Goal: Task Accomplishment & Management: Complete application form

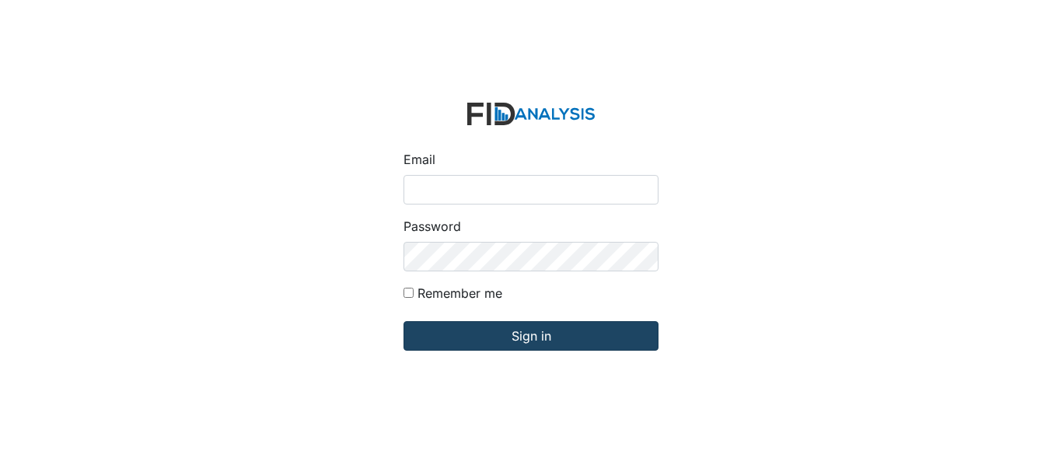
type input "[EMAIL_ADDRESS][DOMAIN_NAME]"
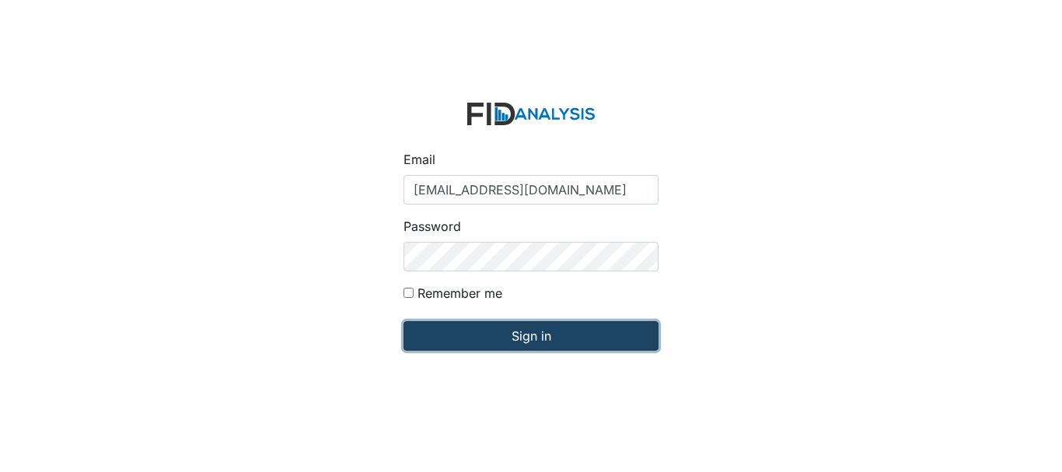
click at [525, 336] on input "Sign in" at bounding box center [530, 336] width 255 height 30
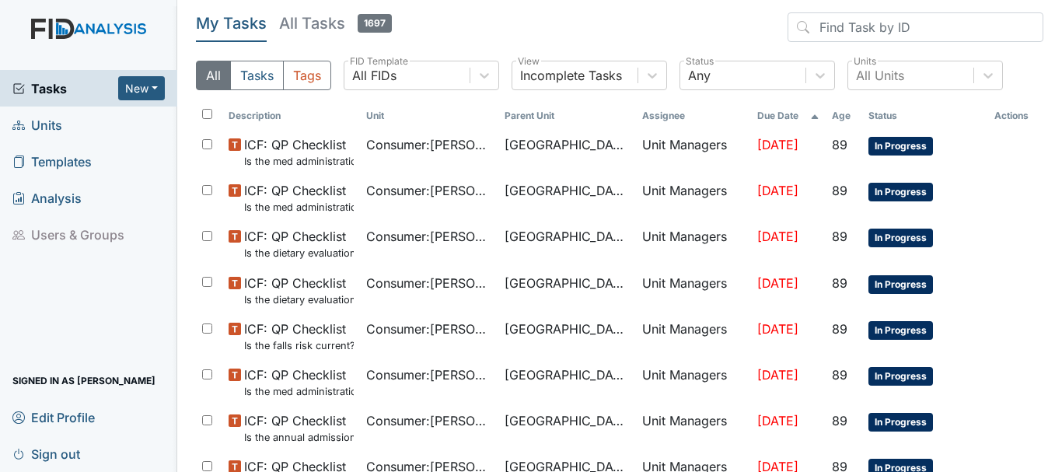
click at [54, 124] on span "Units" at bounding box center [37, 125] width 50 height 24
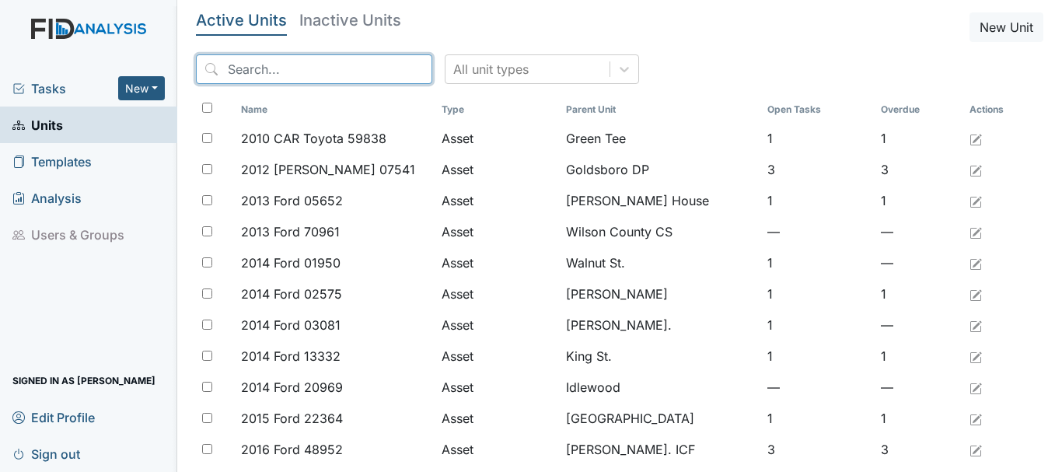
click at [302, 65] on input "search" at bounding box center [314, 69] width 236 height 30
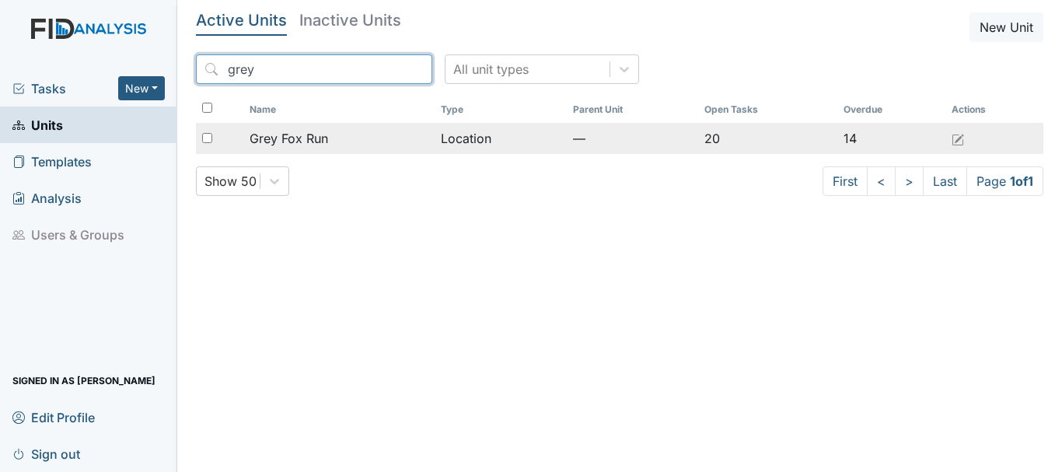
type input "grey"
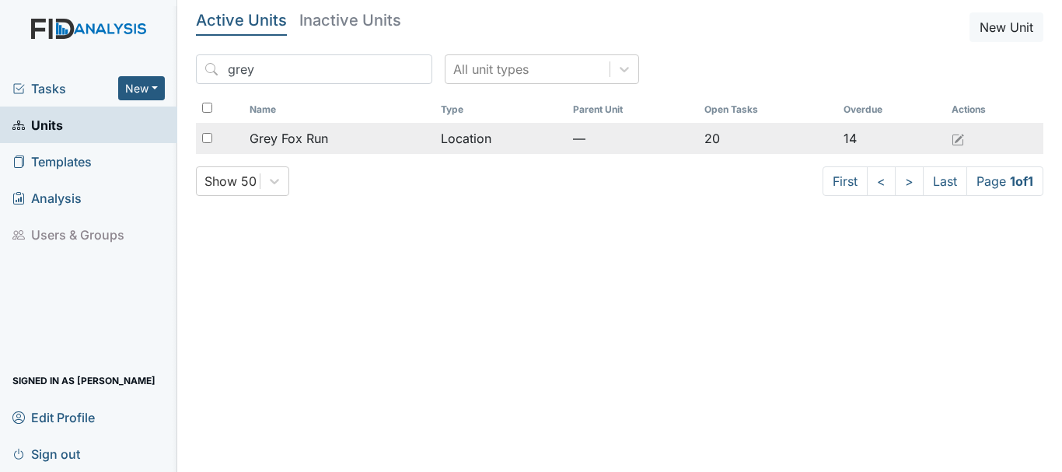
click at [340, 138] on div "Grey Fox Run" at bounding box center [339, 138] width 179 height 19
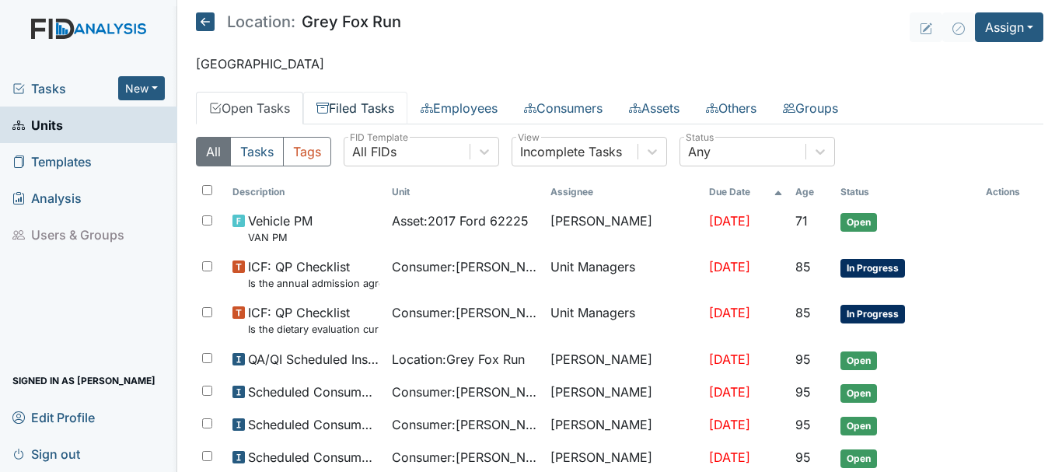
click at [378, 110] on link "Filed Tasks" at bounding box center [355, 108] width 104 height 33
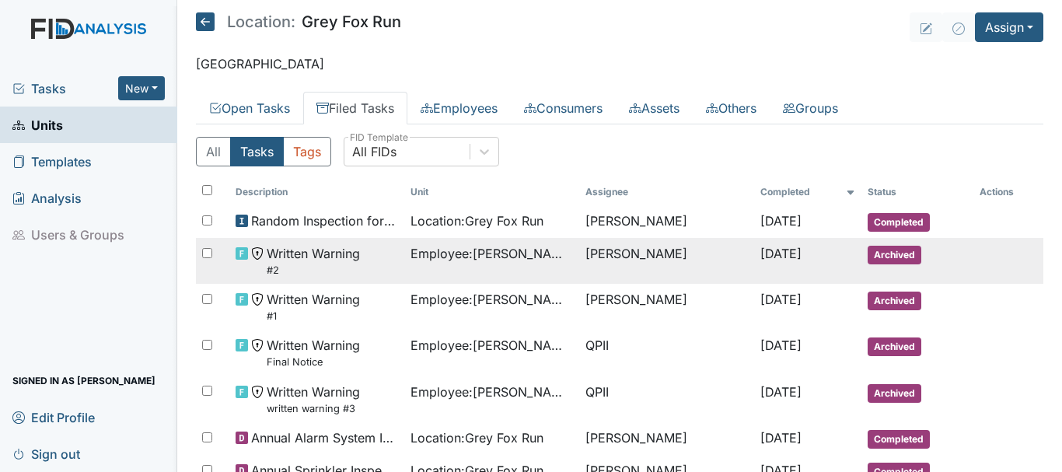
click at [881, 257] on span "Archived" at bounding box center [894, 255] width 54 height 19
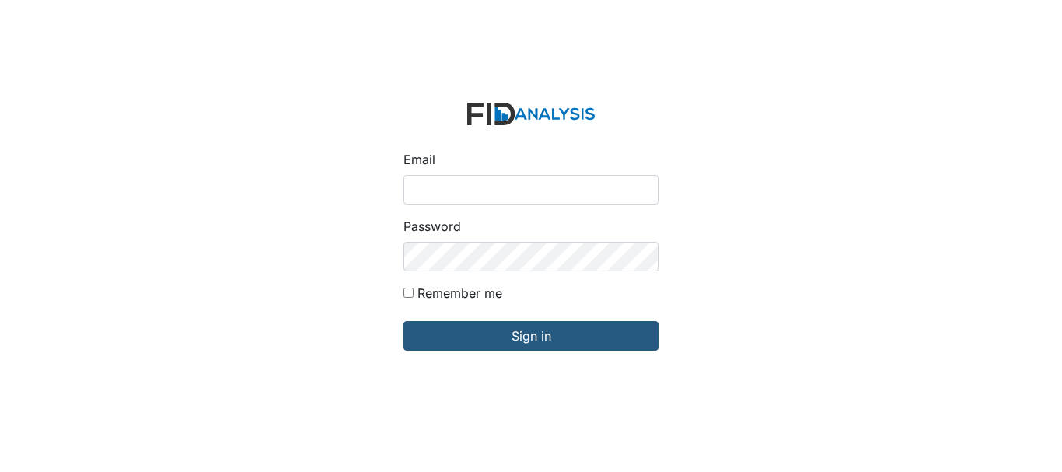
type input "[EMAIL_ADDRESS][DOMAIN_NAME]"
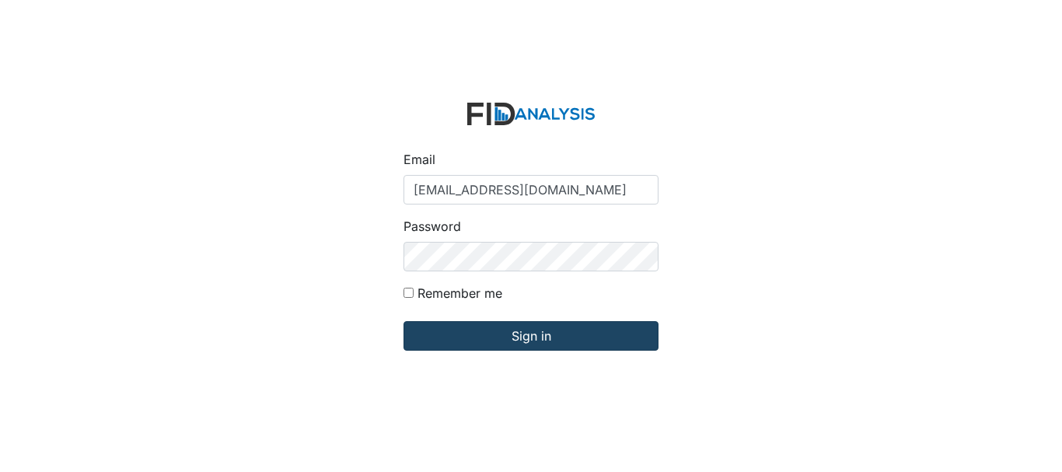
click at [505, 344] on input "Sign in" at bounding box center [530, 336] width 255 height 30
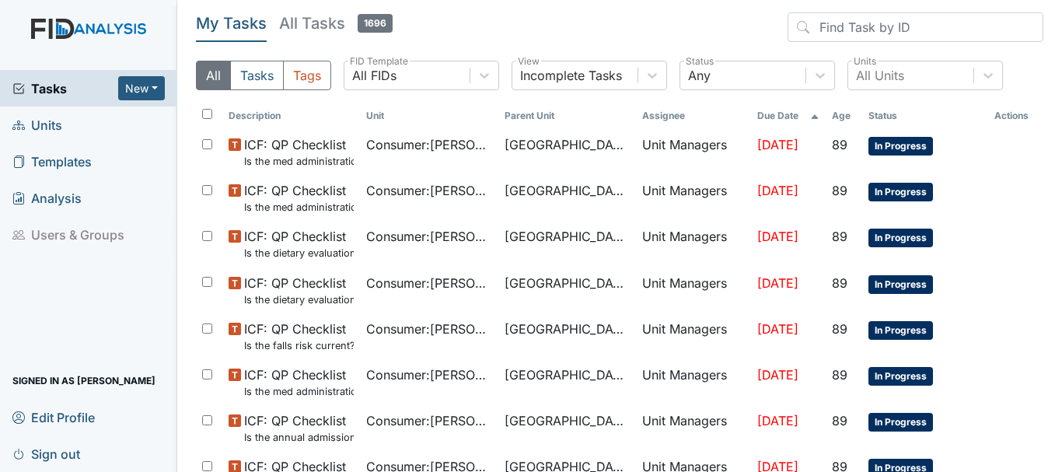
click at [69, 128] on link "Units" at bounding box center [88, 124] width 177 height 37
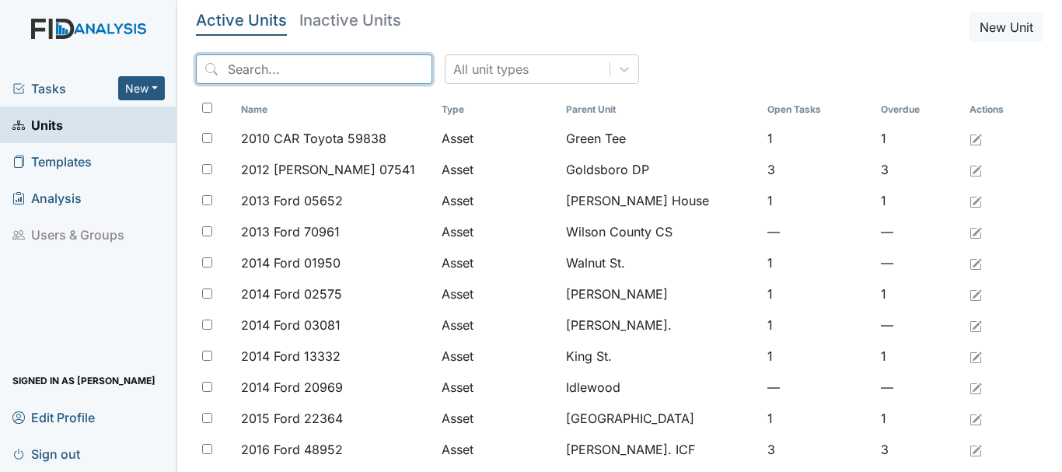
click at [332, 69] on input "search" at bounding box center [314, 69] width 236 height 30
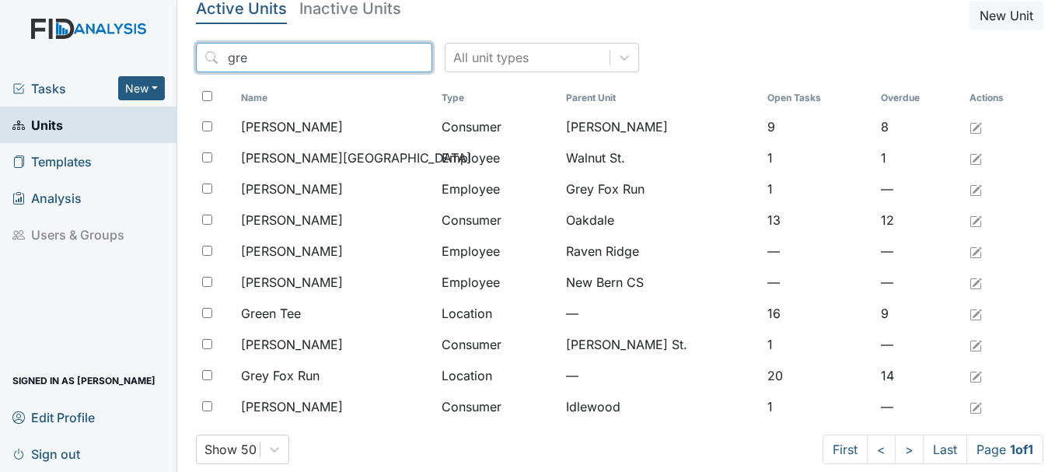
scroll to position [7, 0]
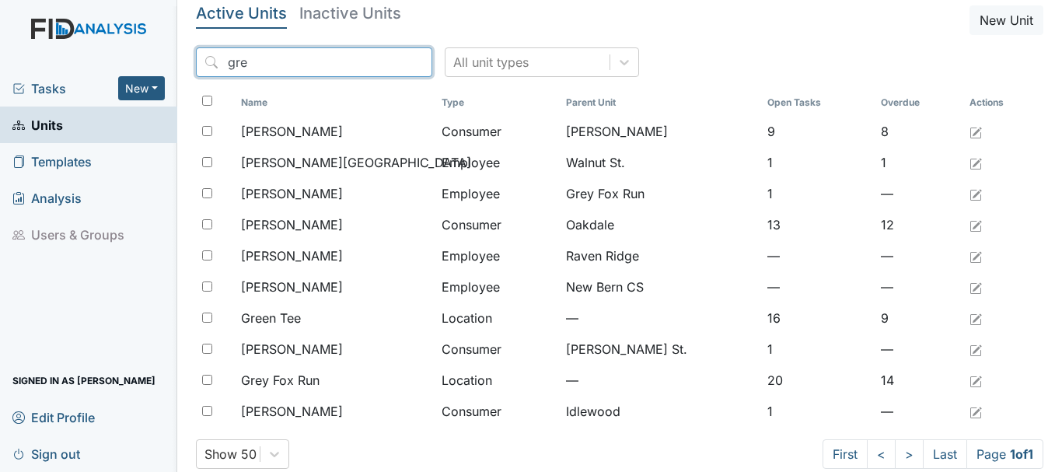
type input "gre"
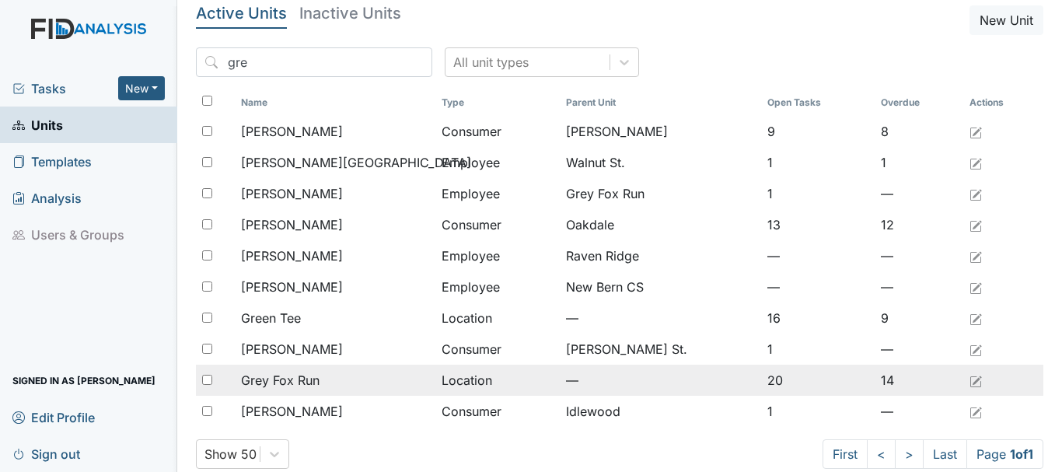
click at [309, 386] on span "Grey Fox Run" at bounding box center [280, 380] width 79 height 19
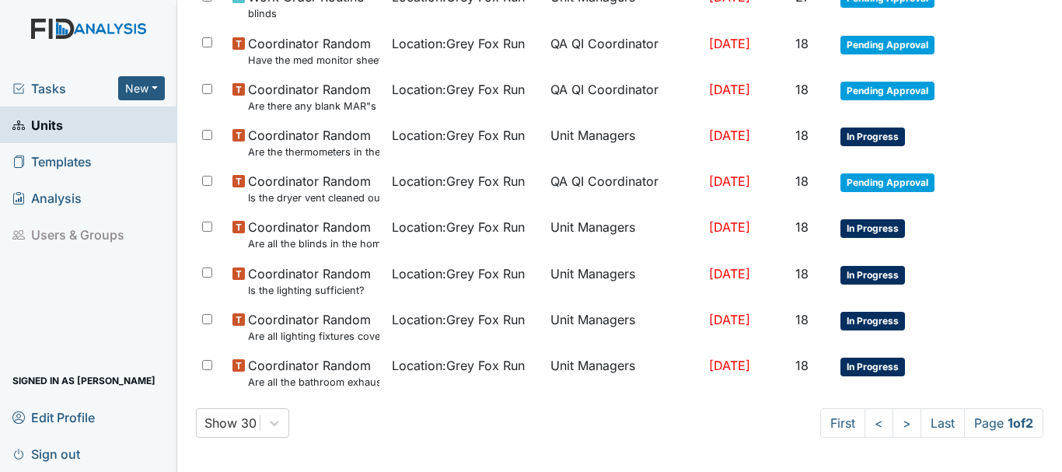
scroll to position [1086, 0]
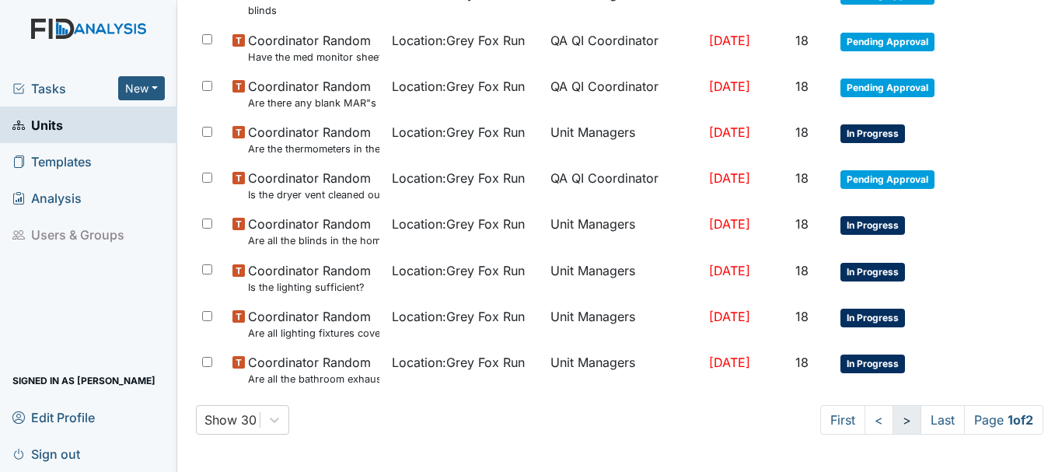
click at [892, 420] on link ">" at bounding box center [906, 420] width 29 height 30
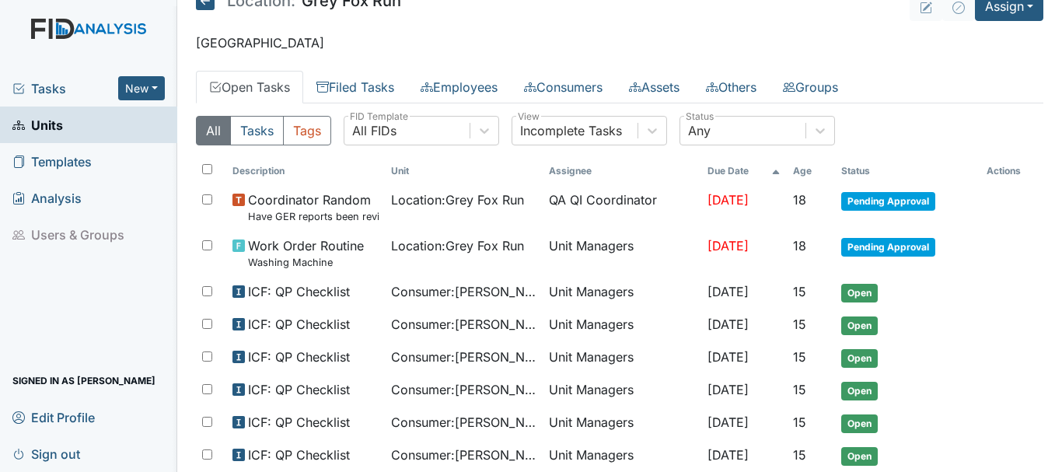
scroll to position [0, 0]
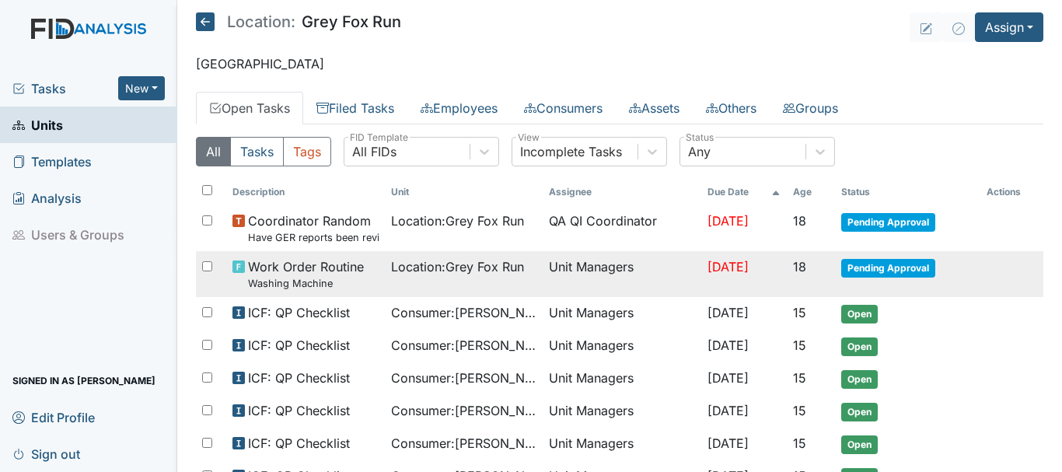
click at [889, 265] on span "Pending Approval" at bounding box center [888, 268] width 94 height 19
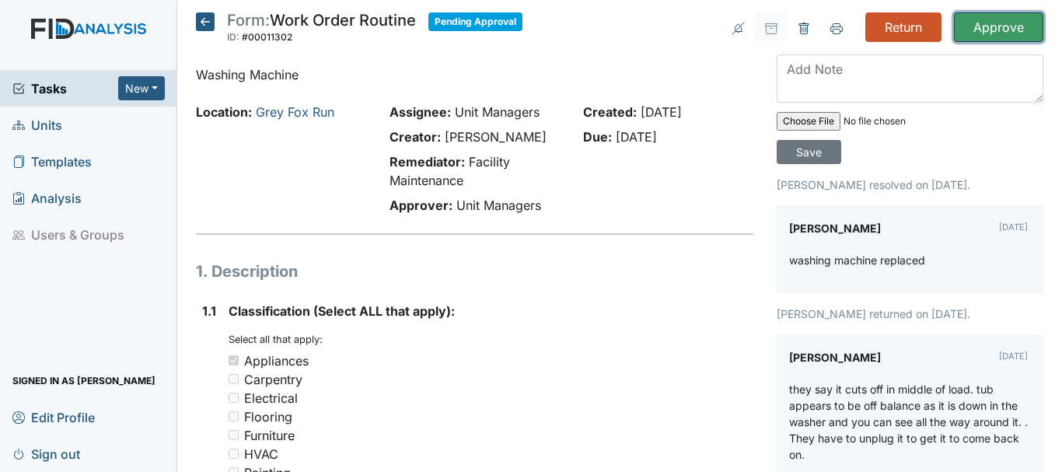
click at [978, 31] on input "Approve" at bounding box center [998, 27] width 89 height 30
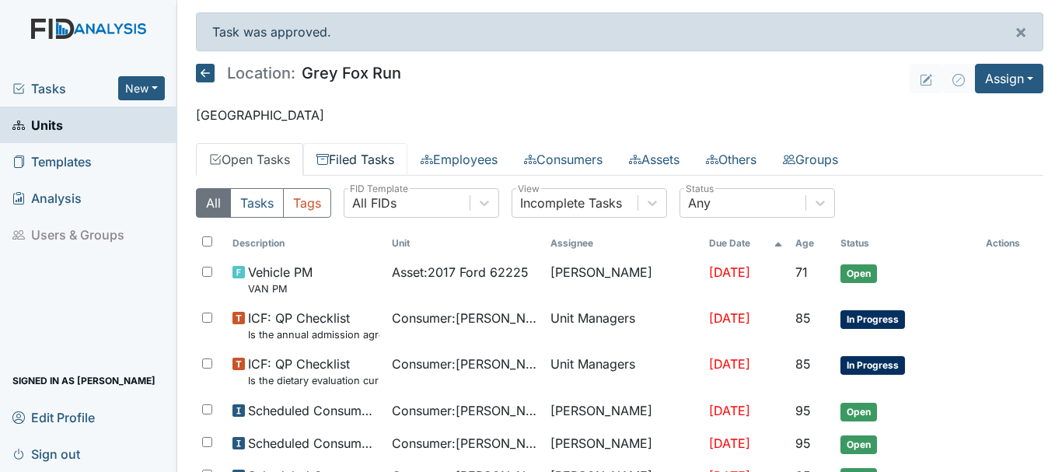
click at [354, 166] on link "Filed Tasks" at bounding box center [355, 159] width 104 height 33
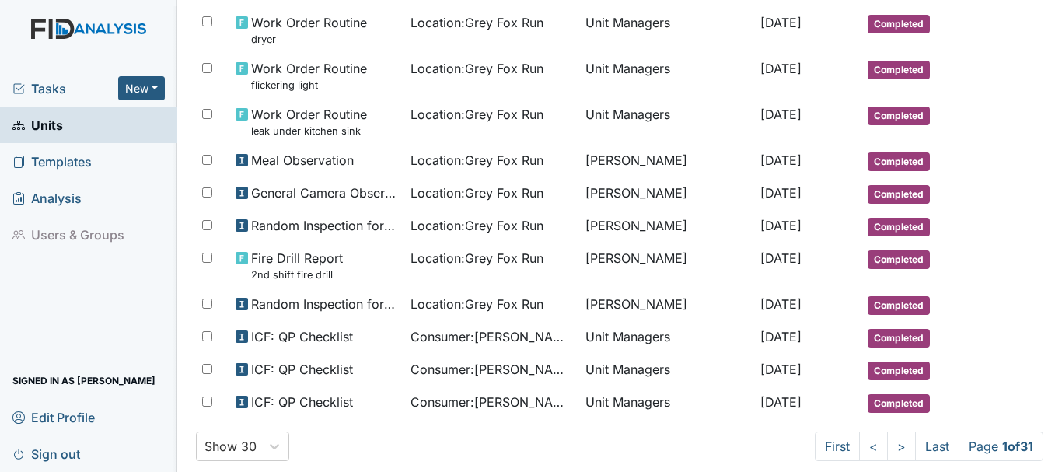
scroll to position [1017, 0]
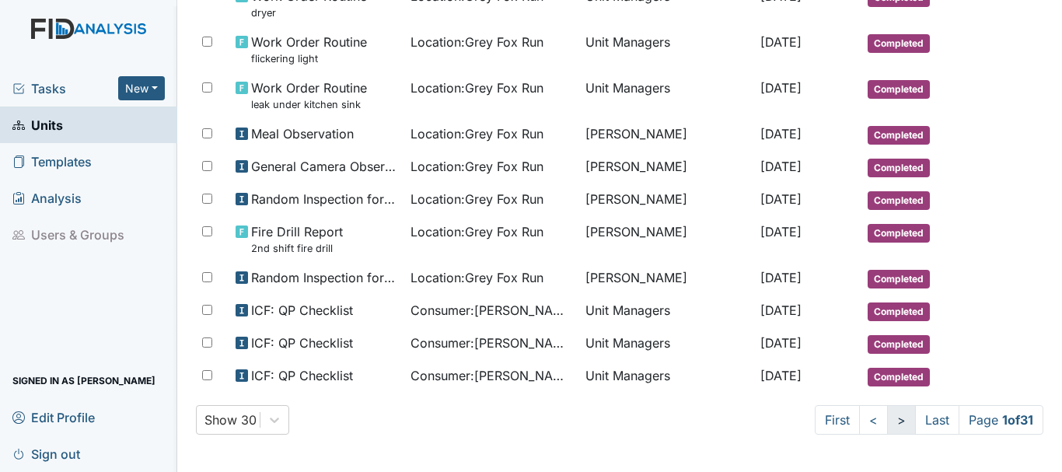
click at [887, 420] on link ">" at bounding box center [901, 420] width 29 height 30
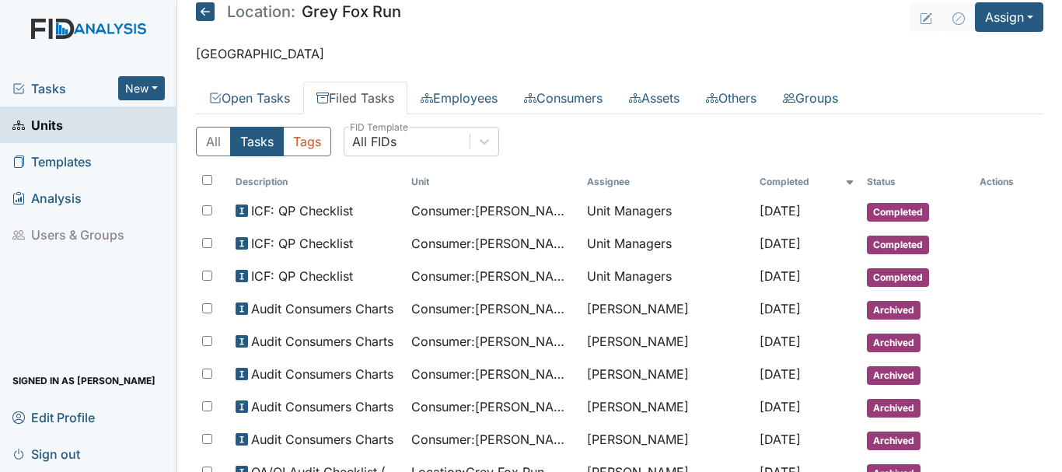
scroll to position [0, 0]
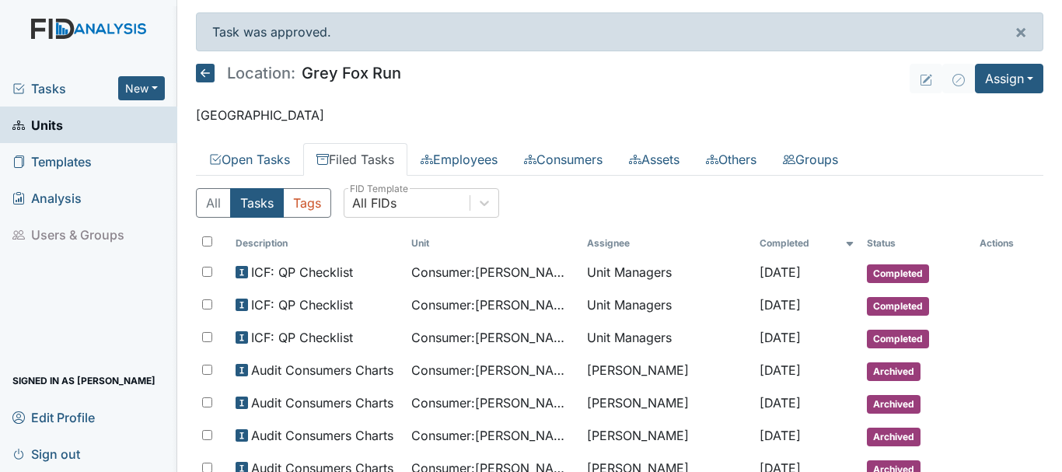
click at [63, 132] on link "Units" at bounding box center [88, 124] width 177 height 37
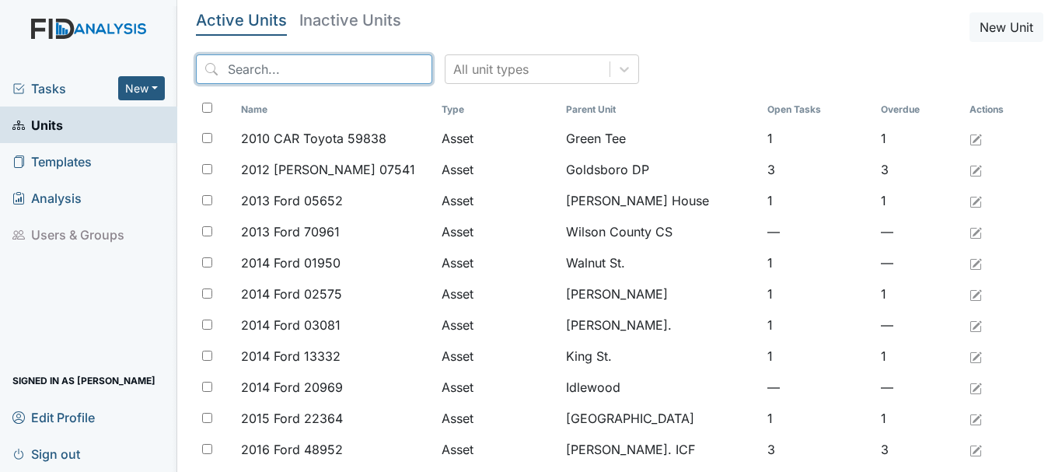
click at [297, 64] on input "search" at bounding box center [314, 69] width 236 height 30
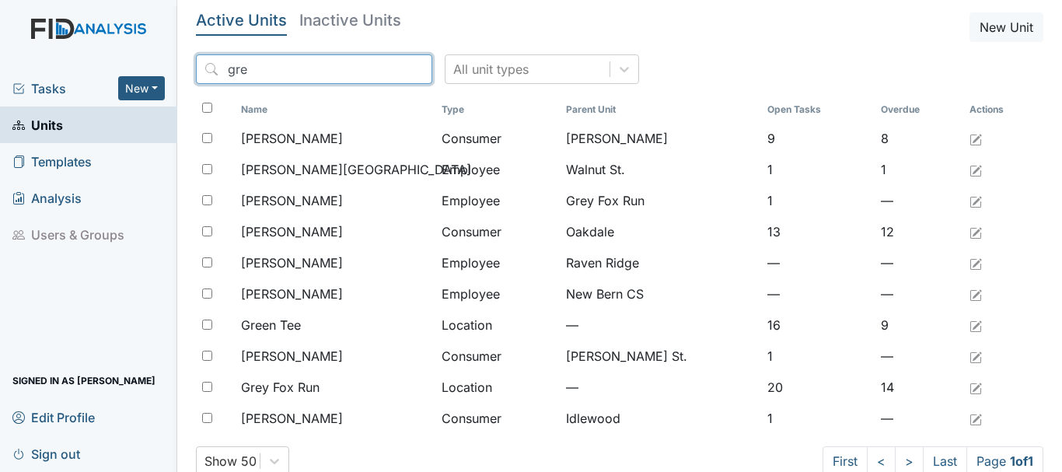
type input "gre"
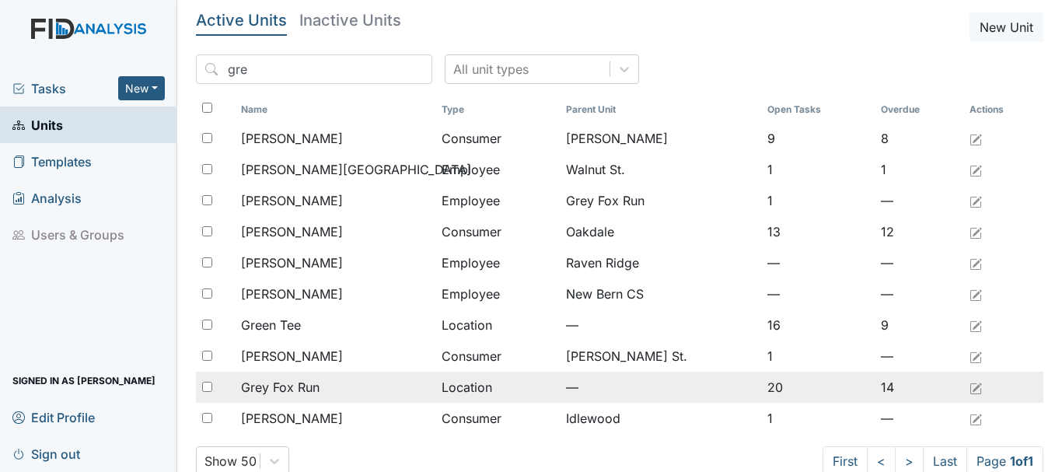
click at [316, 388] on span "Grey Fox Run" at bounding box center [280, 387] width 79 height 19
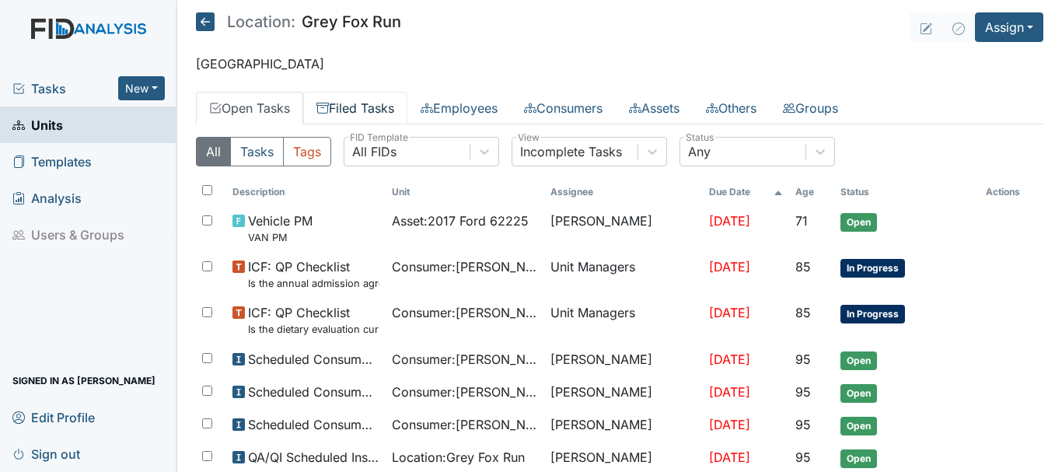
click at [372, 110] on link "Filed Tasks" at bounding box center [355, 108] width 104 height 33
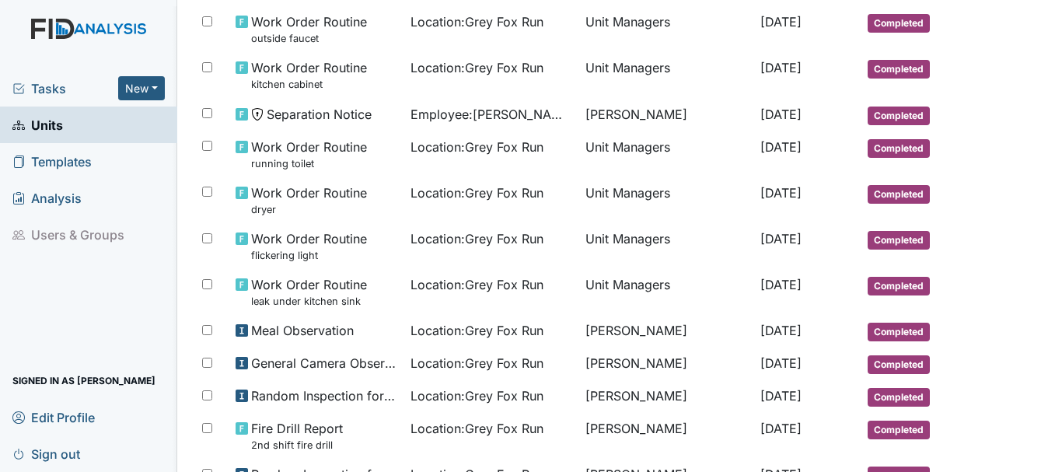
scroll to position [965, 0]
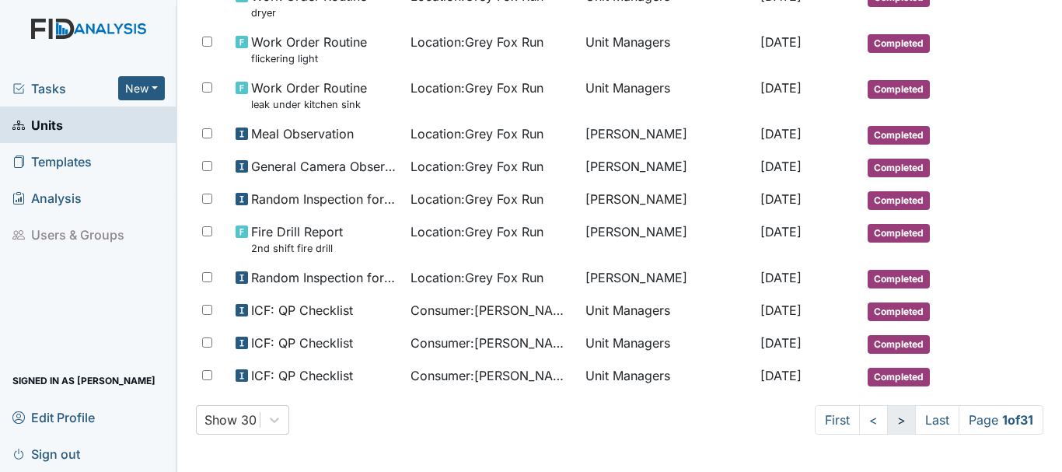
click at [887, 420] on link ">" at bounding box center [901, 420] width 29 height 30
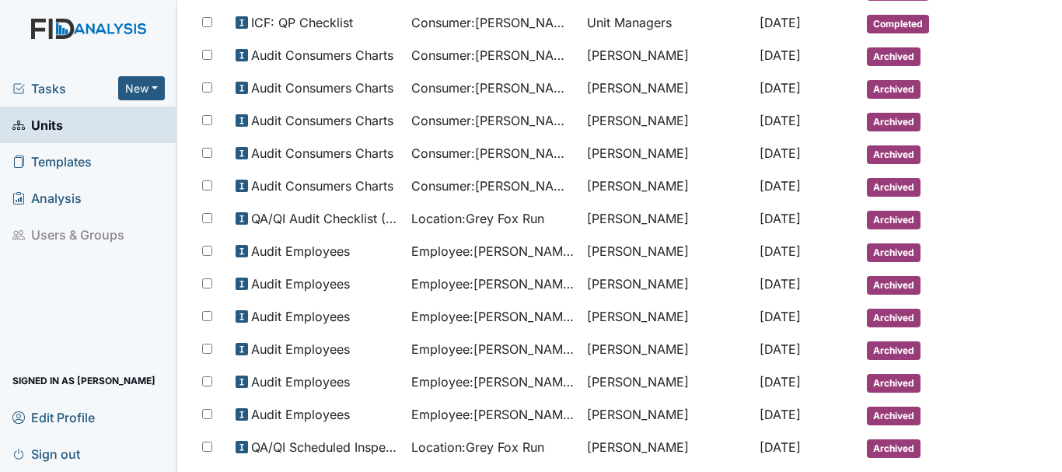
scroll to position [0, 0]
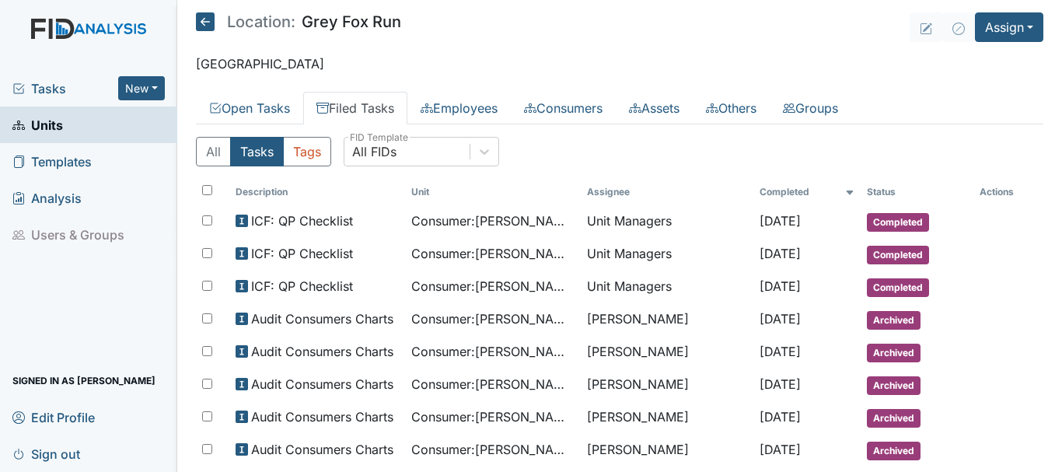
click at [61, 86] on span "Tasks" at bounding box center [65, 88] width 106 height 19
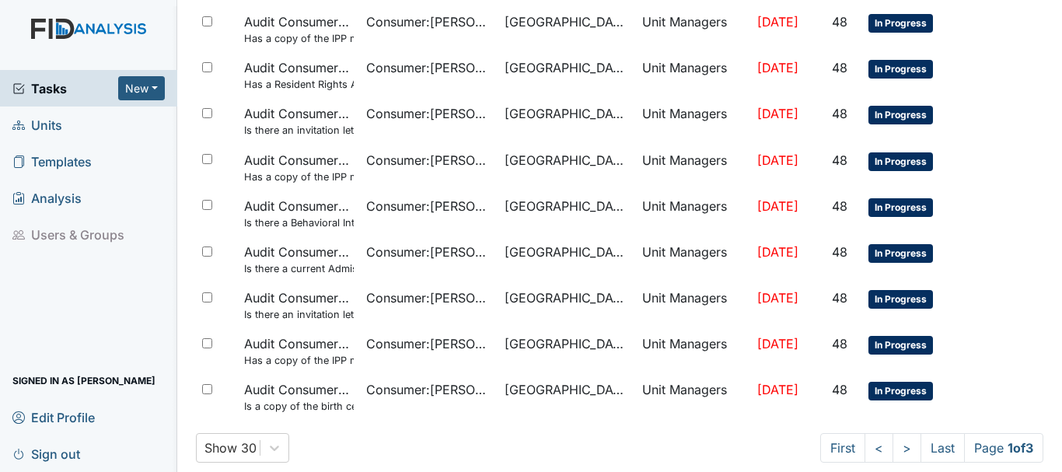
scroll to position [1105, 0]
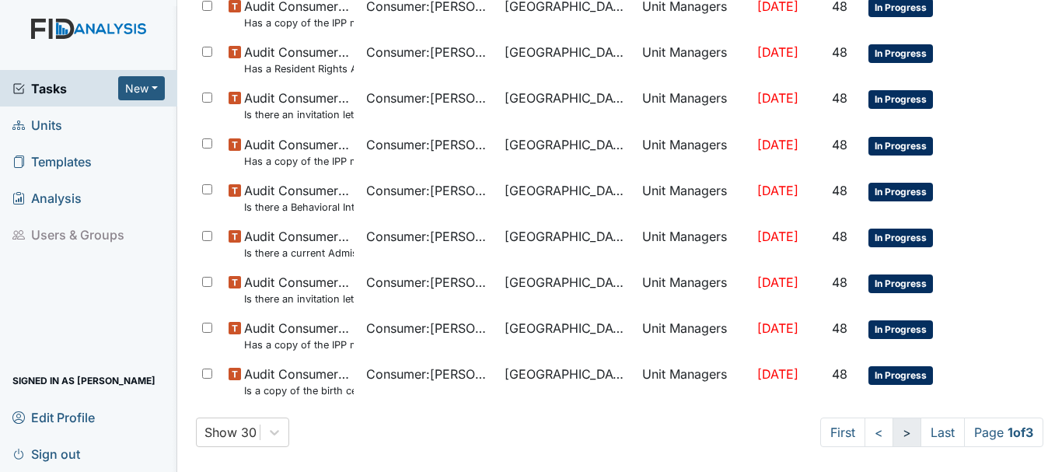
click at [892, 438] on link ">" at bounding box center [906, 432] width 29 height 30
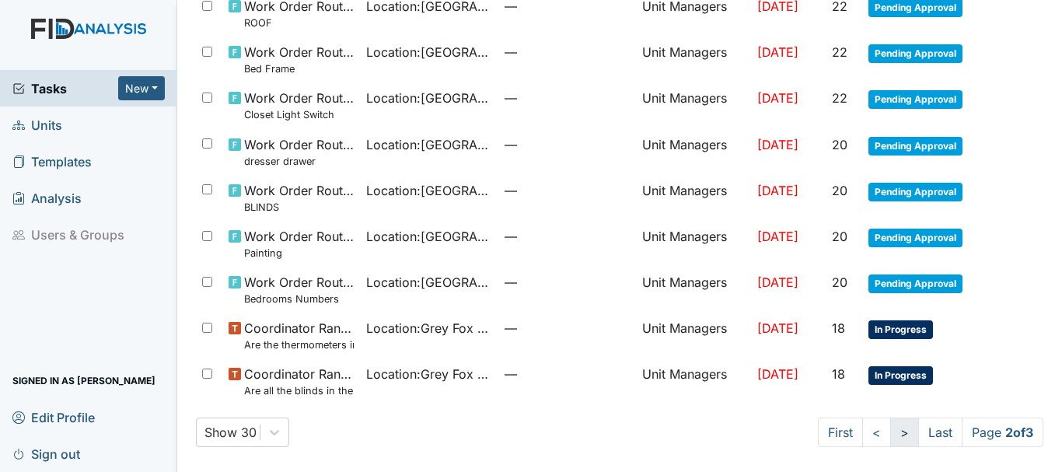
click at [890, 432] on link ">" at bounding box center [904, 432] width 29 height 30
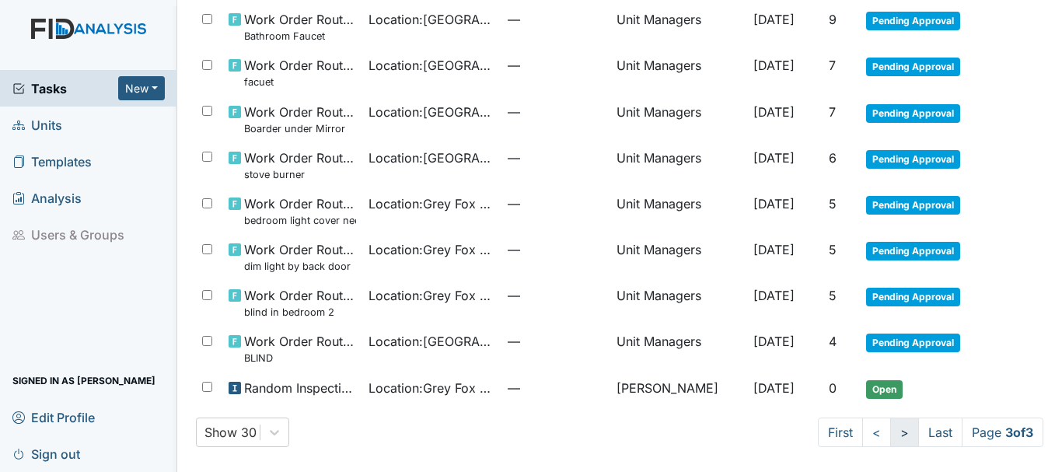
scroll to position [597, 0]
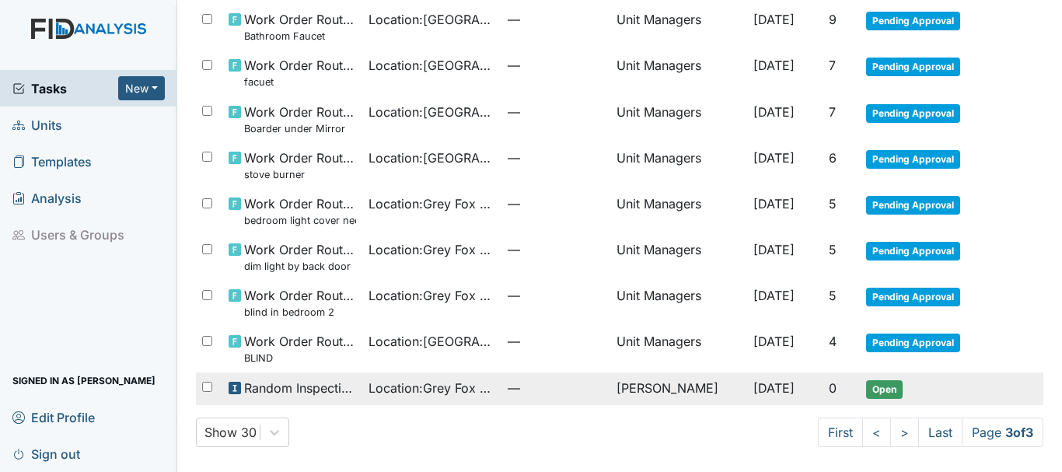
click at [878, 393] on span "Open" at bounding box center [884, 389] width 37 height 19
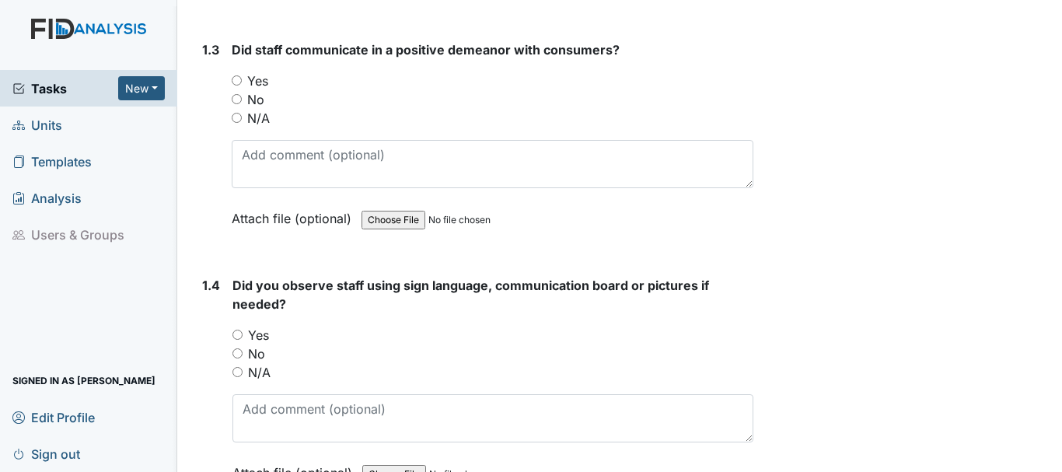
scroll to position [685, 0]
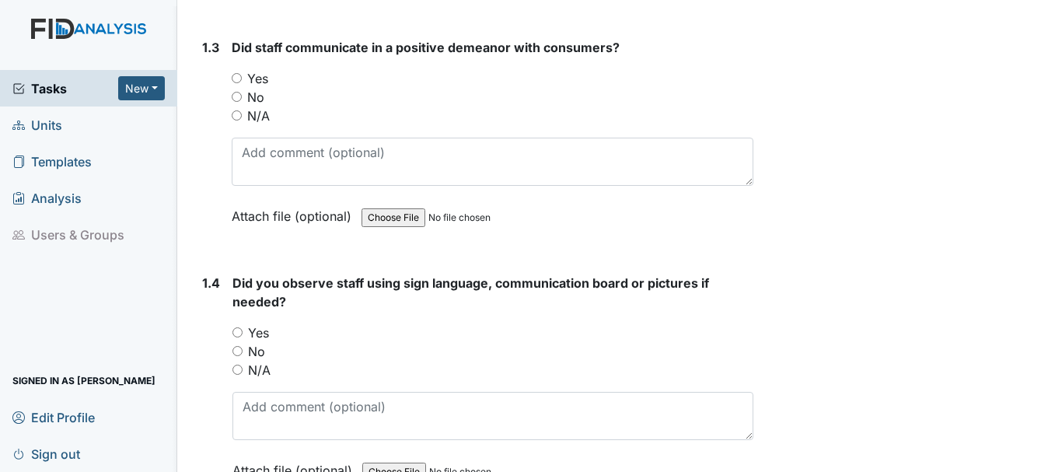
click at [236, 347] on input "No" at bounding box center [237, 351] width 10 height 10
radio input "true"
click at [236, 78] on input "Yes" at bounding box center [237, 78] width 10 height 10
radio input "true"
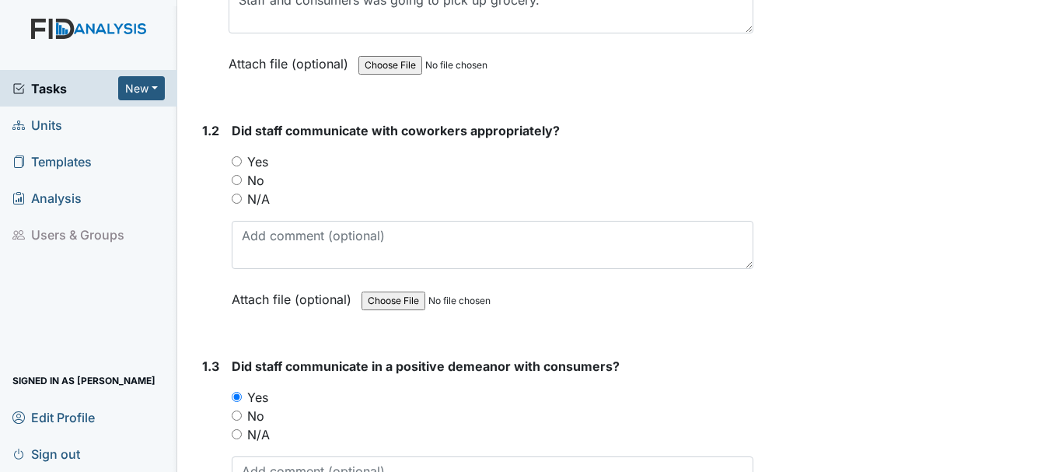
scroll to position [355, 0]
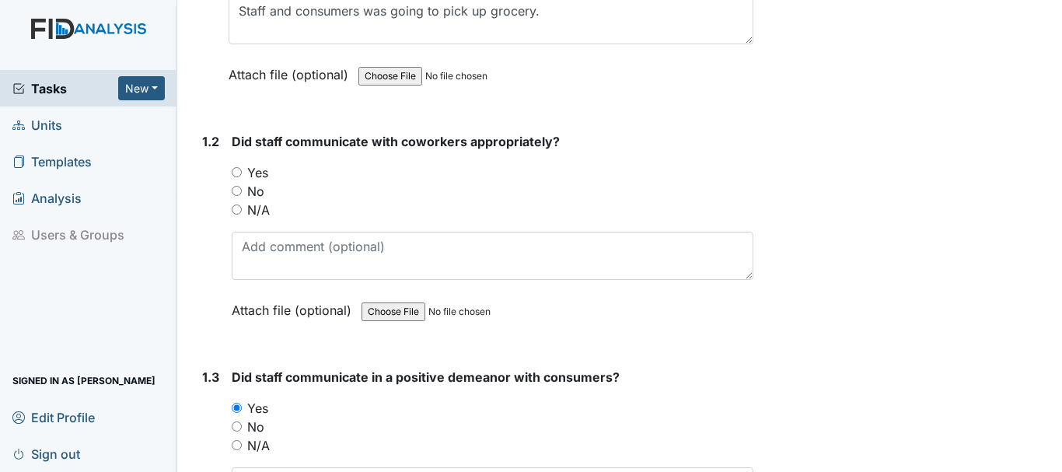
click at [236, 172] on input "Yes" at bounding box center [237, 172] width 10 height 10
radio input "true"
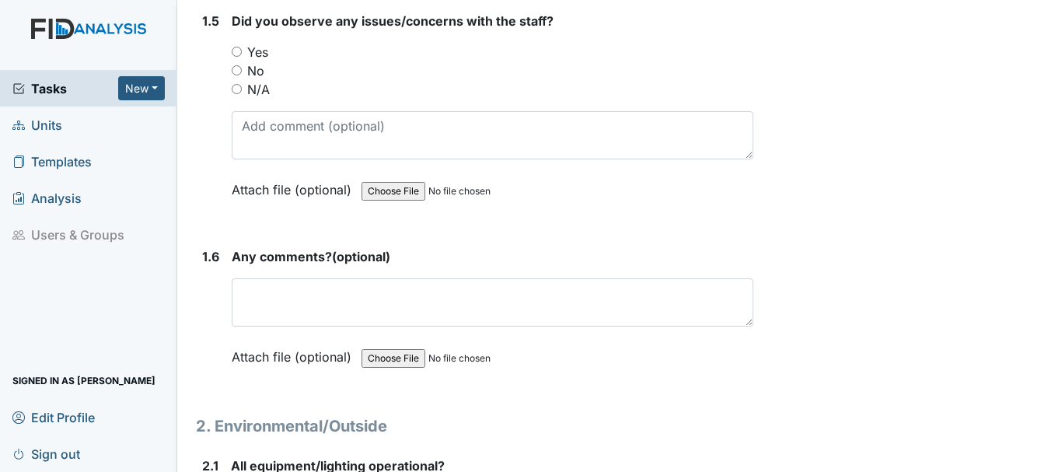
scroll to position [1202, 0]
click at [236, 87] on input "N/A" at bounding box center [237, 88] width 10 height 10
radio input "true"
click at [236, 73] on input "No" at bounding box center [237, 70] width 10 height 10
radio input "true"
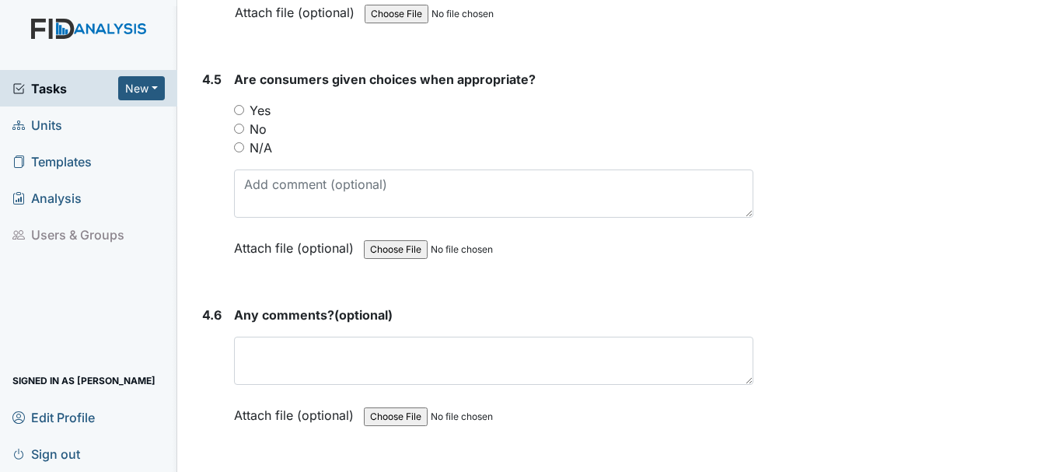
scroll to position [7783, 0]
click at [239, 109] on input "Yes" at bounding box center [239, 109] width 10 height 10
radio input "true"
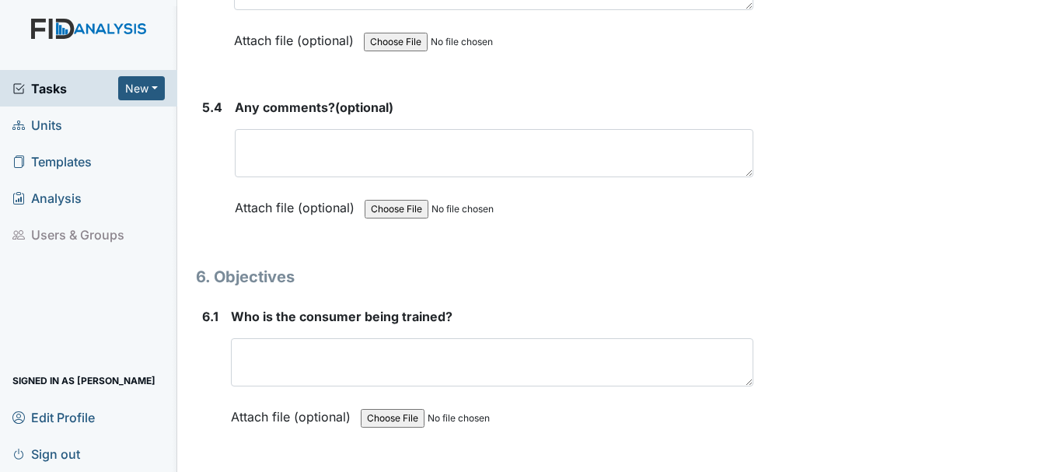
scroll to position [8946, 0]
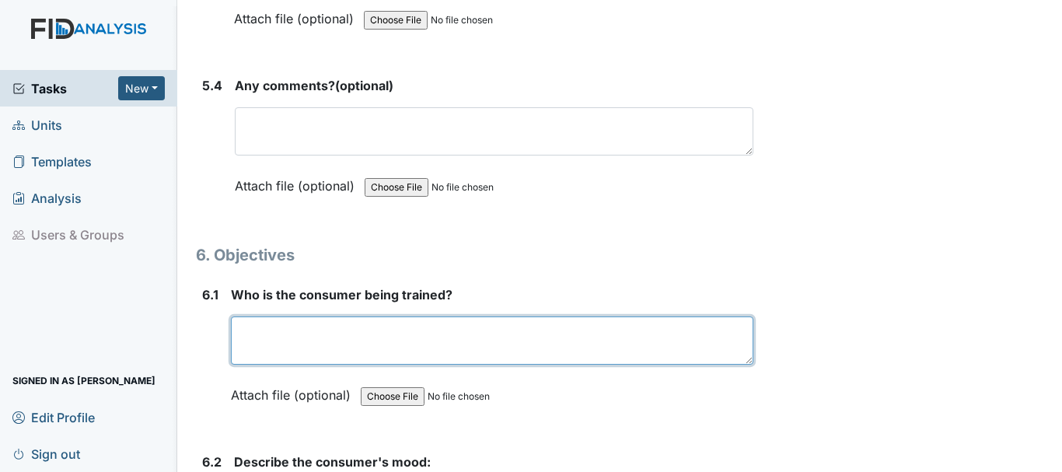
click at [275, 338] on textarea at bounding box center [492, 340] width 522 height 48
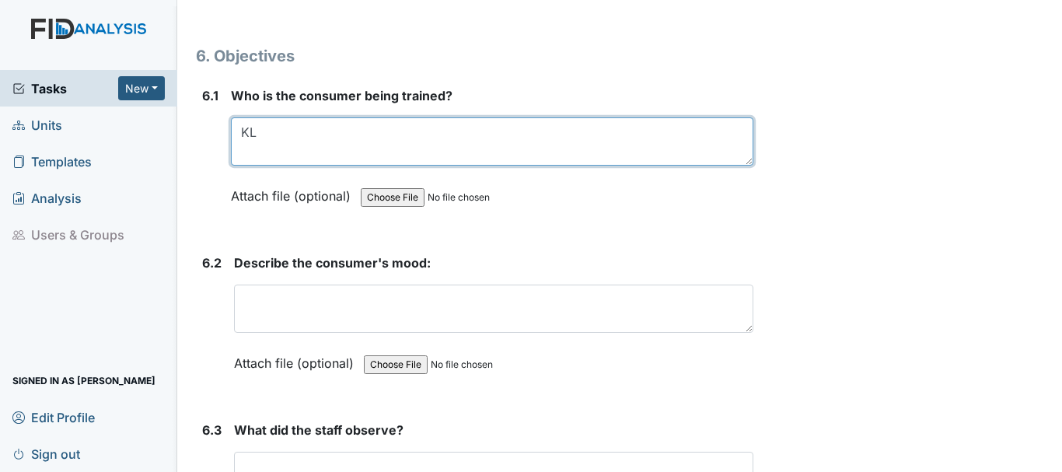
scroll to position [9147, 0]
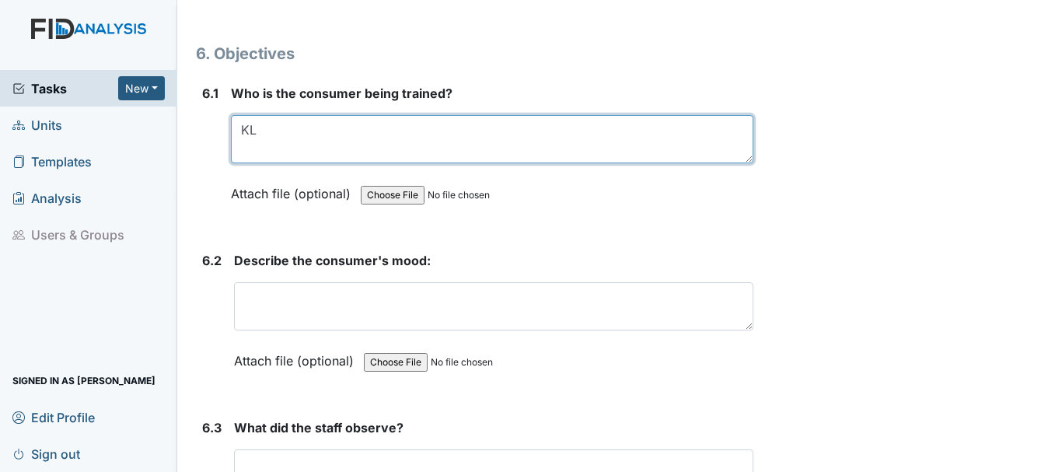
type textarea "KL"
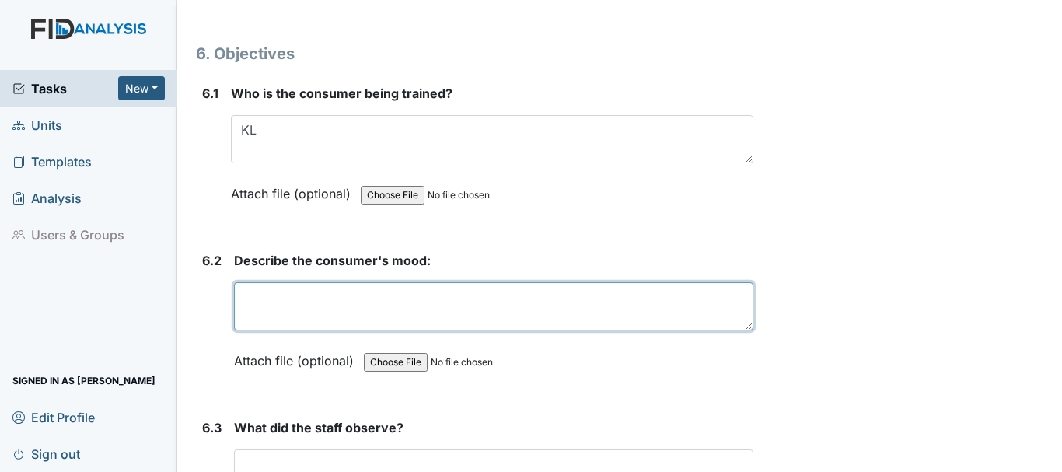
click at [334, 302] on textarea at bounding box center [493, 306] width 519 height 48
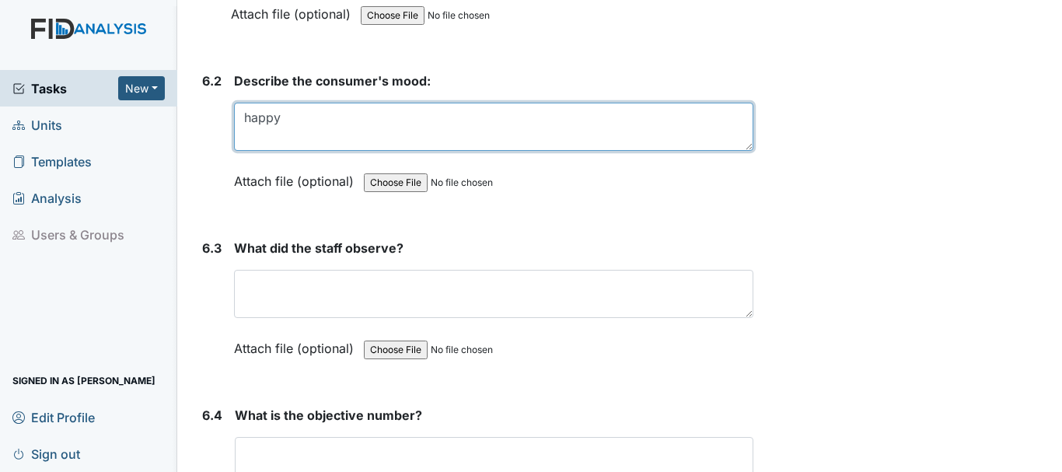
scroll to position [9330, 0]
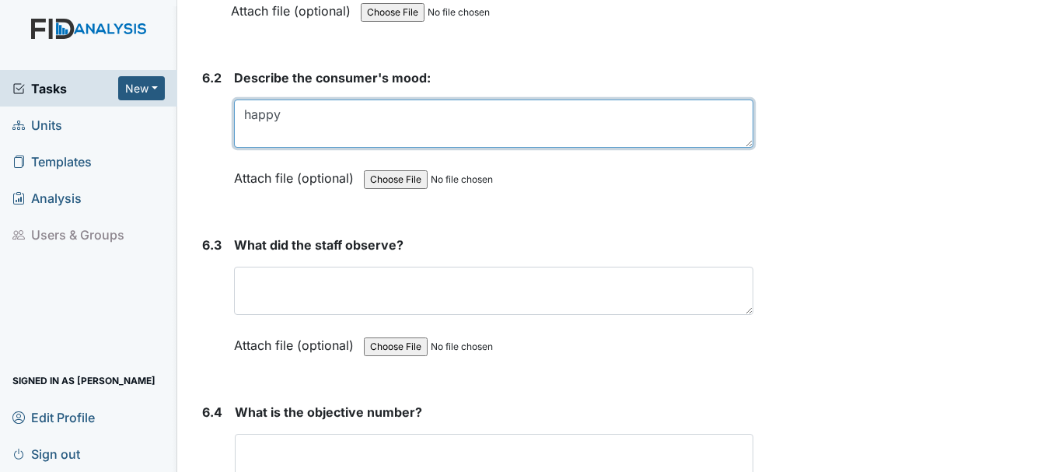
type textarea "happy"
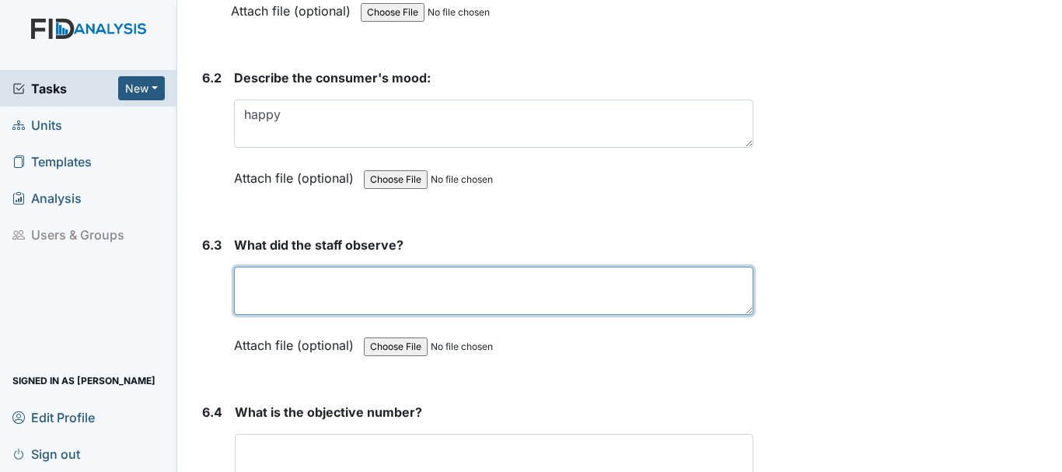
click at [386, 289] on textarea at bounding box center [493, 291] width 519 height 48
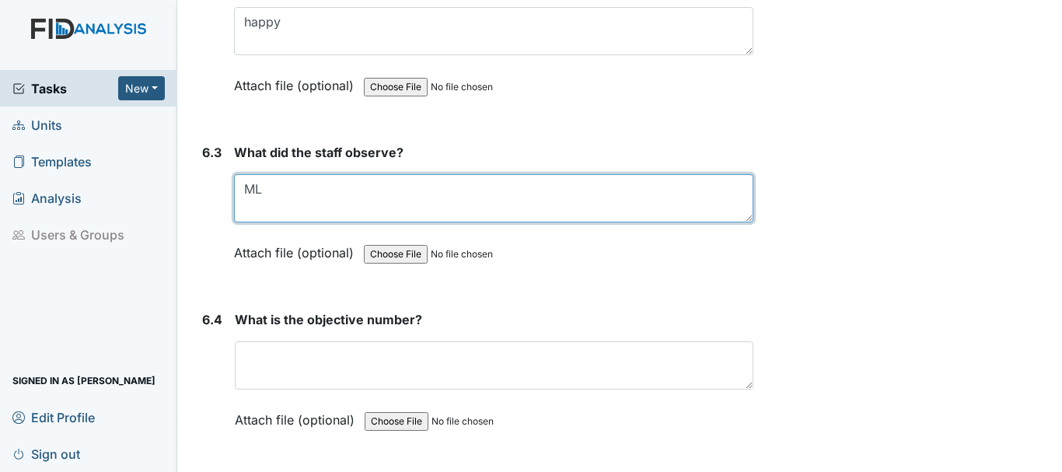
scroll to position [9506, 0]
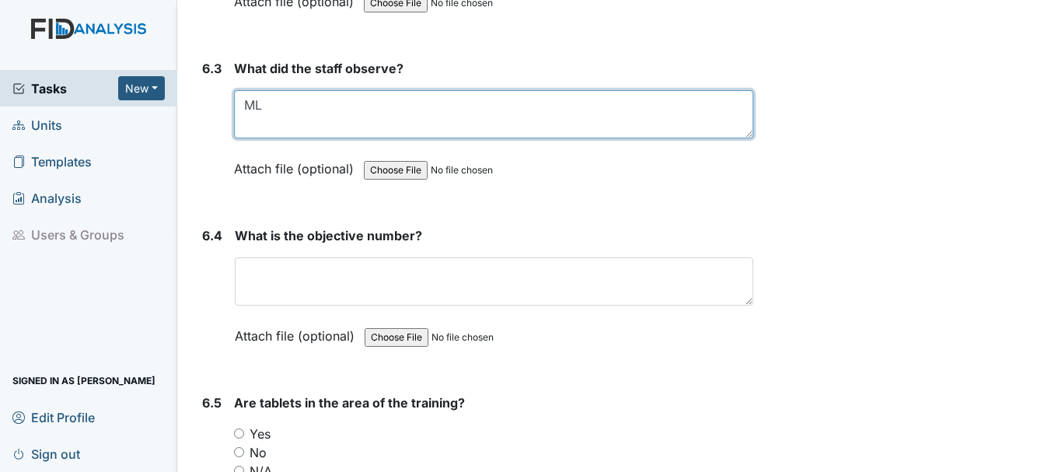
type textarea "ML"
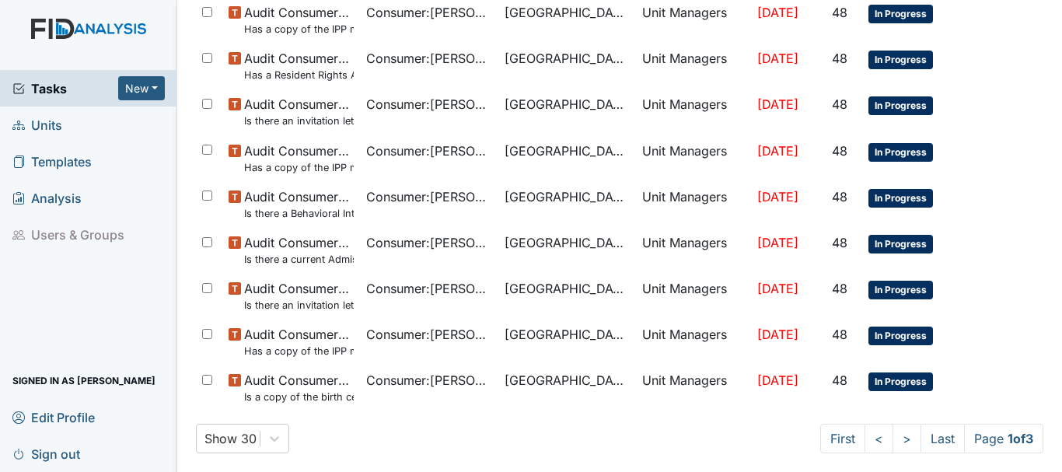
scroll to position [1105, 0]
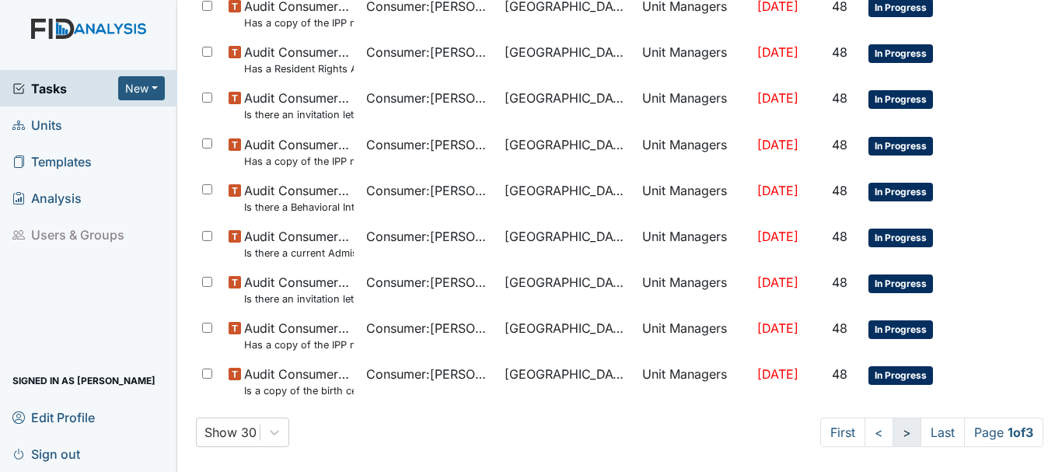
click at [892, 428] on link ">" at bounding box center [906, 432] width 29 height 30
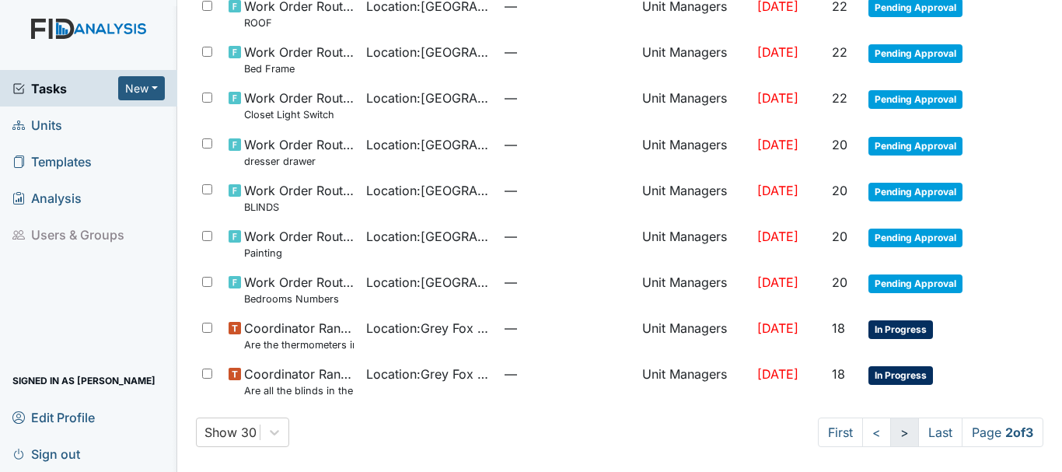
click at [890, 428] on link ">" at bounding box center [904, 432] width 29 height 30
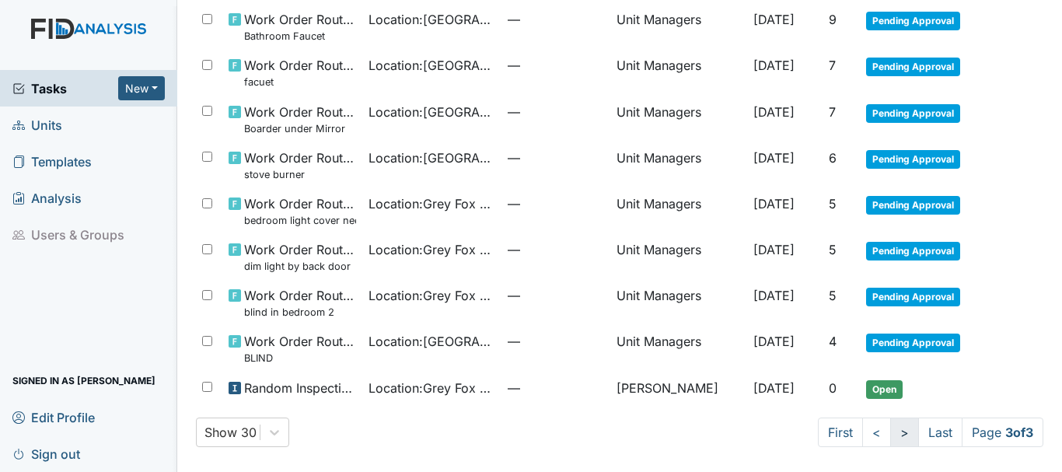
scroll to position [597, 0]
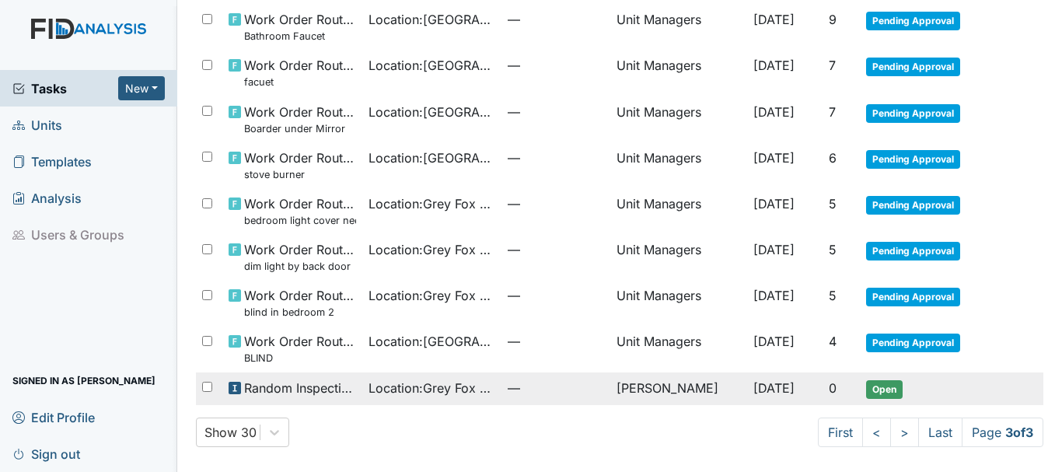
click at [876, 386] on span "Open" at bounding box center [884, 389] width 37 height 19
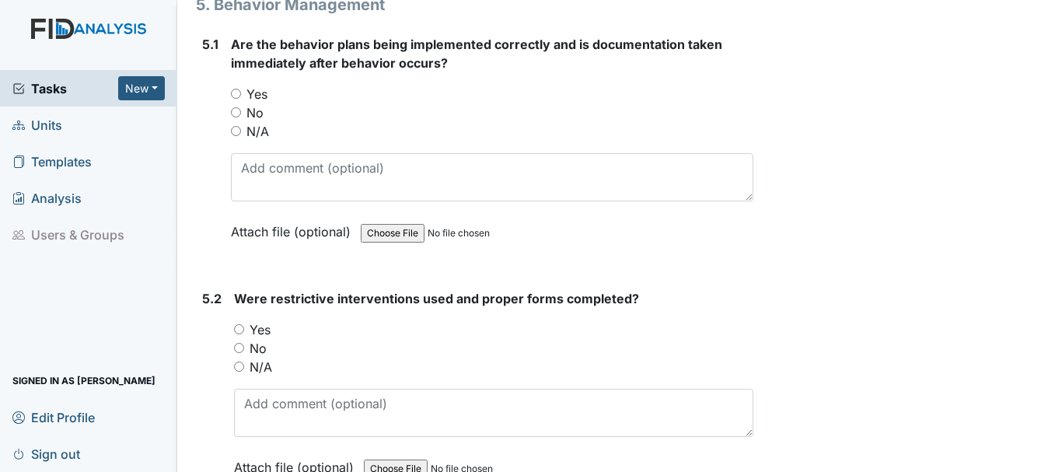
scroll to position [8267, 0]
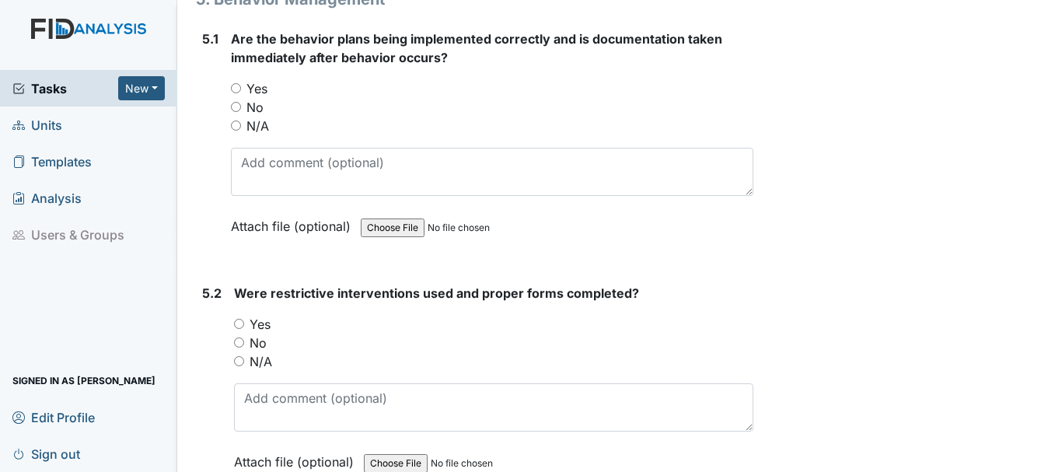
click at [236, 125] on input "N/A" at bounding box center [236, 125] width 10 height 10
radio input "true"
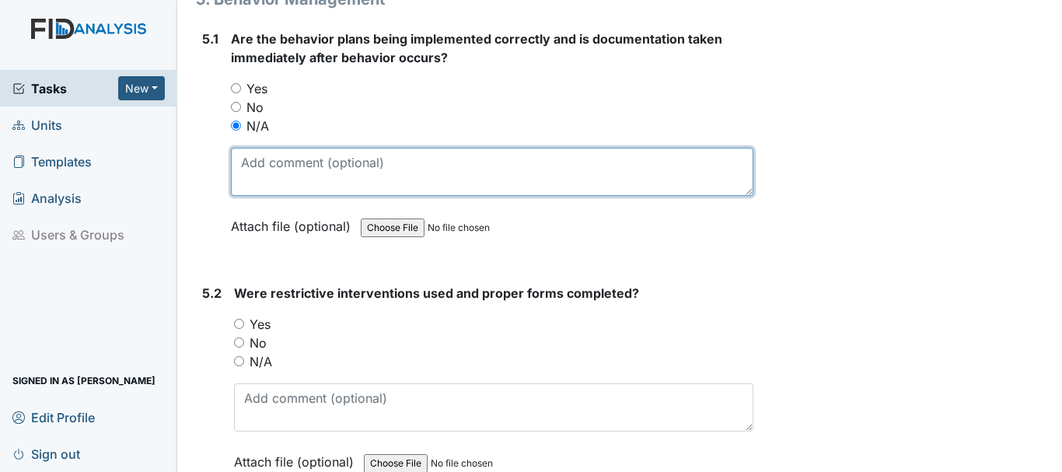
click at [277, 189] on textarea at bounding box center [492, 172] width 522 height 48
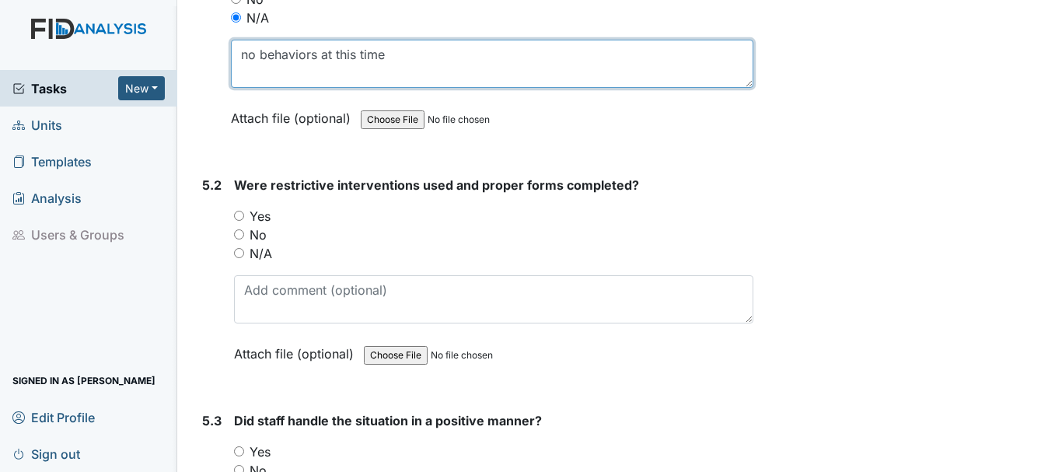
type textarea "no behaviors at this time"
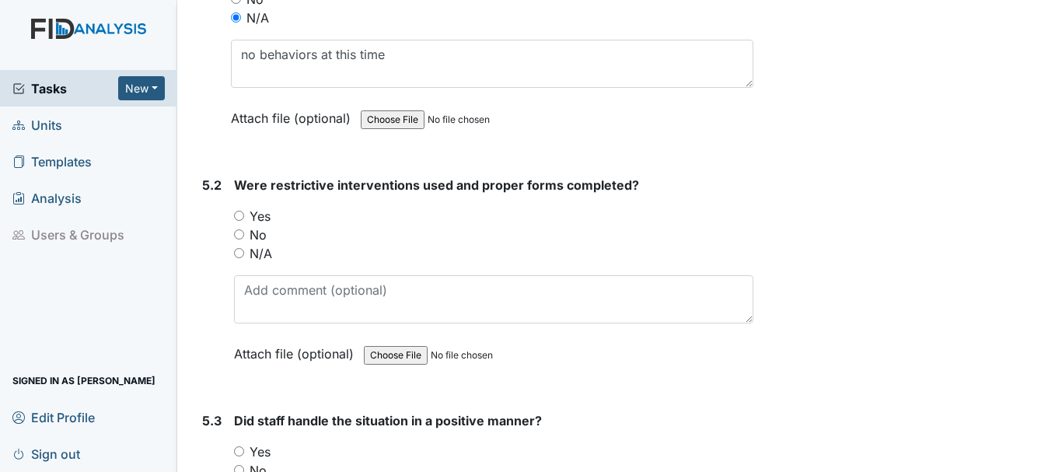
click at [236, 253] on input "N/A" at bounding box center [239, 253] width 10 height 10
radio input "true"
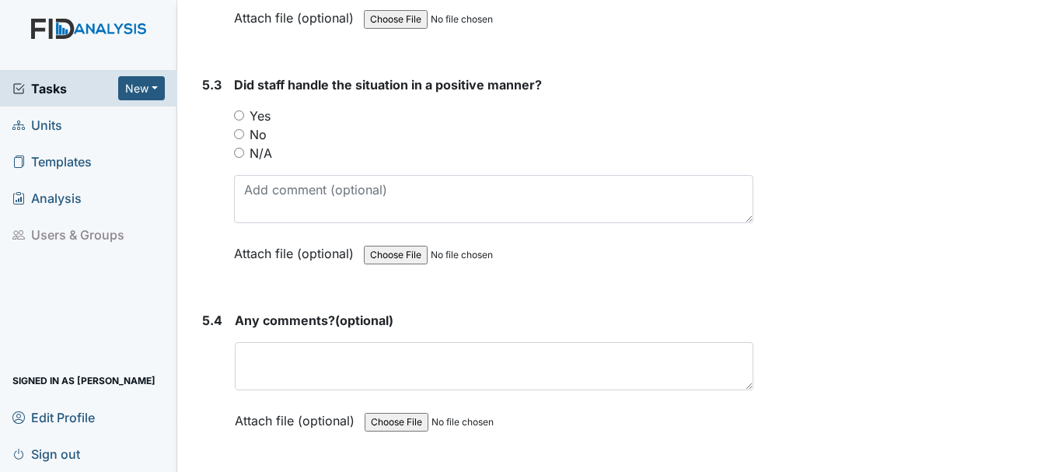
click at [241, 152] on input "N/A" at bounding box center [239, 153] width 10 height 10
radio input "true"
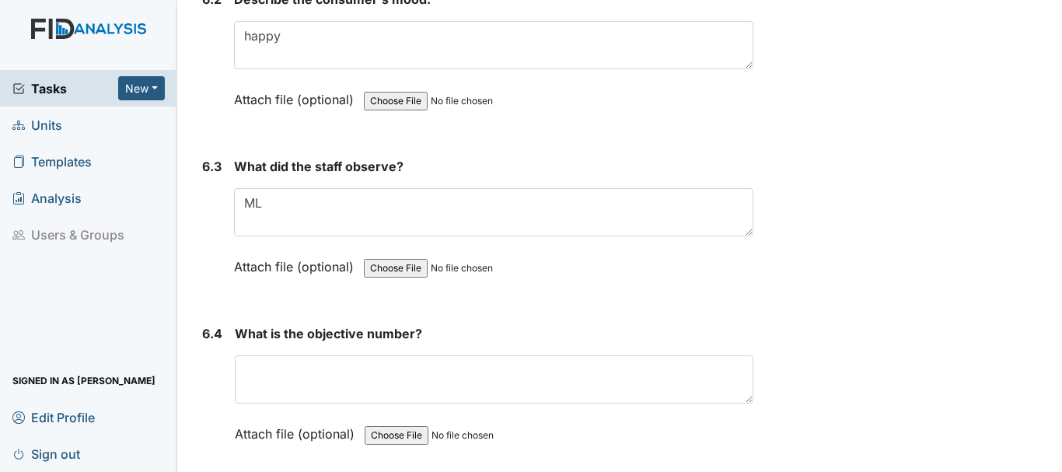
scroll to position [9415, 0]
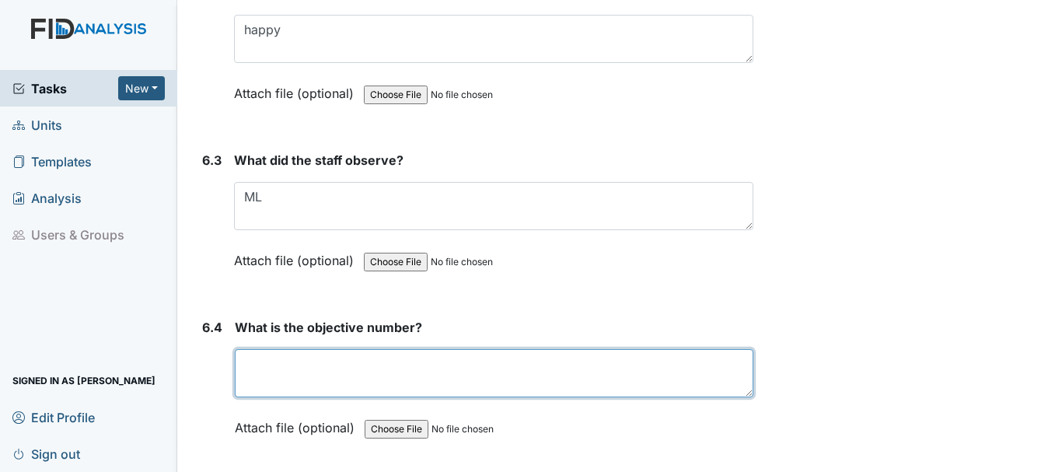
click at [304, 372] on textarea at bounding box center [494, 373] width 518 height 48
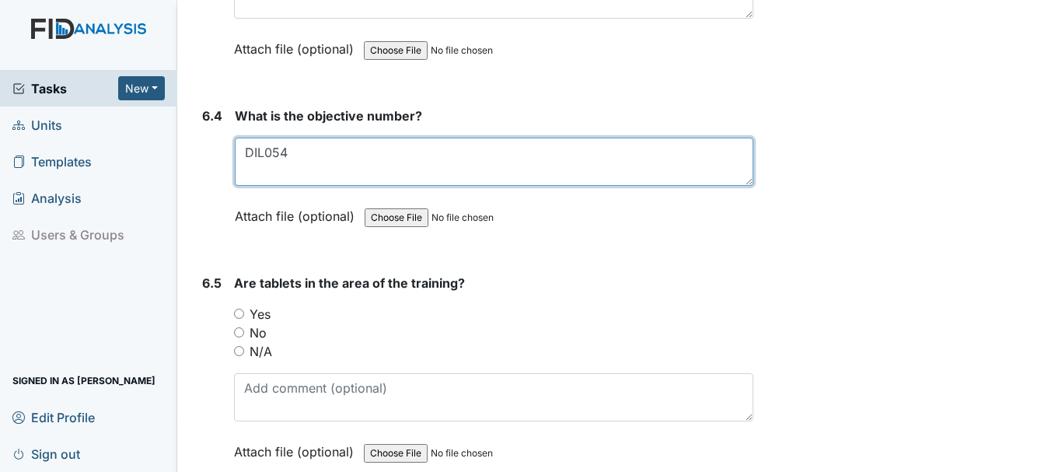
scroll to position [9641, 0]
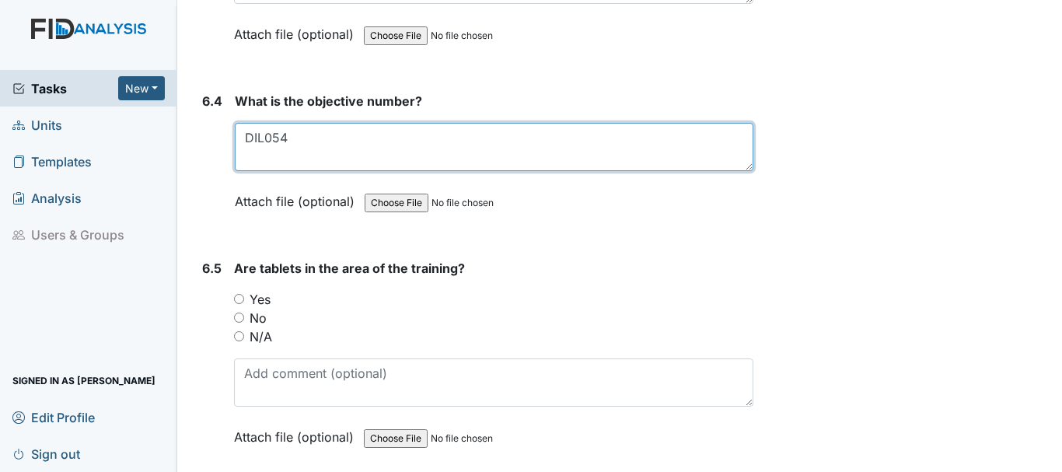
type textarea "DIL054"
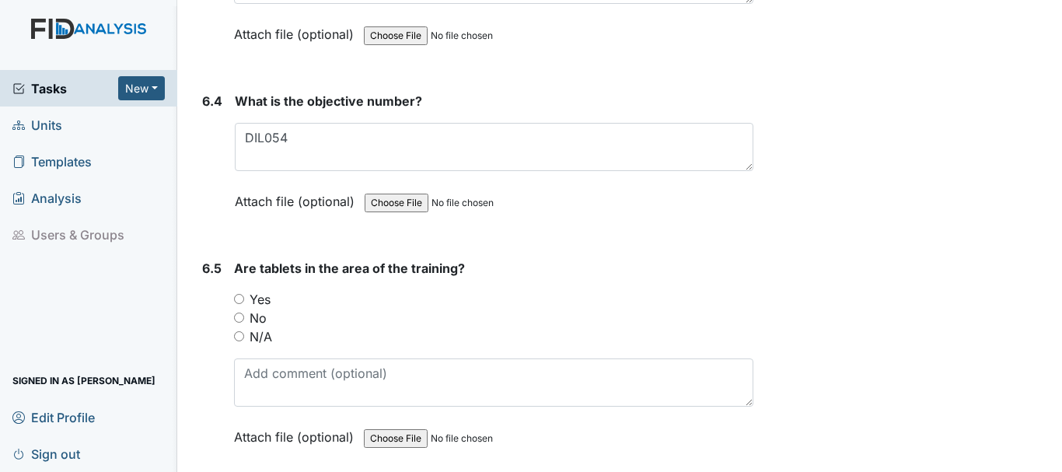
click at [238, 298] on input "Yes" at bounding box center [239, 299] width 10 height 10
radio input "true"
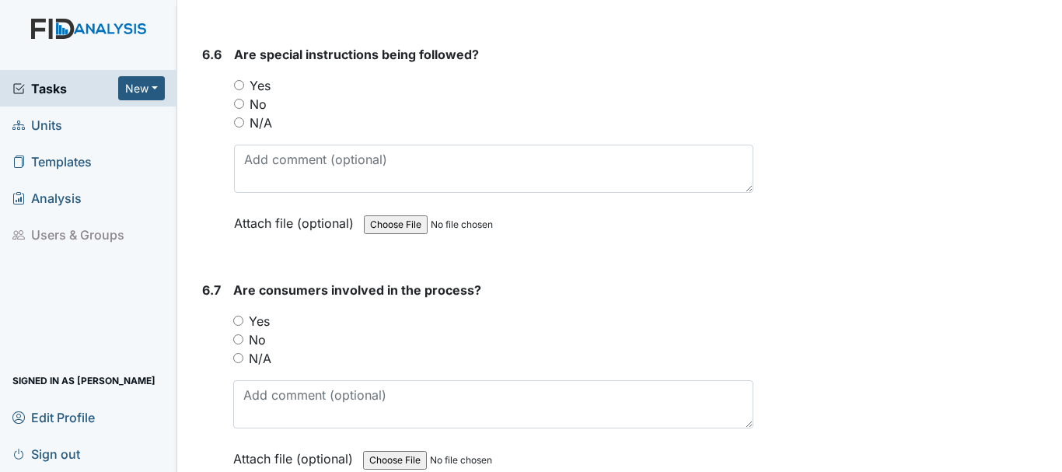
scroll to position [10093, 0]
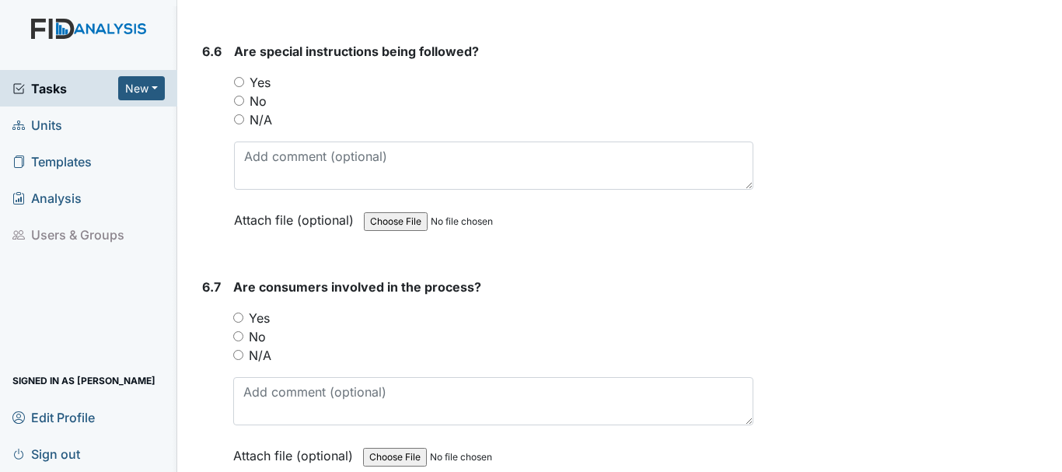
click at [241, 79] on input "Yes" at bounding box center [239, 82] width 10 height 10
radio input "true"
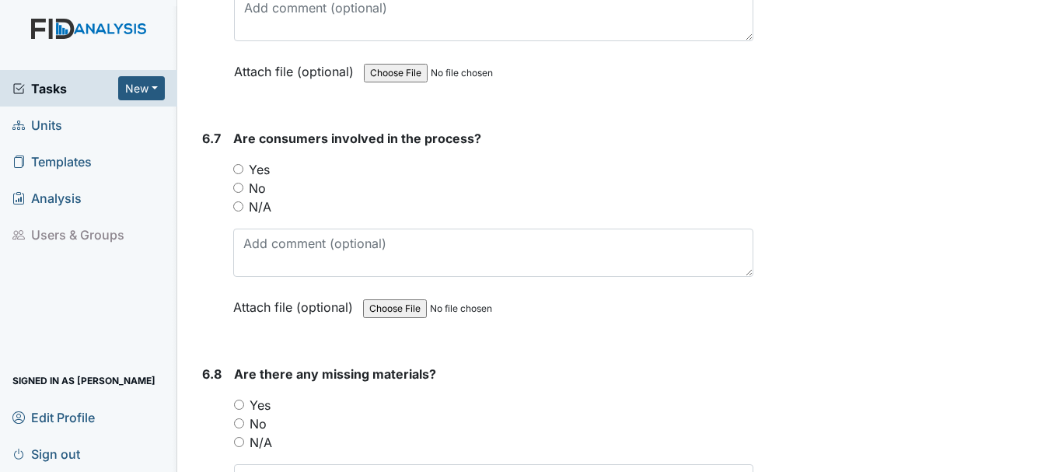
scroll to position [10247, 0]
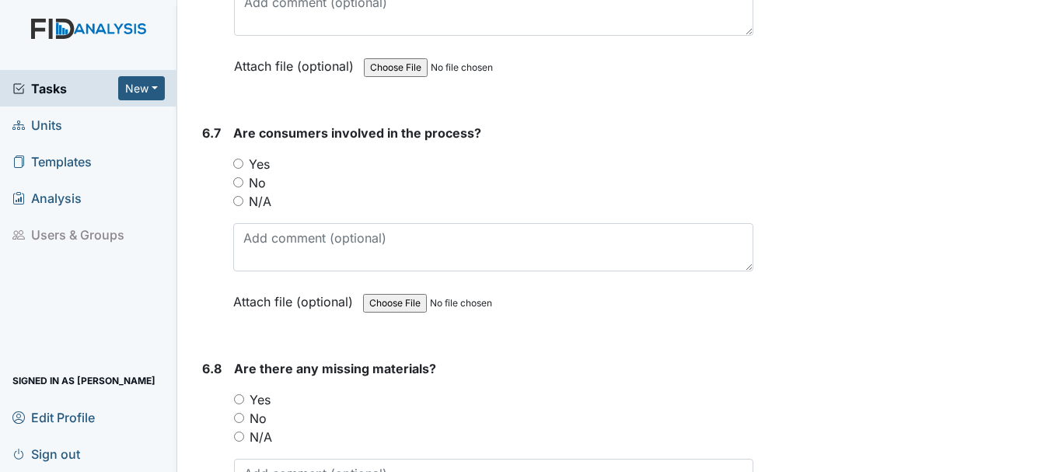
click at [238, 163] on input "Yes" at bounding box center [238, 164] width 10 height 10
radio input "true"
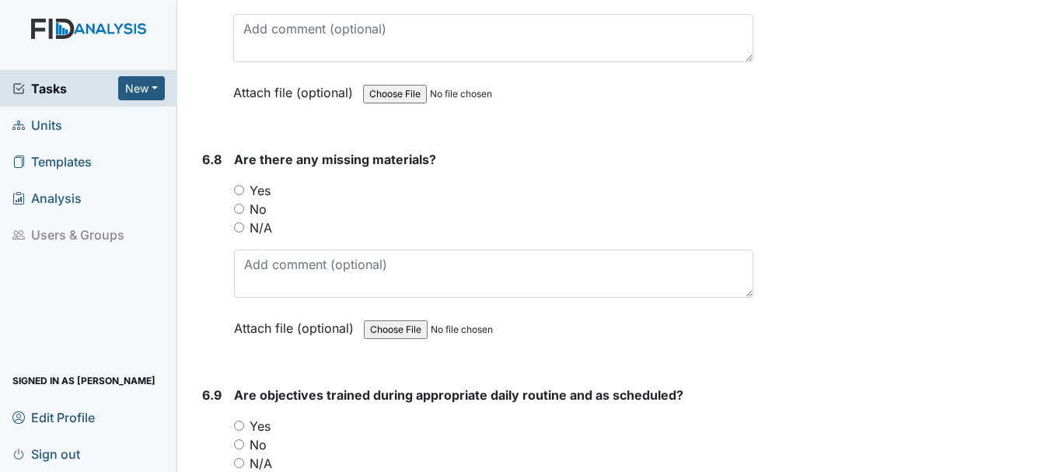
scroll to position [10459, 0]
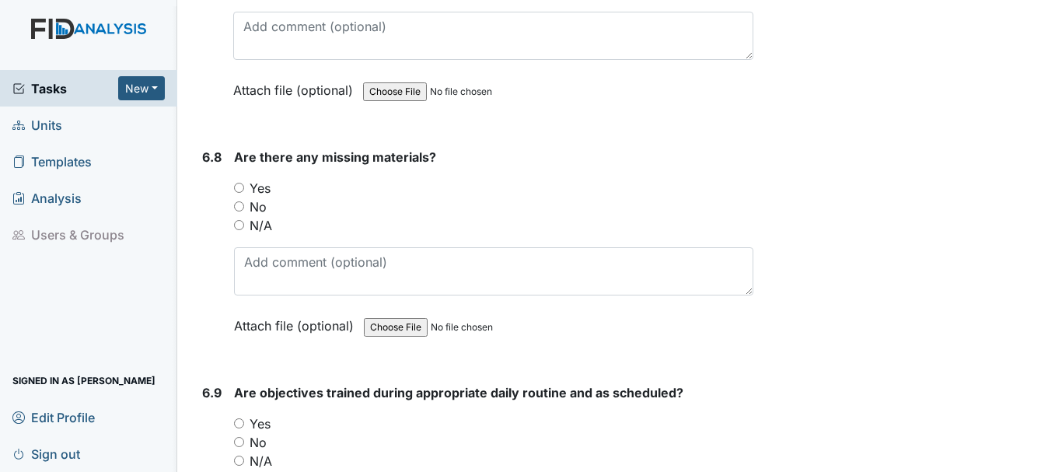
click at [239, 186] on input "Yes" at bounding box center [239, 188] width 10 height 10
radio input "true"
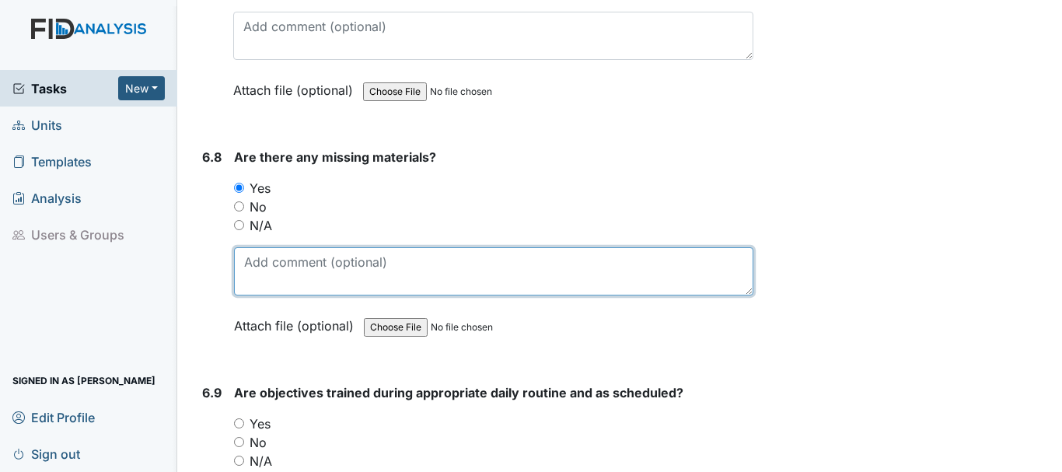
click at [359, 285] on textarea at bounding box center [493, 271] width 519 height 48
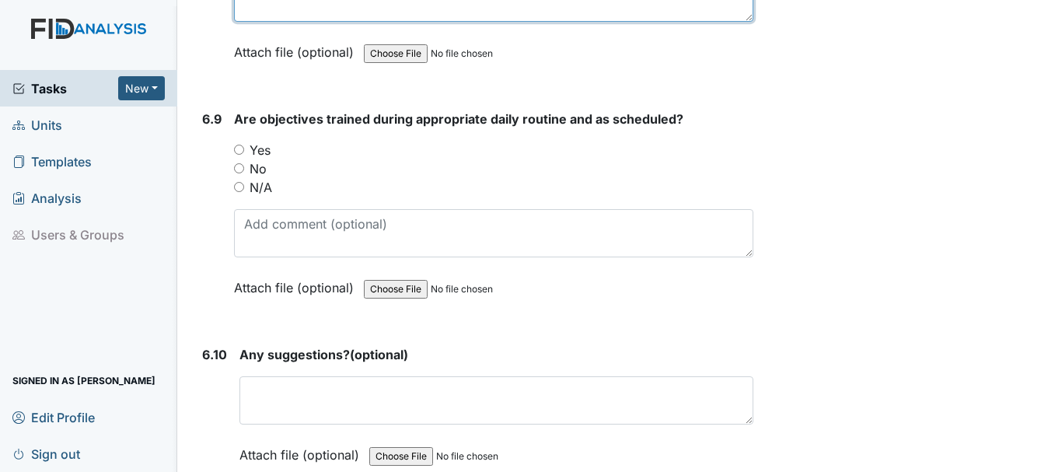
scroll to position [10740, 0]
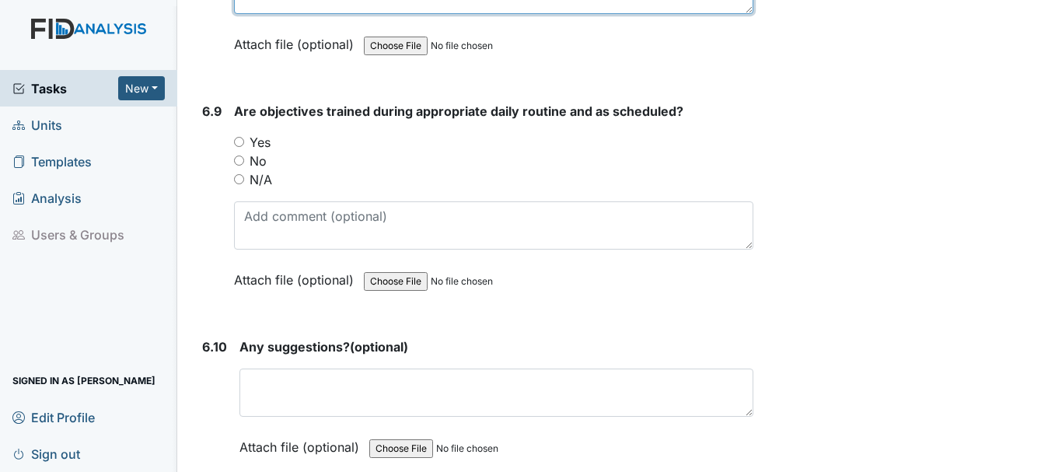
type textarea "9/2.9/12, and 9/16"
click at [239, 141] on input "Yes" at bounding box center [239, 142] width 10 height 10
radio input "true"
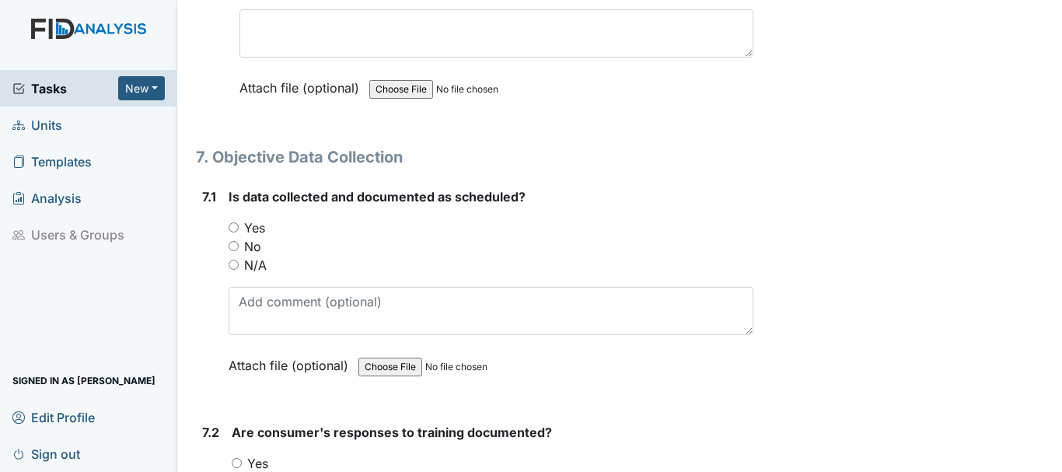
scroll to position [11105, 0]
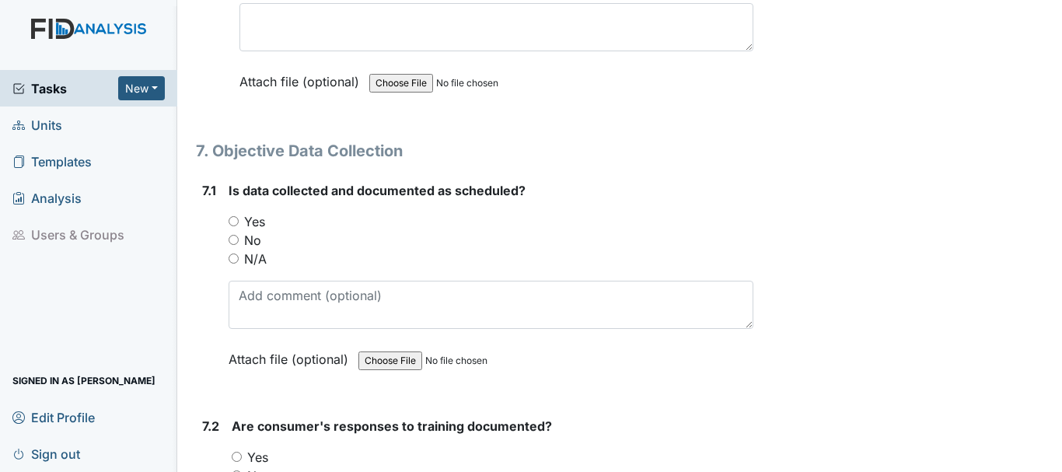
click at [233, 239] on input "No" at bounding box center [234, 240] width 10 height 10
radio input "true"
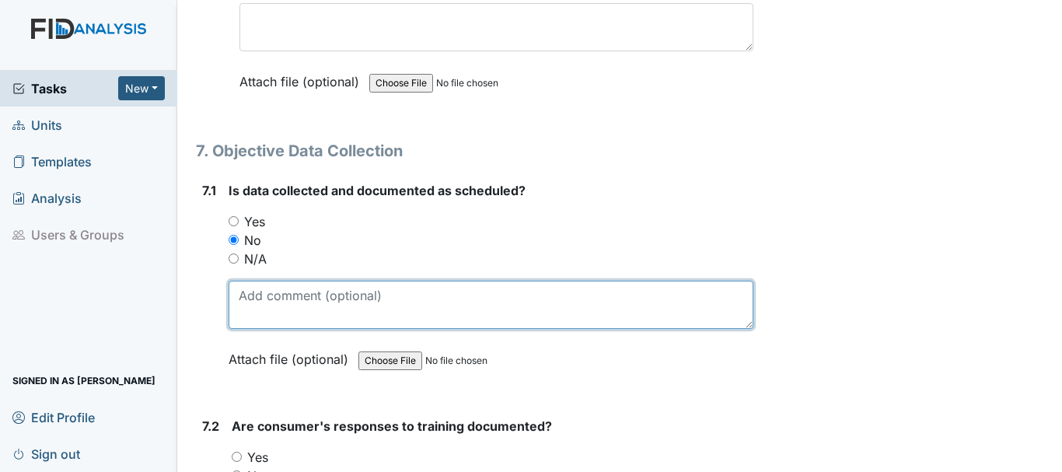
click at [312, 303] on textarea at bounding box center [491, 305] width 525 height 48
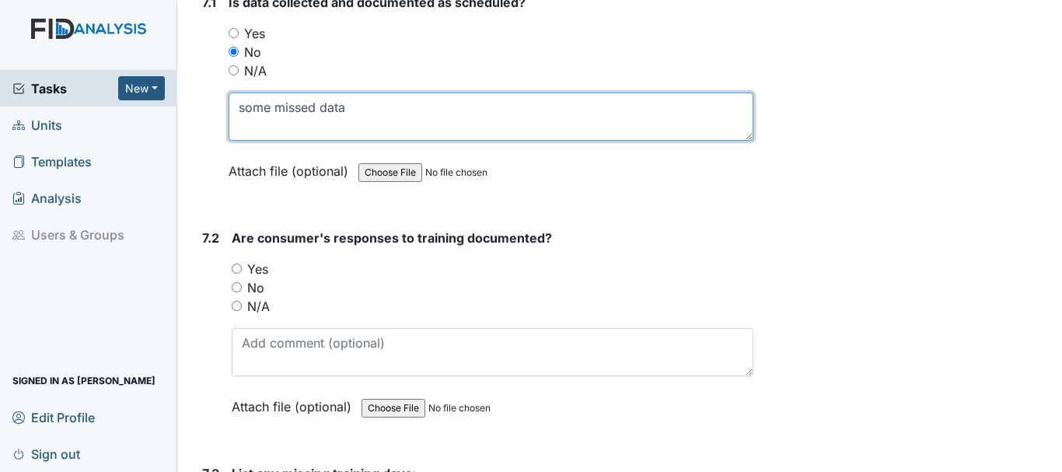
scroll to position [11301, 0]
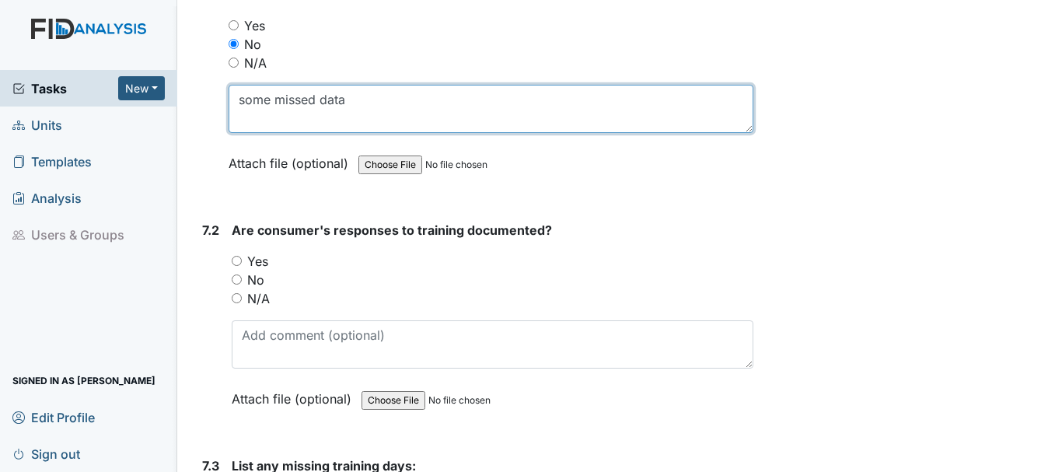
type textarea "some missed data"
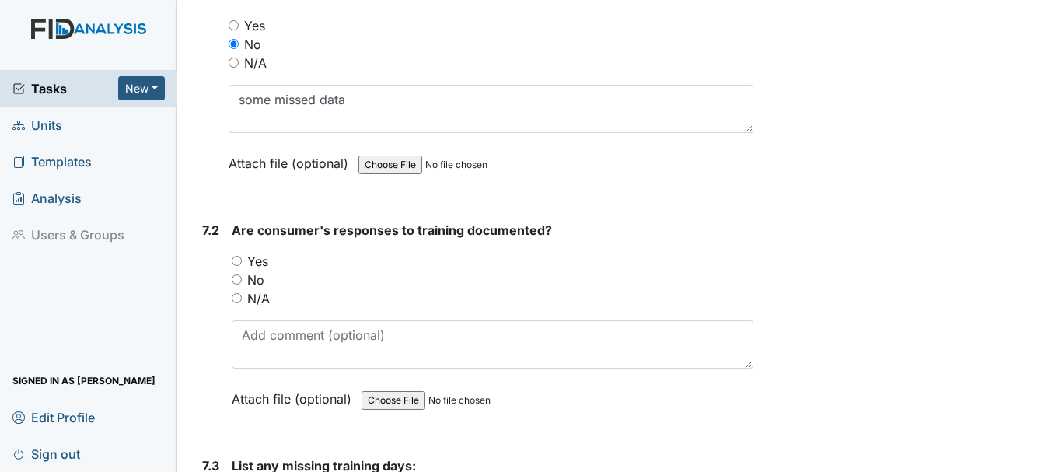
click at [233, 259] on input "Yes" at bounding box center [237, 261] width 10 height 10
radio input "true"
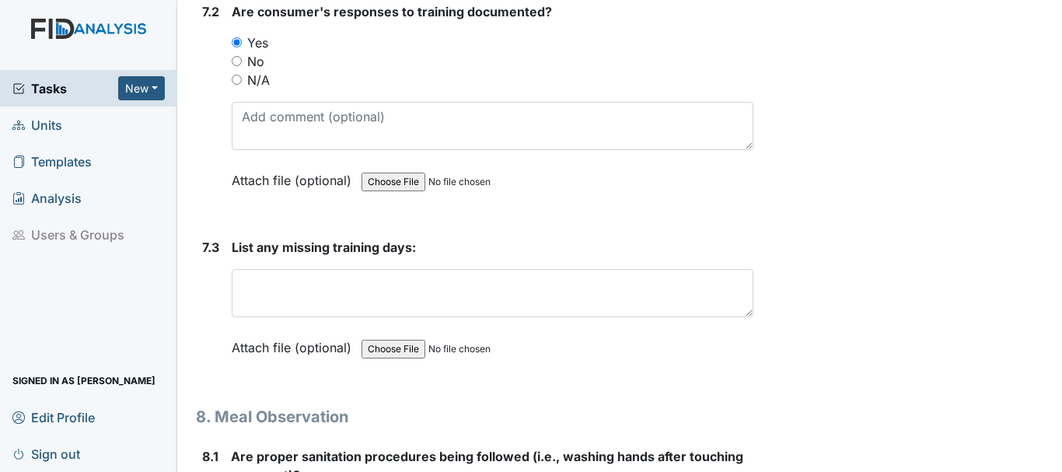
scroll to position [11520, 0]
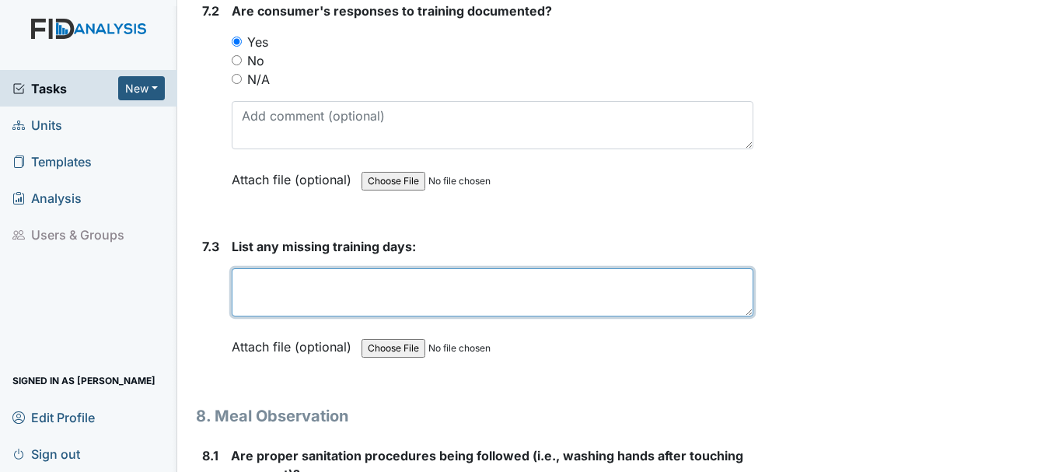
click at [319, 290] on textarea at bounding box center [493, 292] width 522 height 48
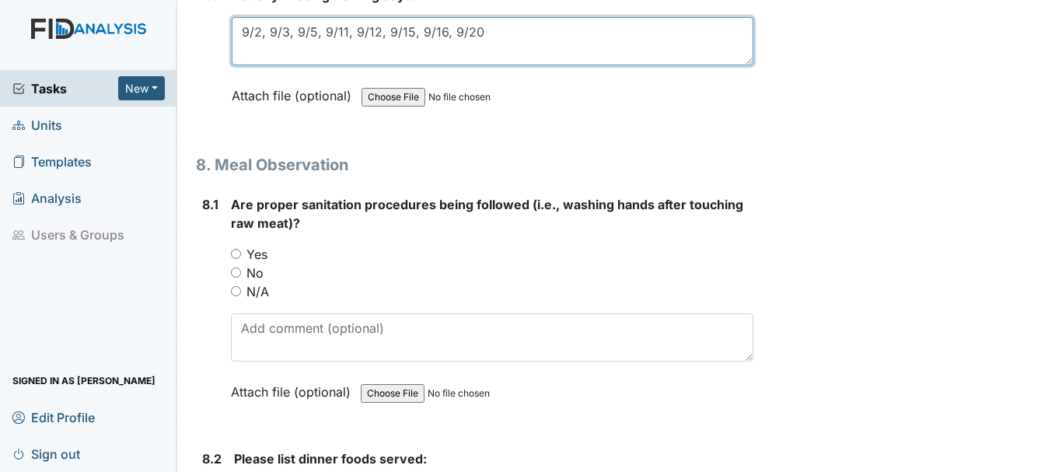
scroll to position [11785, 0]
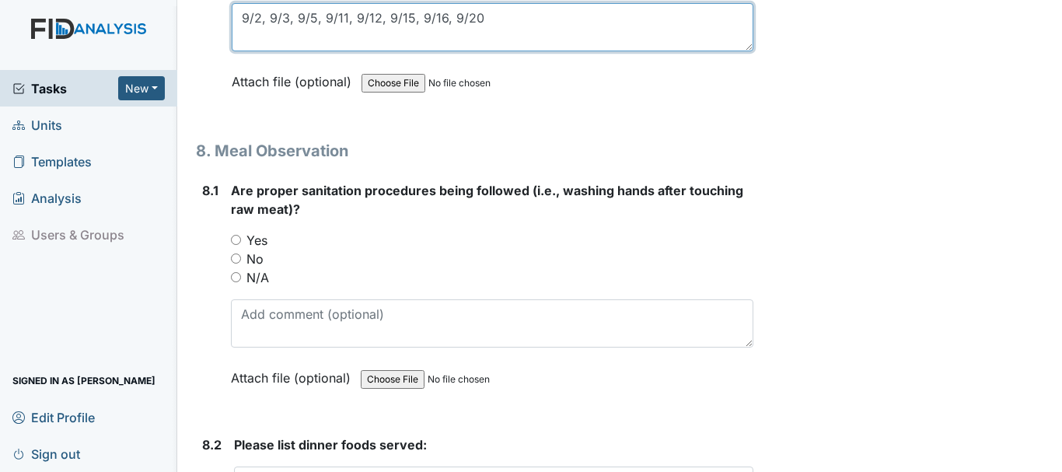
type textarea "9/2, 9/3, 9/5, 9/11, 9/12, 9/15, 9/16, 9/20"
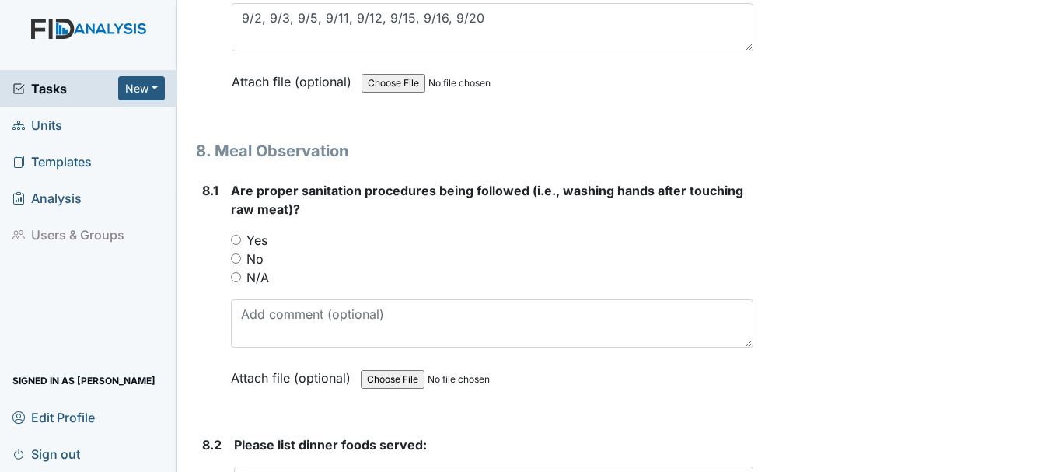
click at [236, 239] on input "Yes" at bounding box center [236, 240] width 10 height 10
radio input "true"
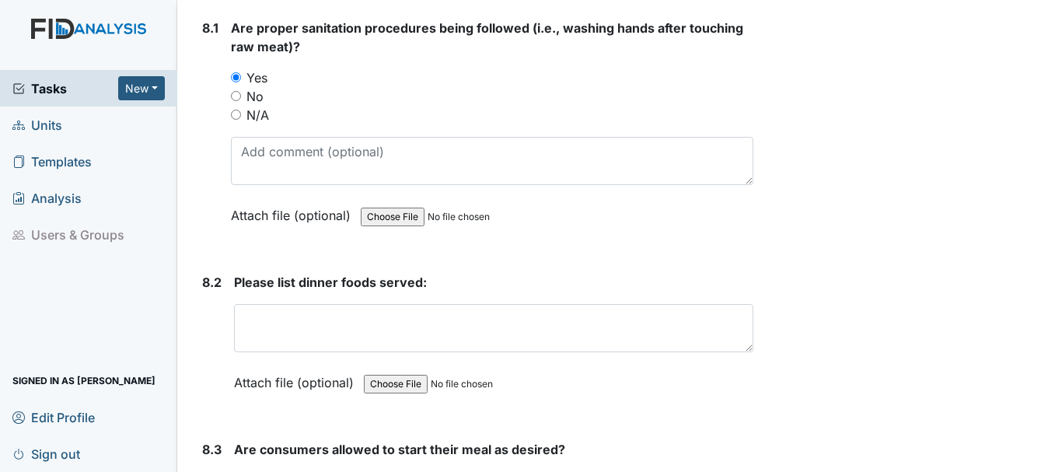
scroll to position [11963, 0]
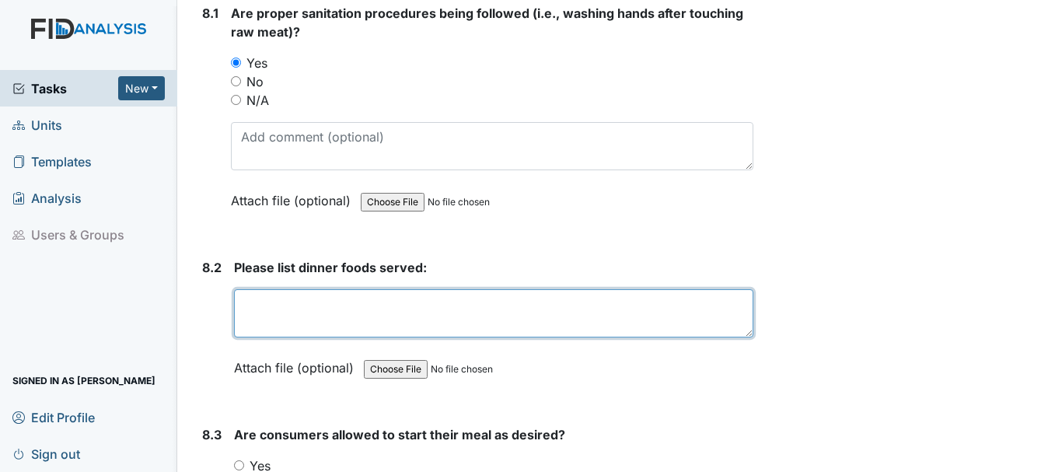
click at [324, 309] on textarea at bounding box center [493, 313] width 519 height 48
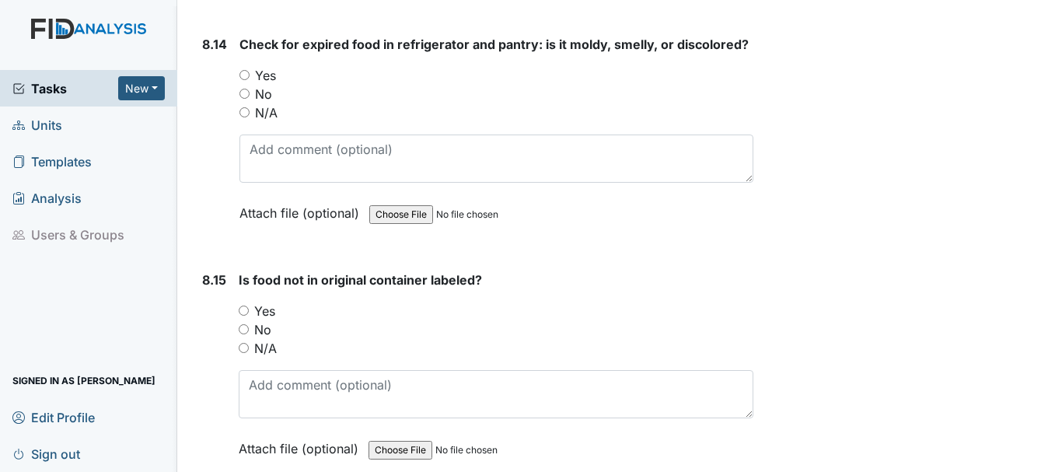
scroll to position [14959, 0]
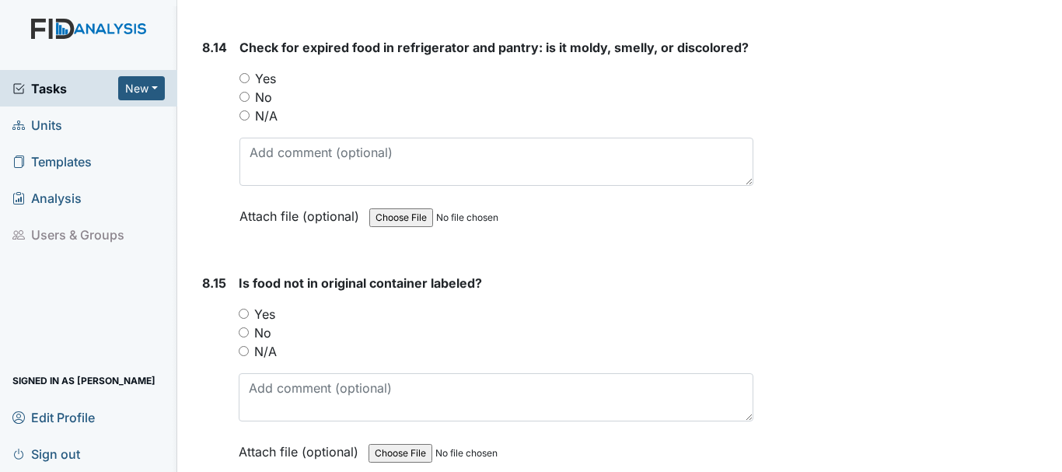
type textarea "chicken taco refried bean kool aid water and milk"
click at [243, 312] on input "Yes" at bounding box center [244, 314] width 10 height 10
radio input "true"
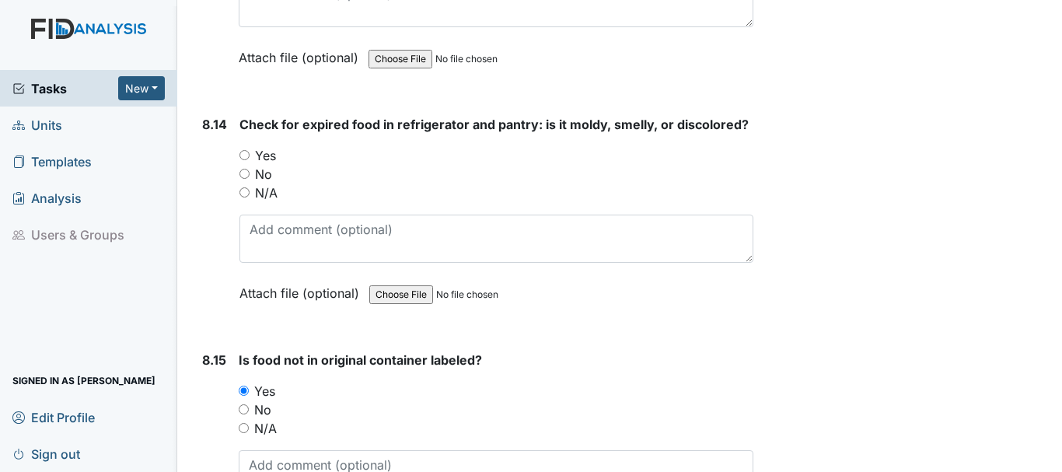
scroll to position [14881, 0]
click at [246, 175] on input "No" at bounding box center [244, 175] width 10 height 10
radio input "true"
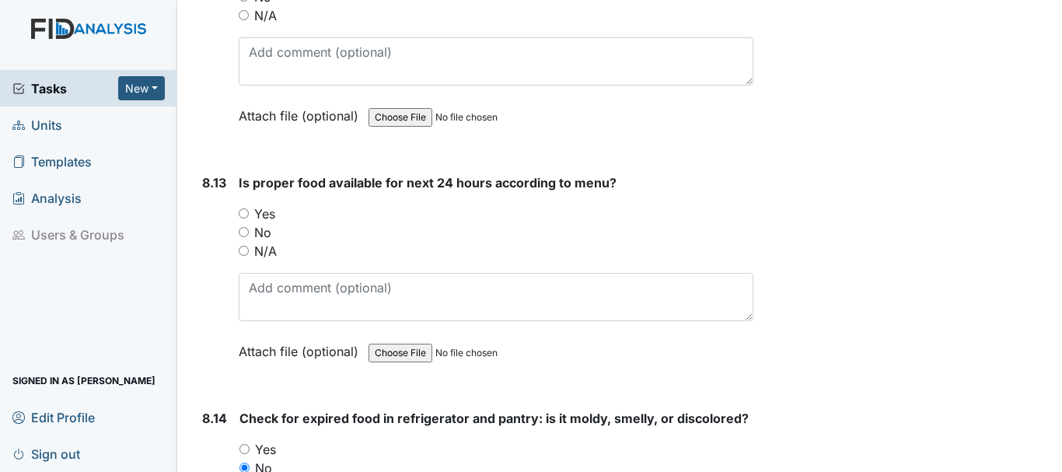
scroll to position [14574, 0]
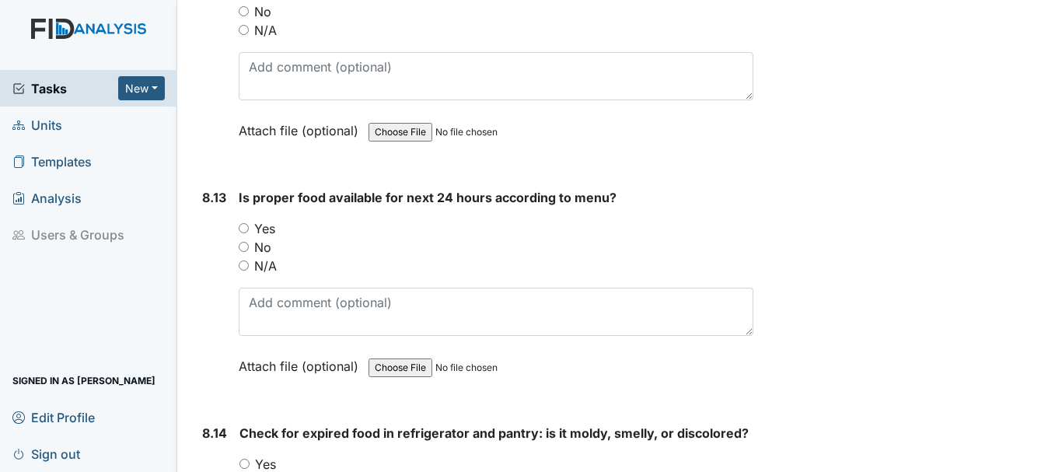
click at [243, 228] on input "Yes" at bounding box center [244, 228] width 10 height 10
radio input "true"
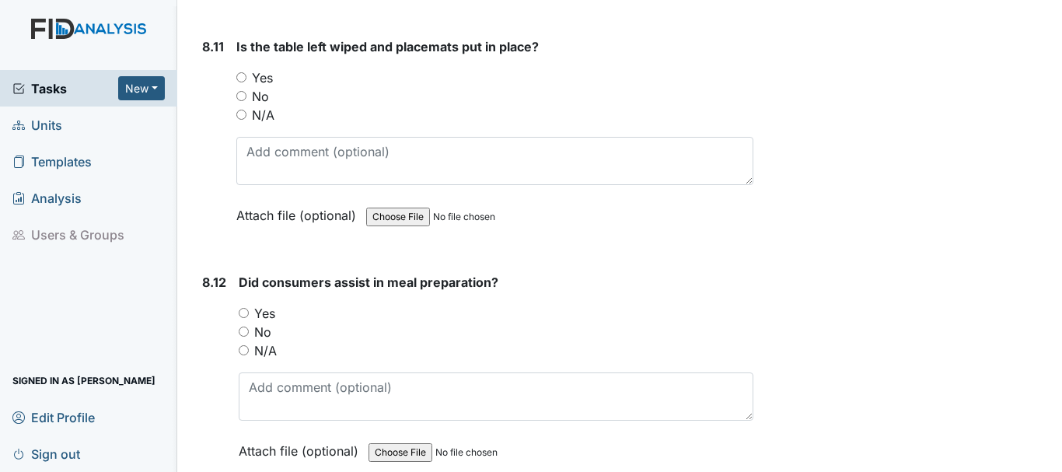
scroll to position [14247, 0]
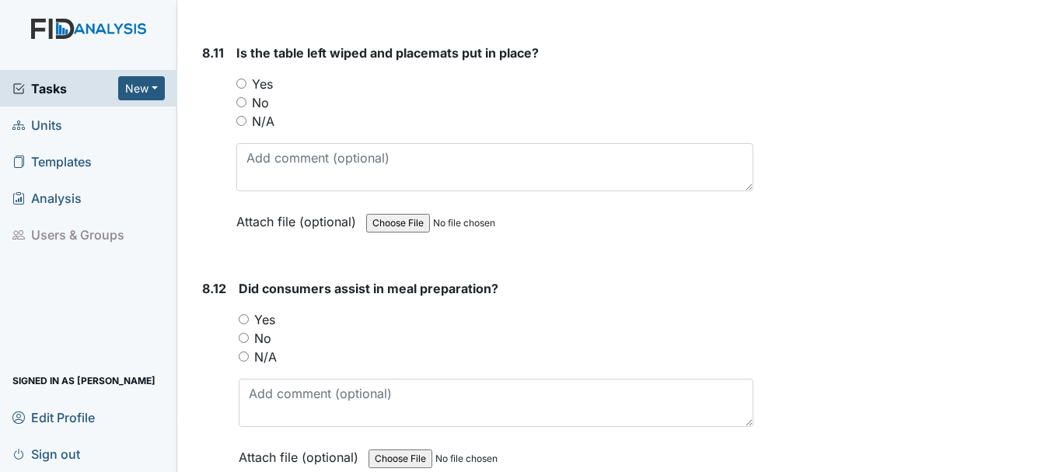
click at [246, 315] on input "Yes" at bounding box center [244, 319] width 10 height 10
radio input "true"
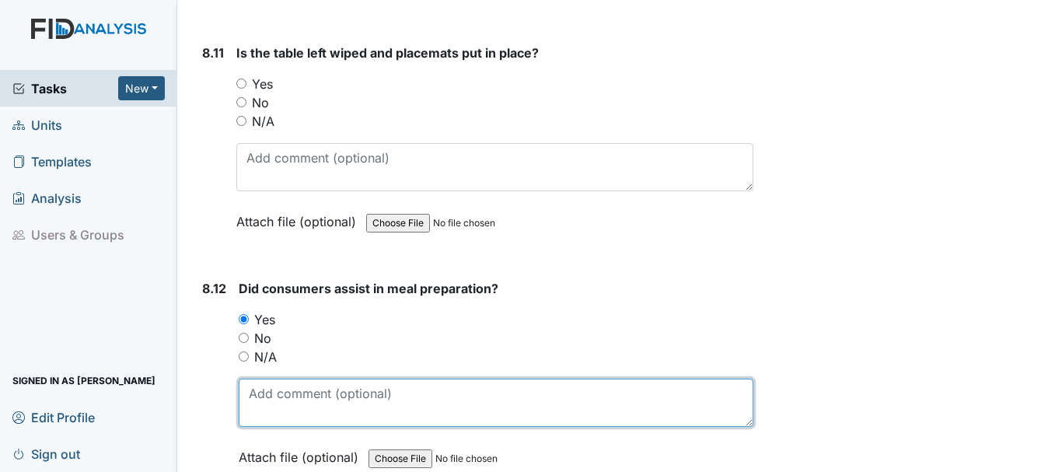
click at [383, 397] on textarea at bounding box center [496, 403] width 515 height 48
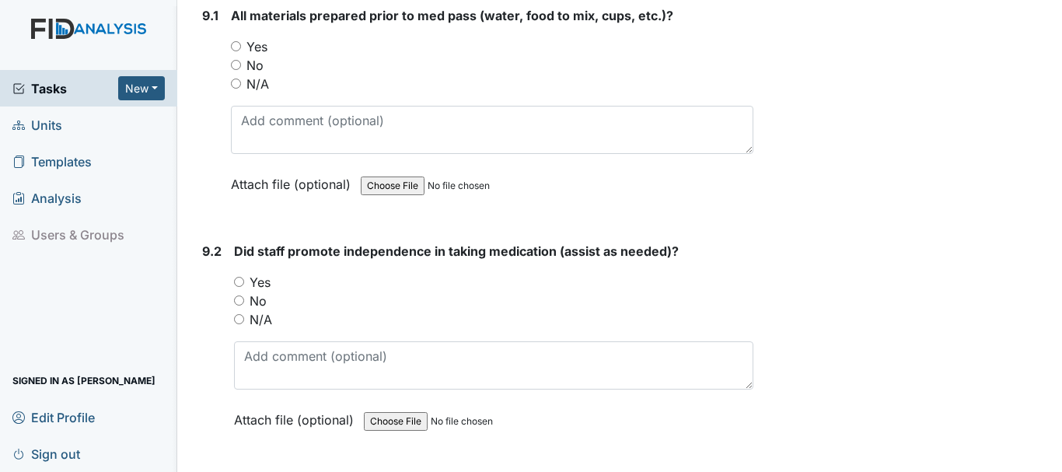
scroll to position [17384, 0]
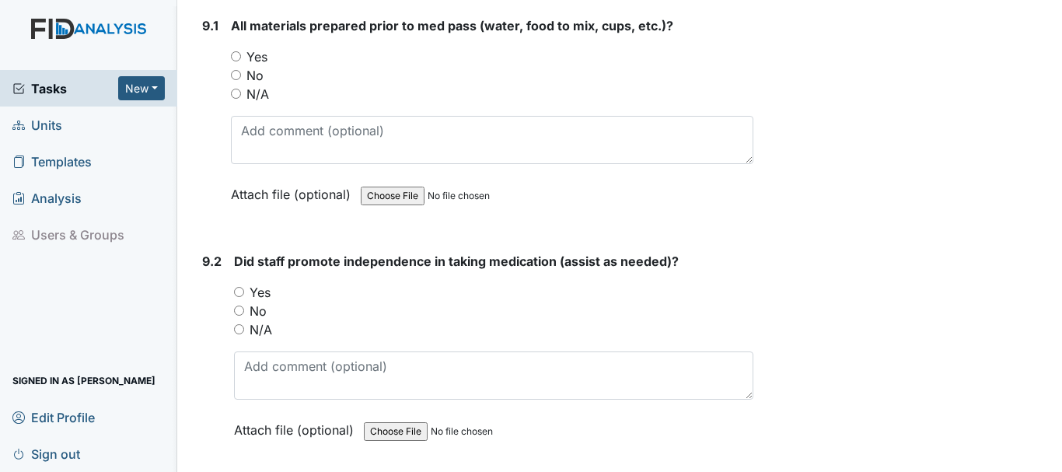
type textarea "CB"
click at [232, 97] on input "N/A" at bounding box center [236, 94] width 10 height 10
radio input "true"
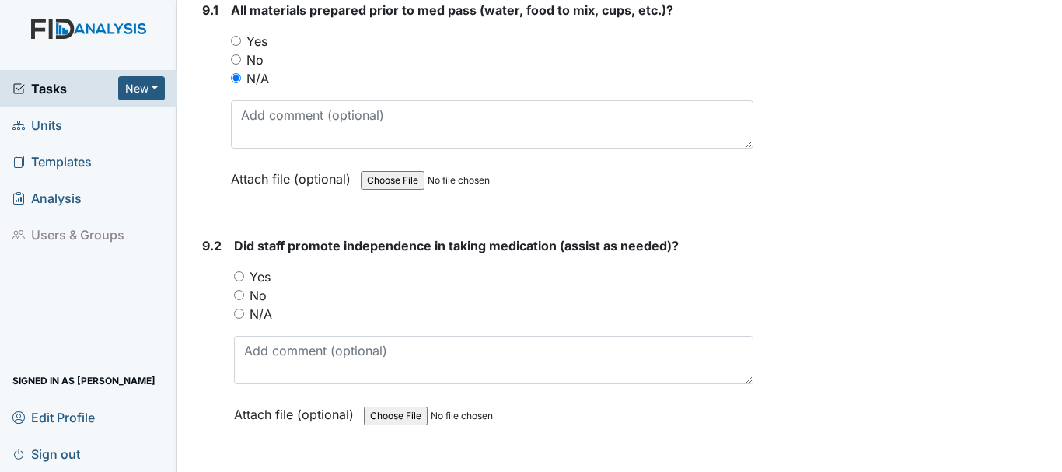
scroll to position [17440, 0]
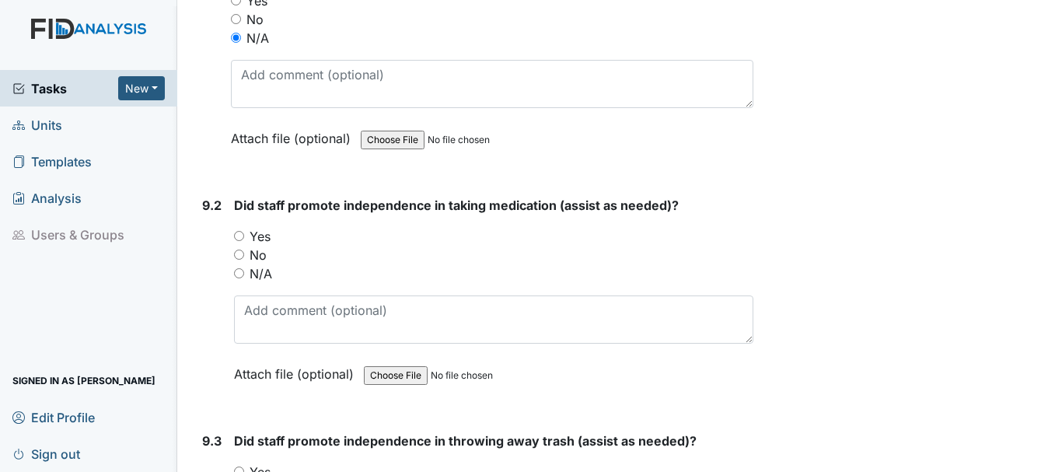
click at [236, 270] on input "N/A" at bounding box center [239, 273] width 10 height 10
radio input "true"
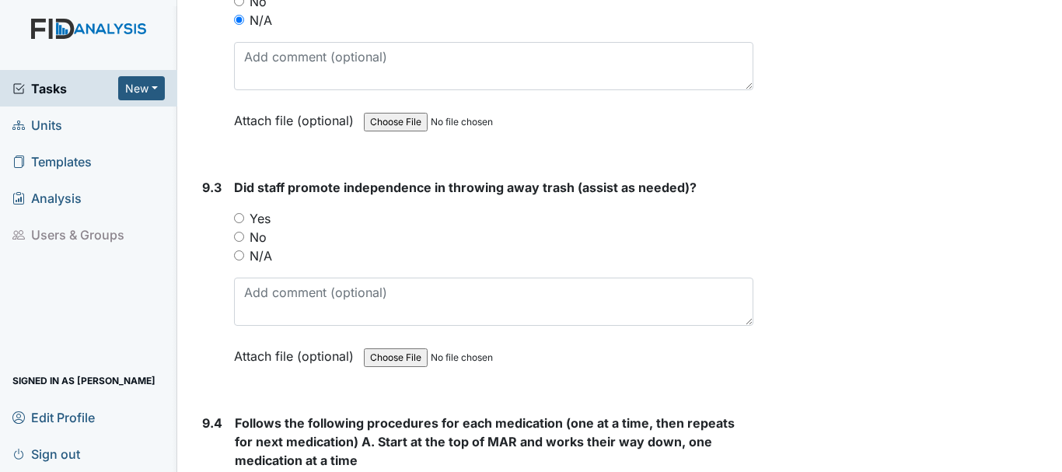
scroll to position [17699, 0]
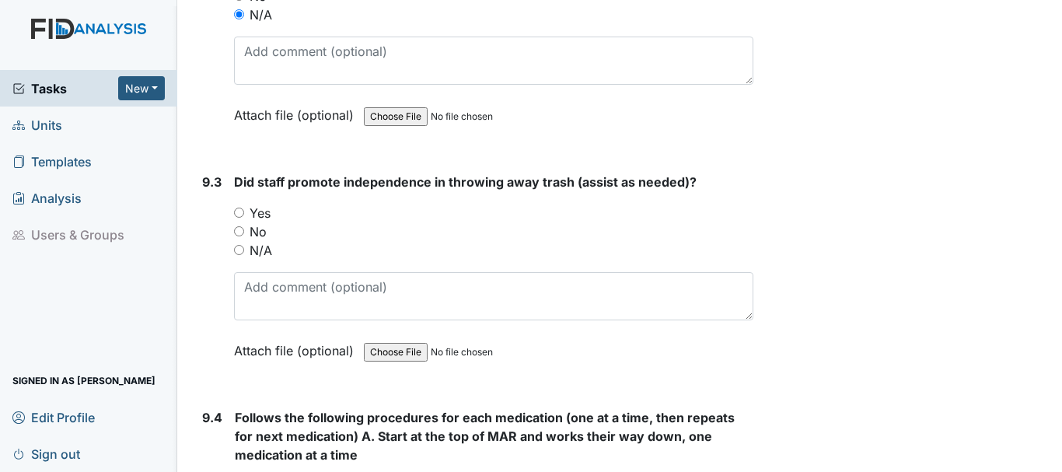
click at [239, 253] on input "N/A" at bounding box center [239, 250] width 10 height 10
radio input "true"
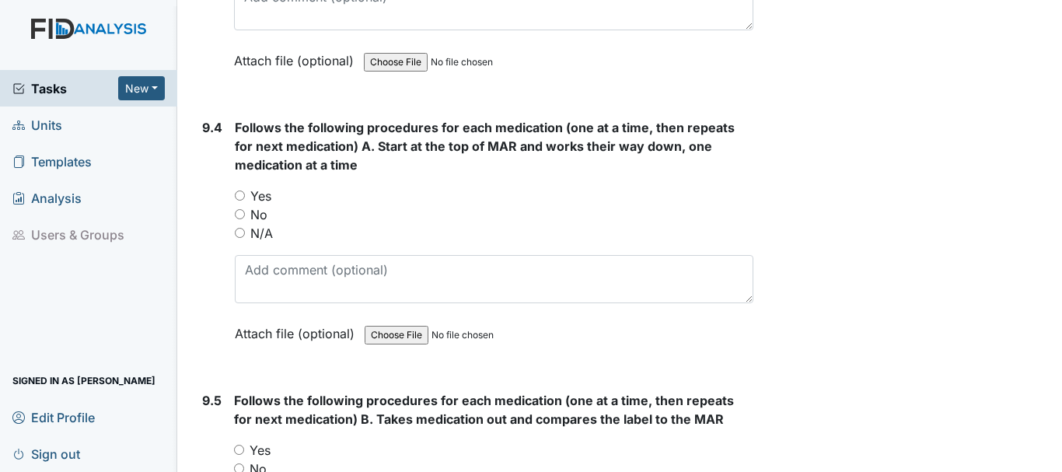
scroll to position [18005, 0]
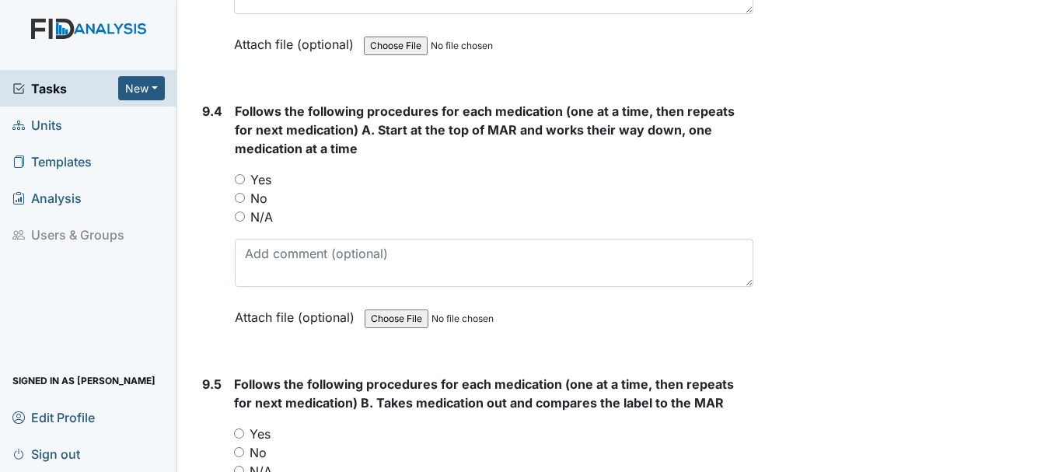
click at [242, 220] on input "N/A" at bounding box center [240, 216] width 10 height 10
radio input "true"
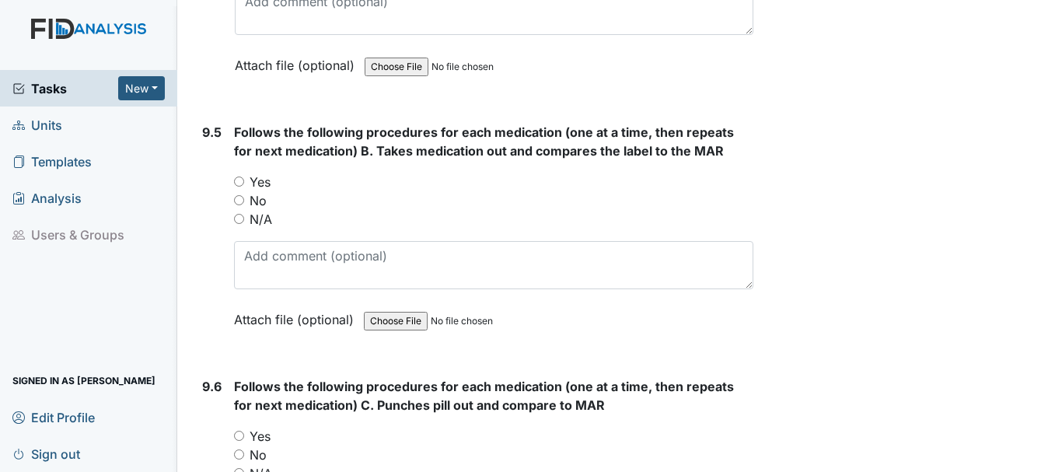
click at [238, 218] on input "N/A" at bounding box center [239, 219] width 10 height 10
radio input "true"
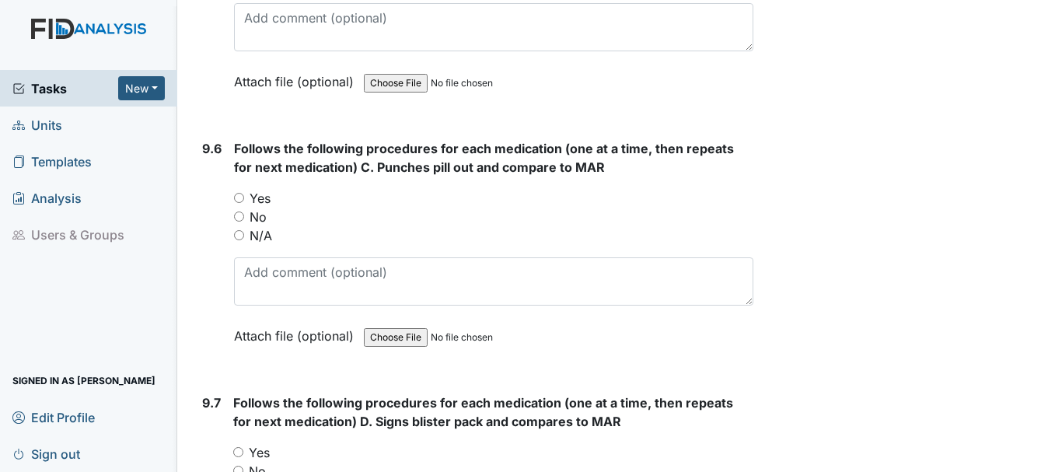
scroll to position [18503, 0]
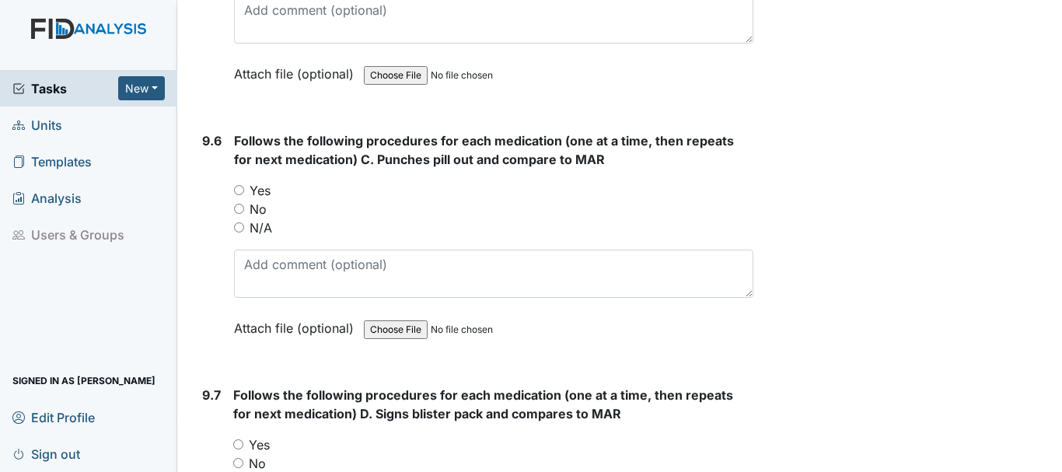
click at [235, 231] on input "N/A" at bounding box center [239, 227] width 10 height 10
radio input "true"
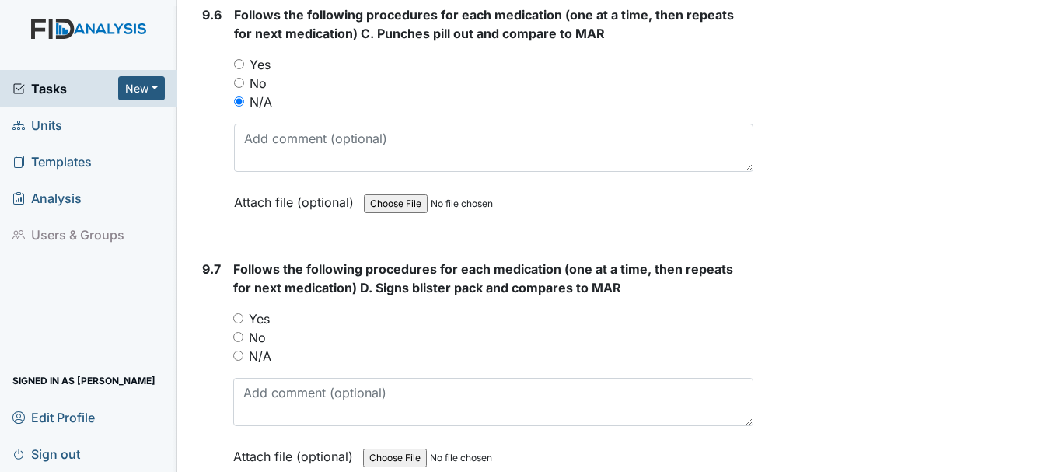
scroll to position [18765, 0]
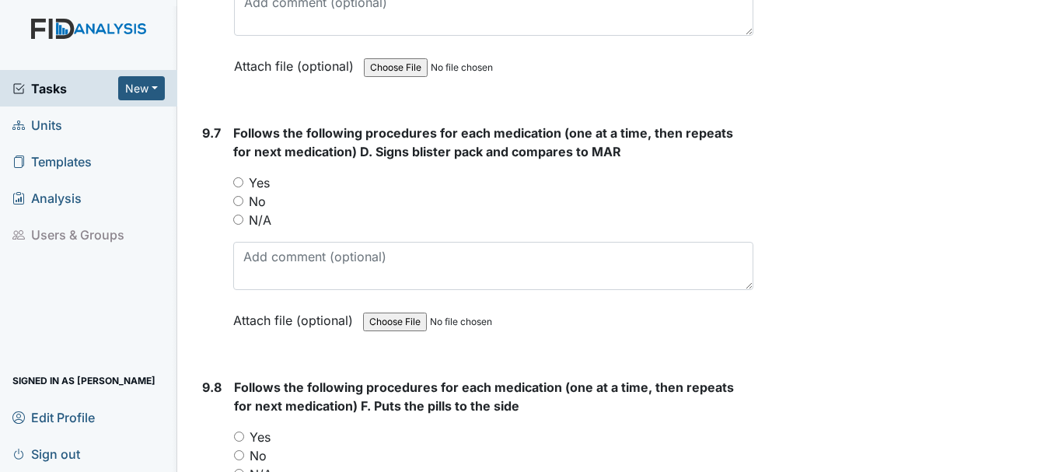
click at [236, 219] on input "N/A" at bounding box center [238, 220] width 10 height 10
radio input "true"
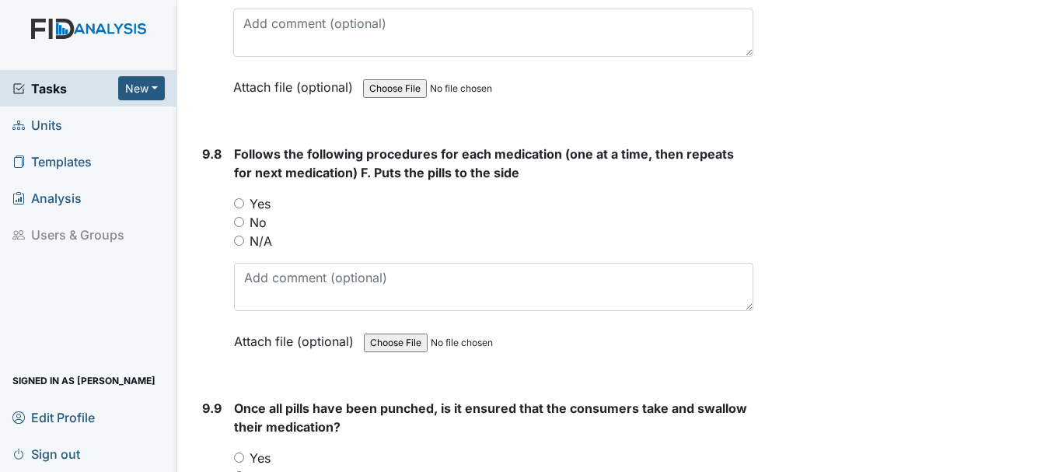
click at [239, 240] on input "N/A" at bounding box center [239, 241] width 10 height 10
radio input "true"
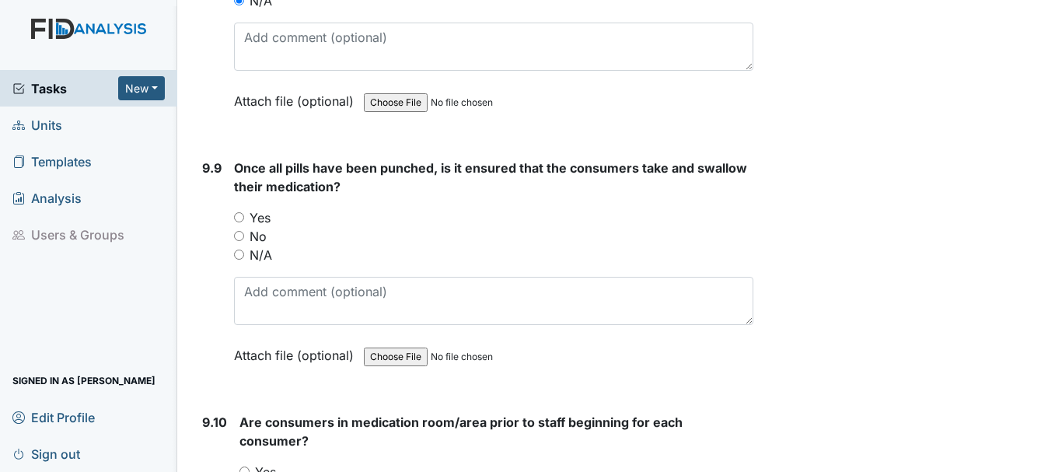
scroll to position [19244, 0]
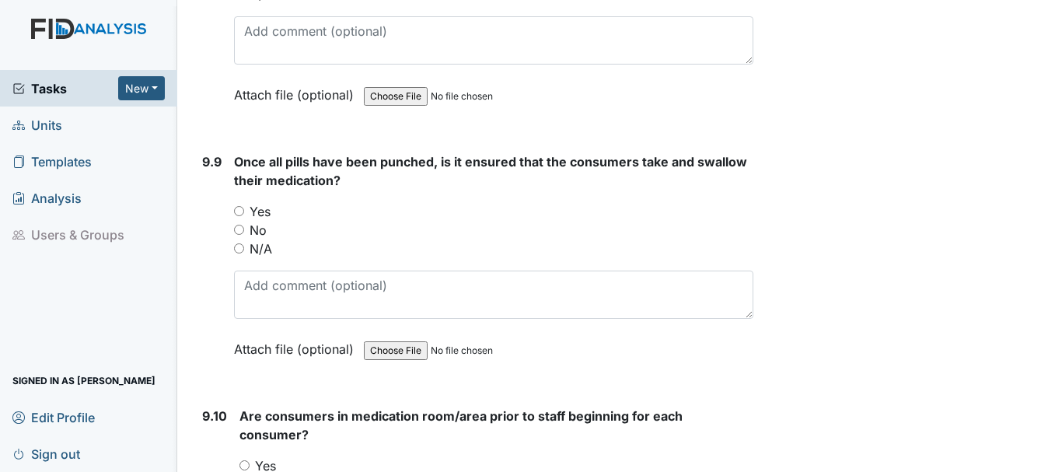
click at [242, 244] on input "N/A" at bounding box center [239, 248] width 10 height 10
radio input "true"
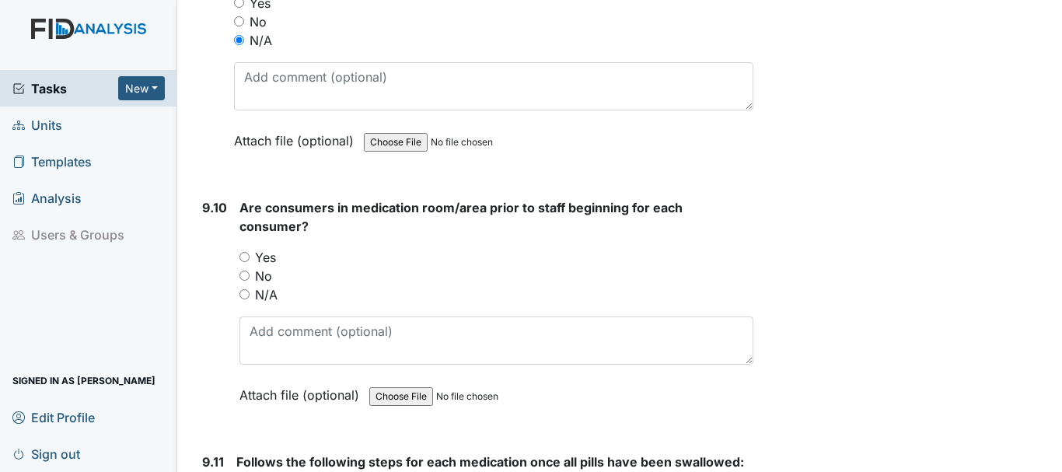
click at [241, 298] on input "N/A" at bounding box center [244, 294] width 10 height 10
radio input "true"
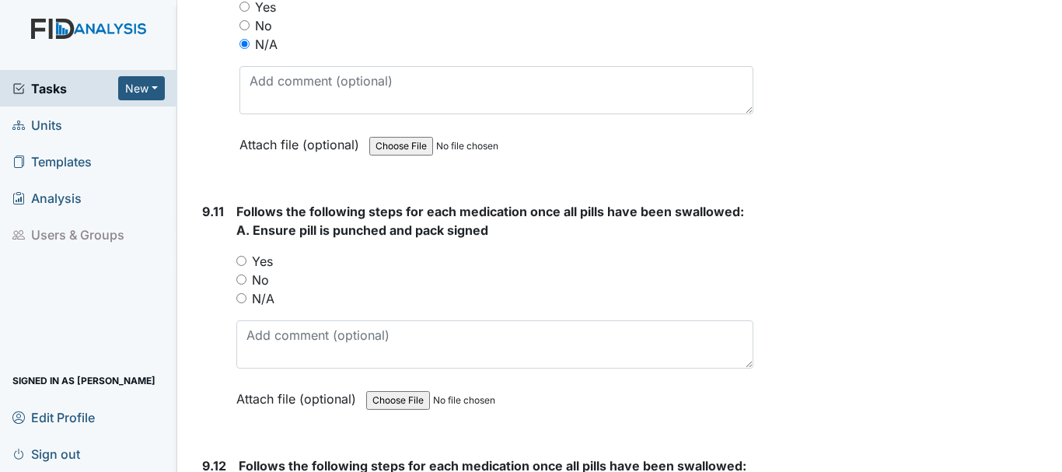
scroll to position [19709, 0]
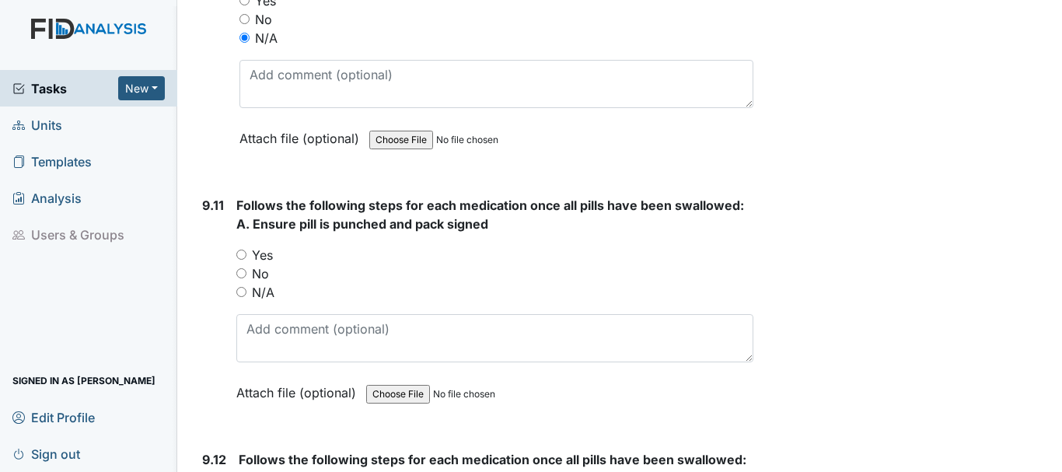
click at [241, 291] on input "N/A" at bounding box center [241, 292] width 10 height 10
radio input "true"
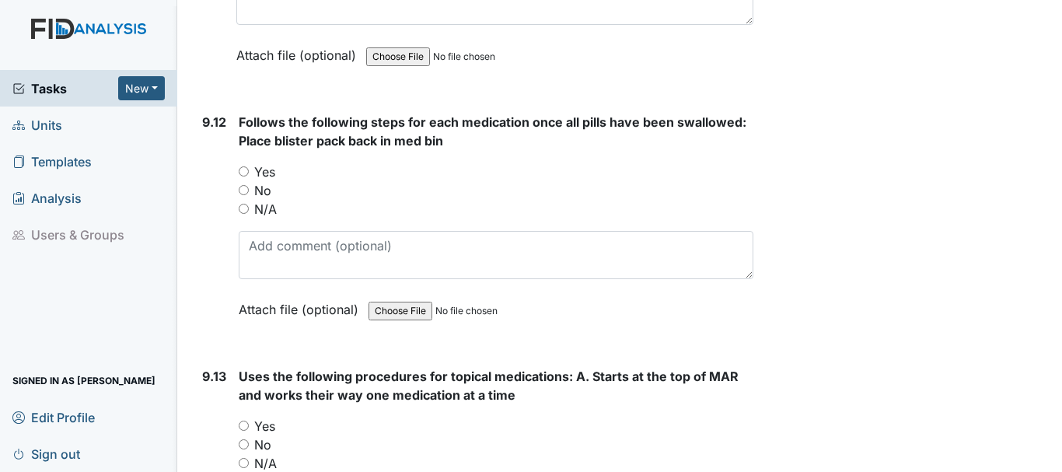
scroll to position [20050, 0]
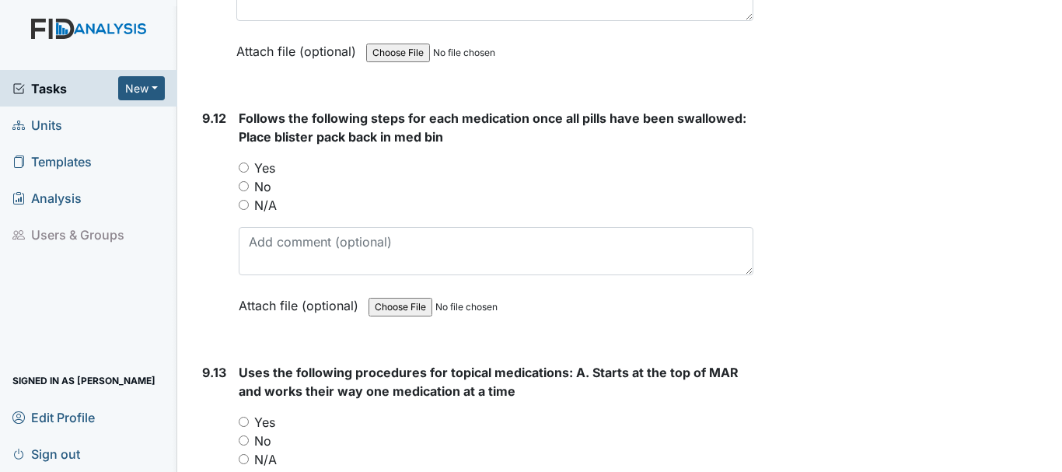
click at [243, 204] on input "N/A" at bounding box center [244, 205] width 10 height 10
radio input "true"
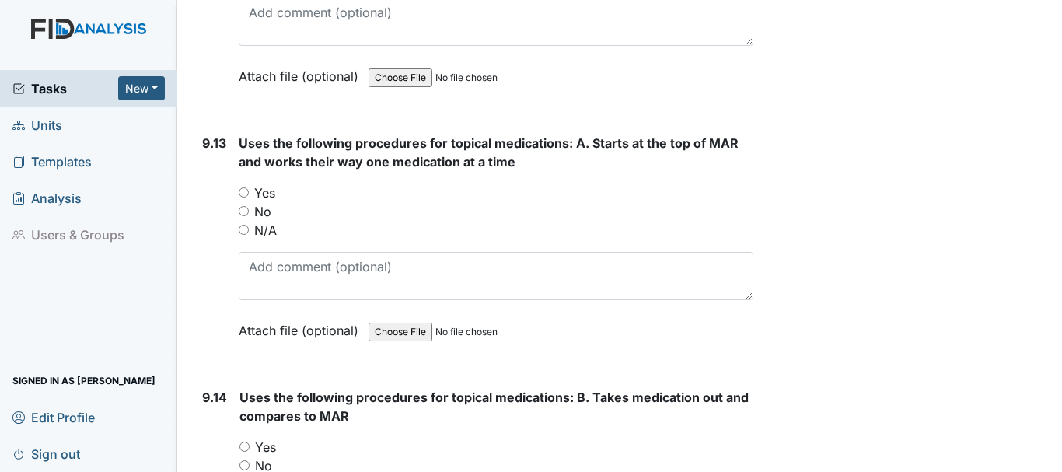
scroll to position [20290, 0]
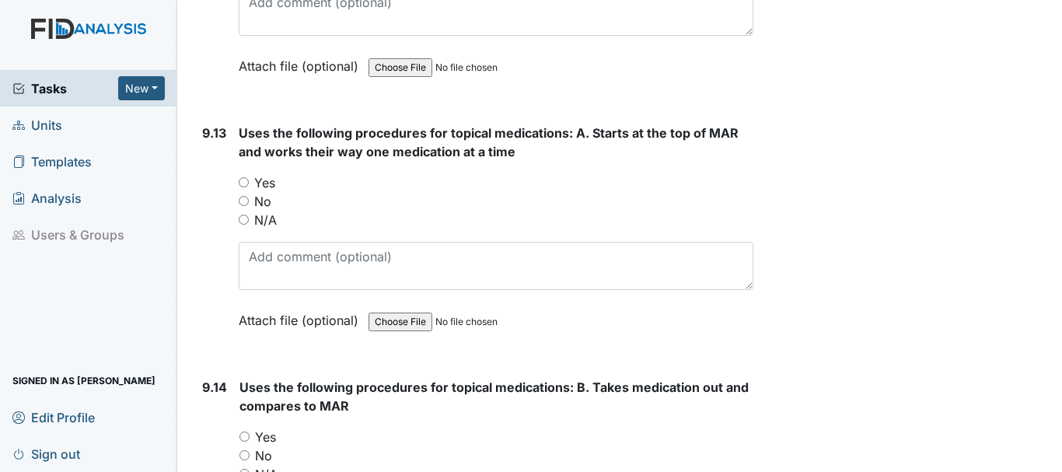
click at [243, 219] on input "N/A" at bounding box center [244, 220] width 10 height 10
radio input "true"
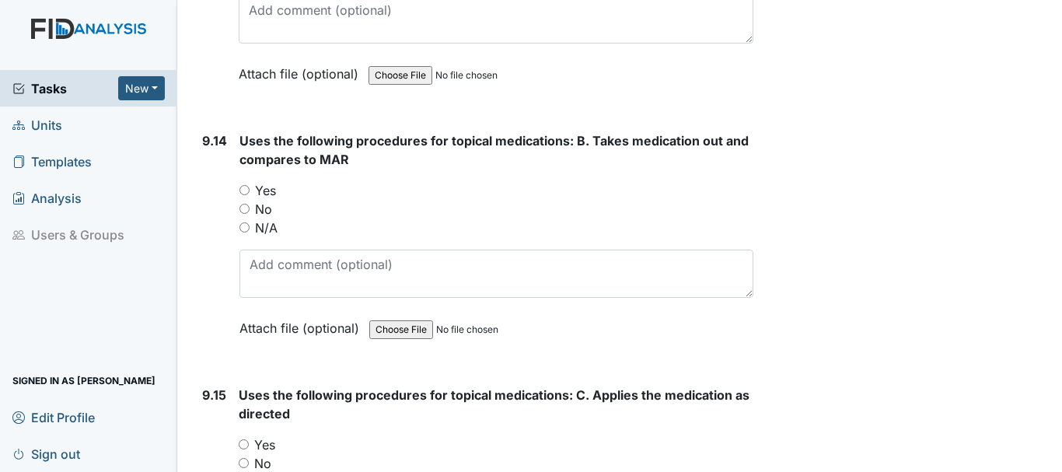
click at [244, 229] on input "N/A" at bounding box center [244, 227] width 10 height 10
radio input "true"
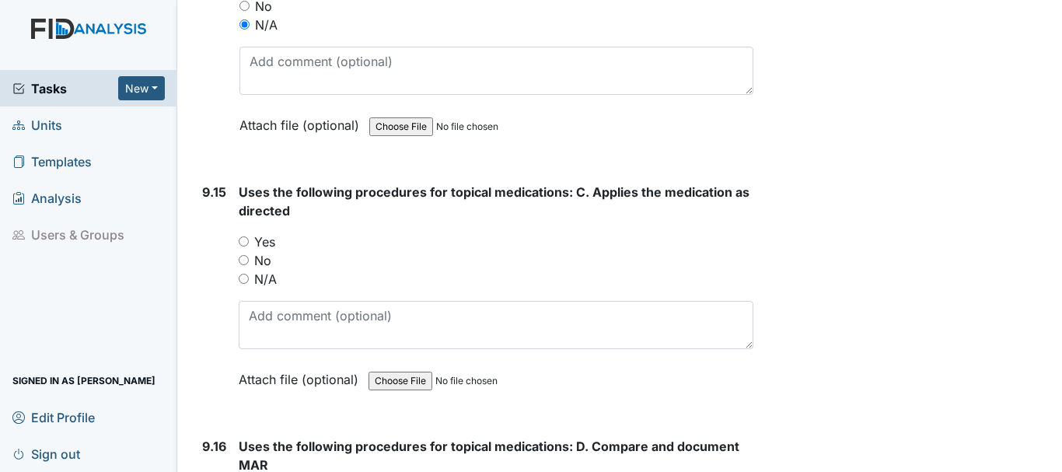
click at [242, 278] on input "N/A" at bounding box center [244, 279] width 10 height 10
radio input "true"
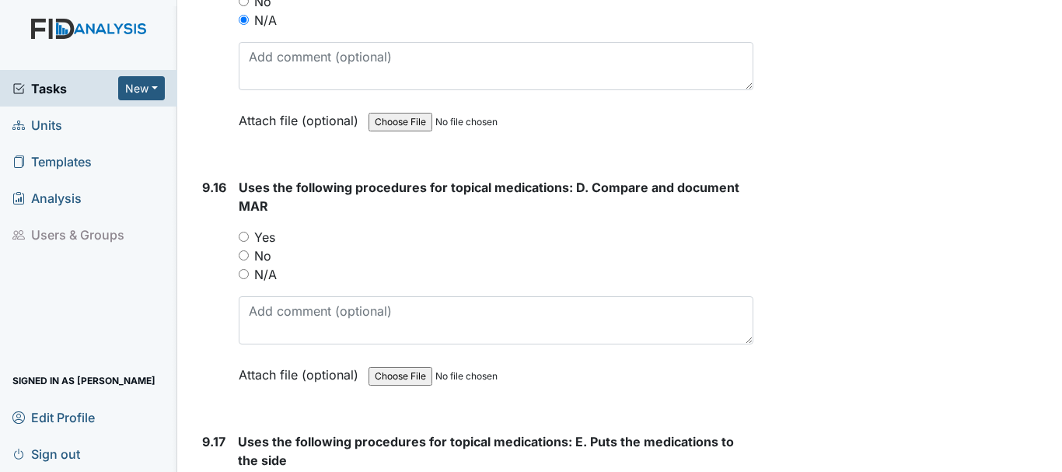
click at [247, 278] on input "N/A" at bounding box center [244, 274] width 10 height 10
radio input "true"
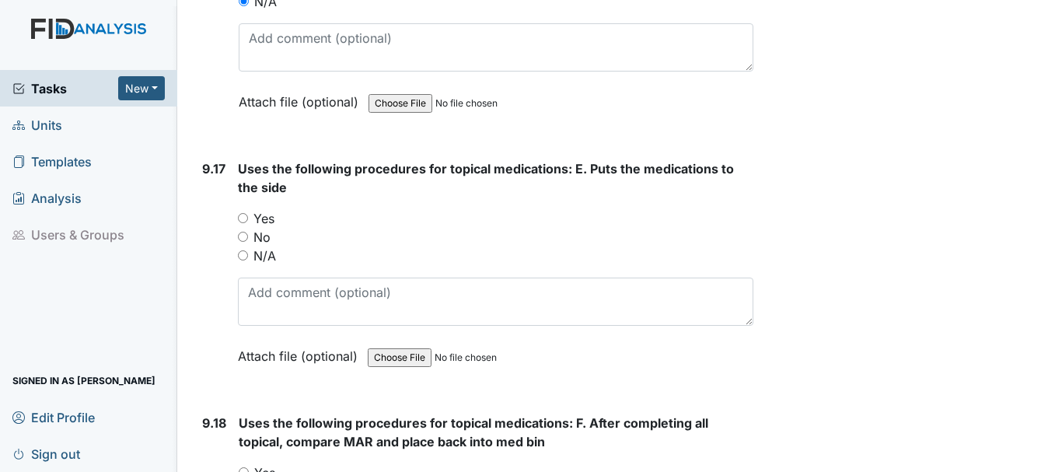
scroll to position [21275, 0]
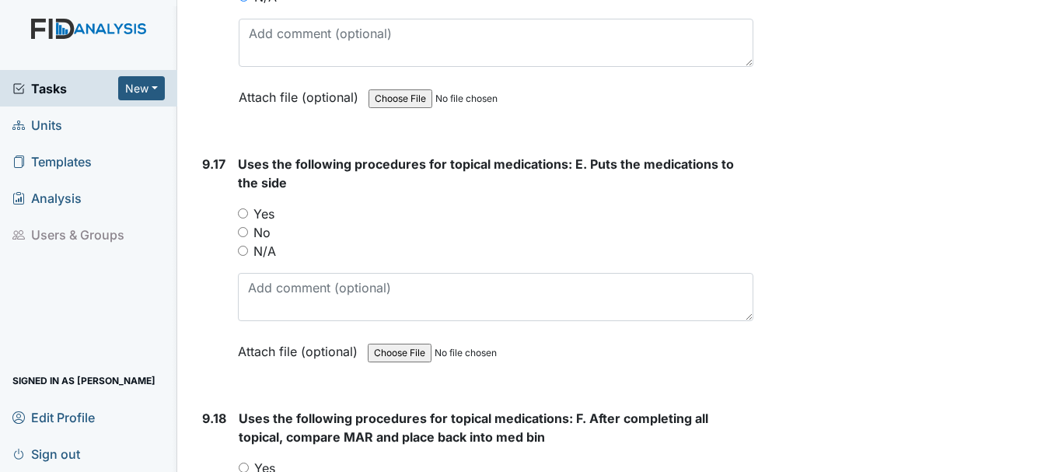
click at [244, 253] on input "N/A" at bounding box center [243, 251] width 10 height 10
radio input "true"
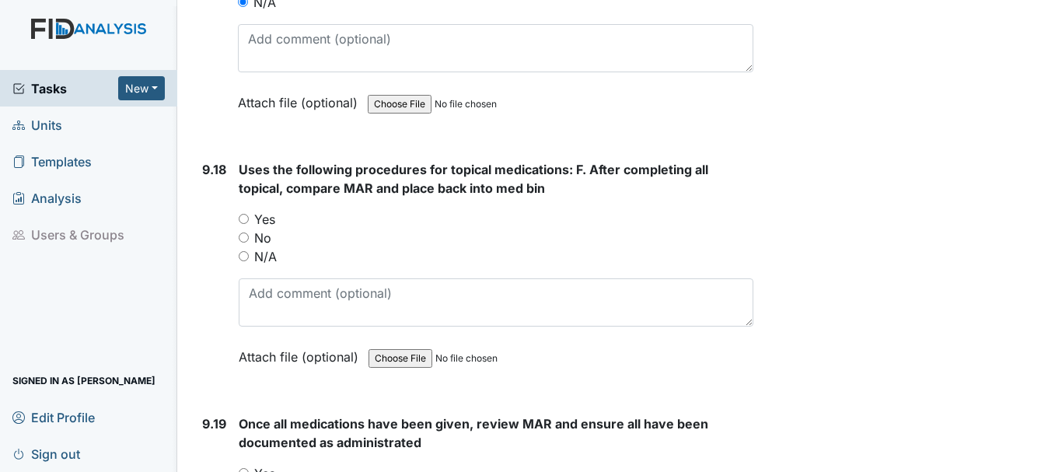
scroll to position [21535, 0]
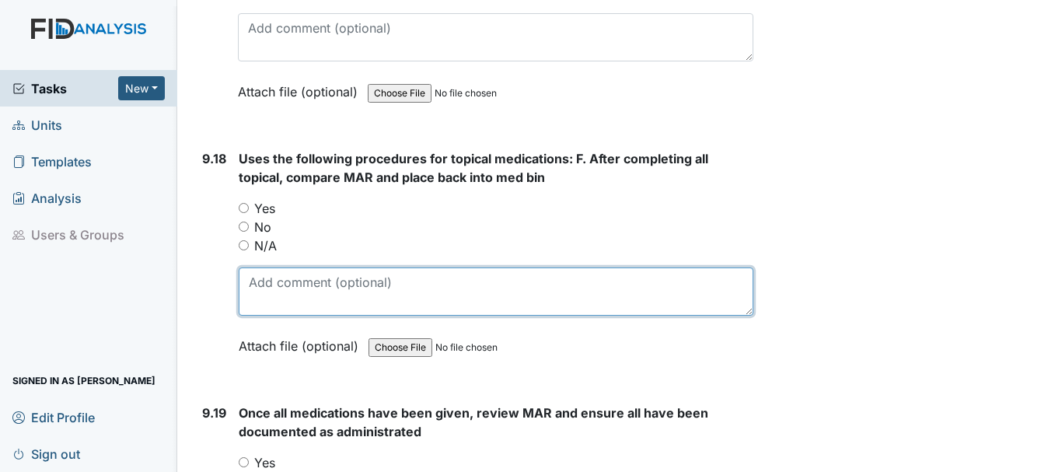
click at [254, 274] on textarea at bounding box center [496, 291] width 515 height 48
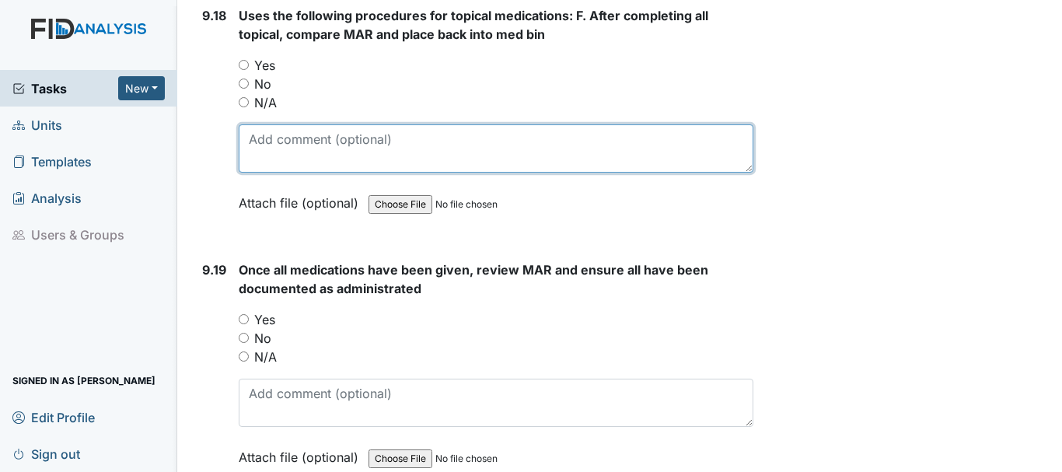
scroll to position [21682, 0]
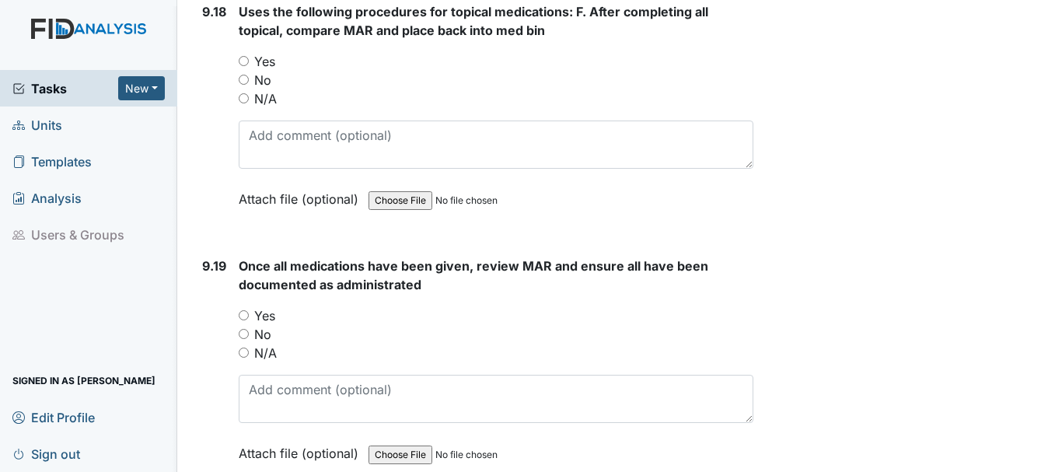
click at [244, 100] on input "N/A" at bounding box center [244, 98] width 10 height 10
radio input "true"
click at [244, 100] on input "N/A" at bounding box center [244, 98] width 10 height 10
radio input "true"
click at [241, 350] on input "N/A" at bounding box center [244, 352] width 10 height 10
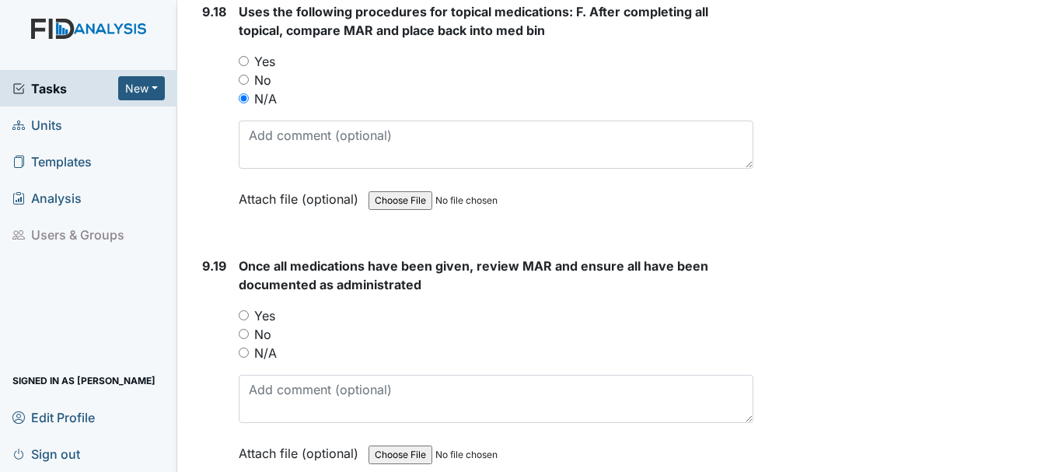
radio input "true"
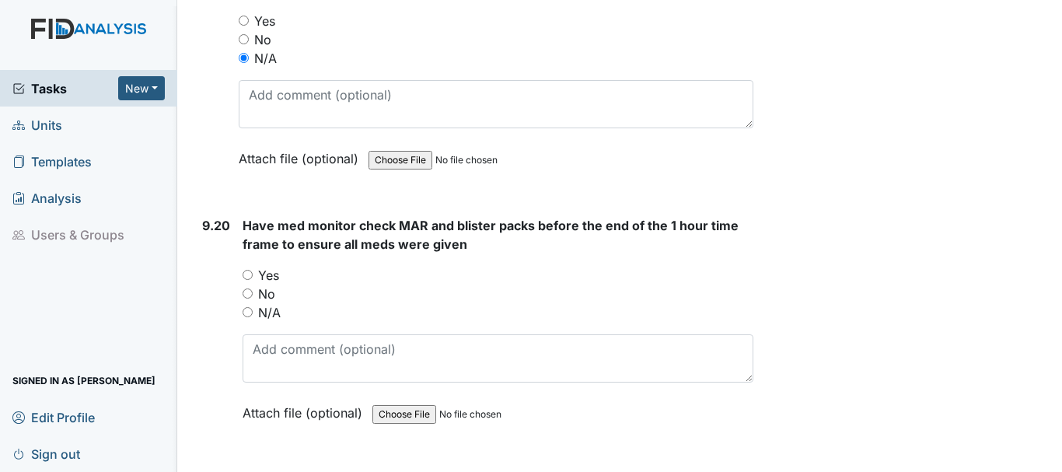
scroll to position [21977, 0]
click at [246, 313] on input "N/A" at bounding box center [248, 311] width 10 height 10
radio input "true"
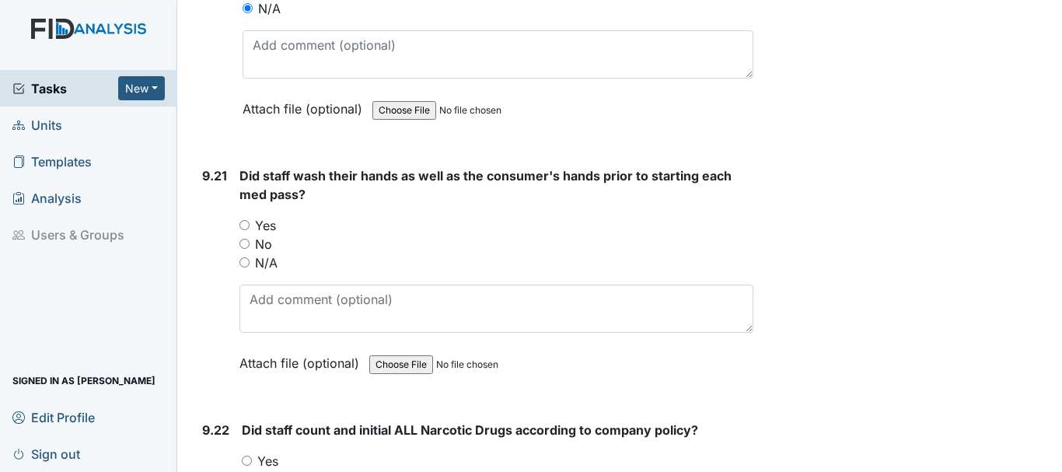
scroll to position [22283, 0]
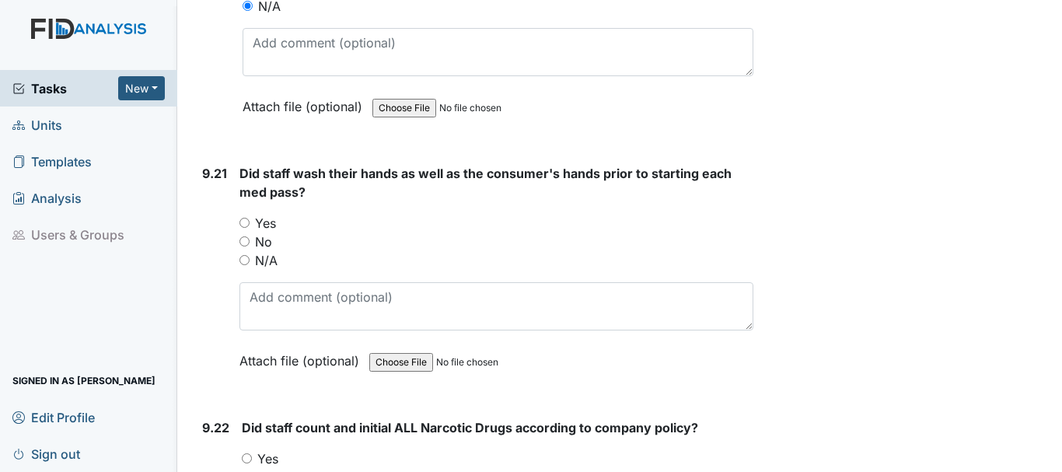
click at [248, 264] on input "N/A" at bounding box center [244, 260] width 10 height 10
radio input "true"
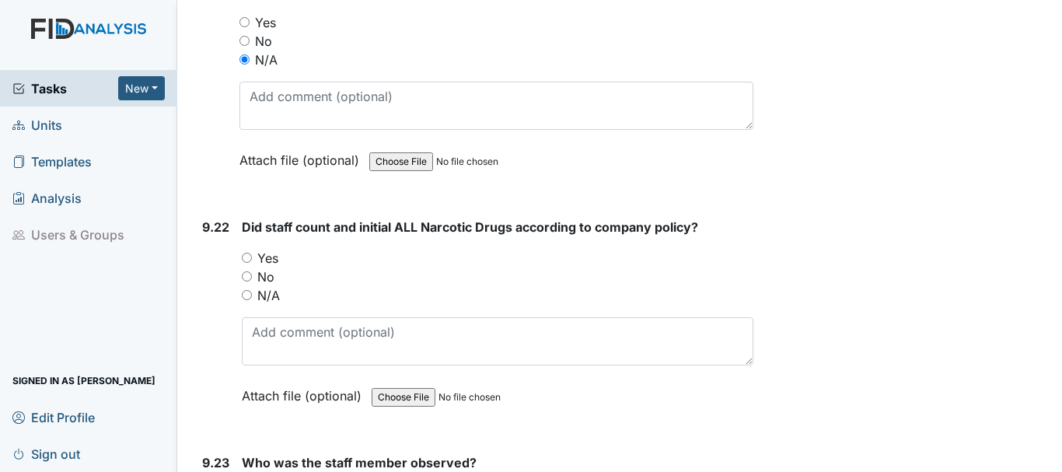
scroll to position [22485, 0]
click at [250, 298] on input "N/A" at bounding box center [247, 293] width 10 height 10
radio input "true"
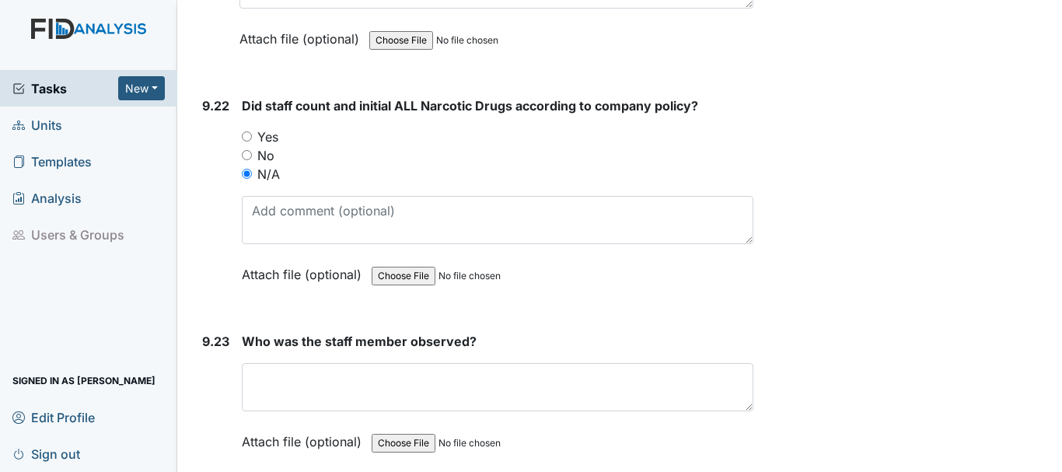
scroll to position [22699, 0]
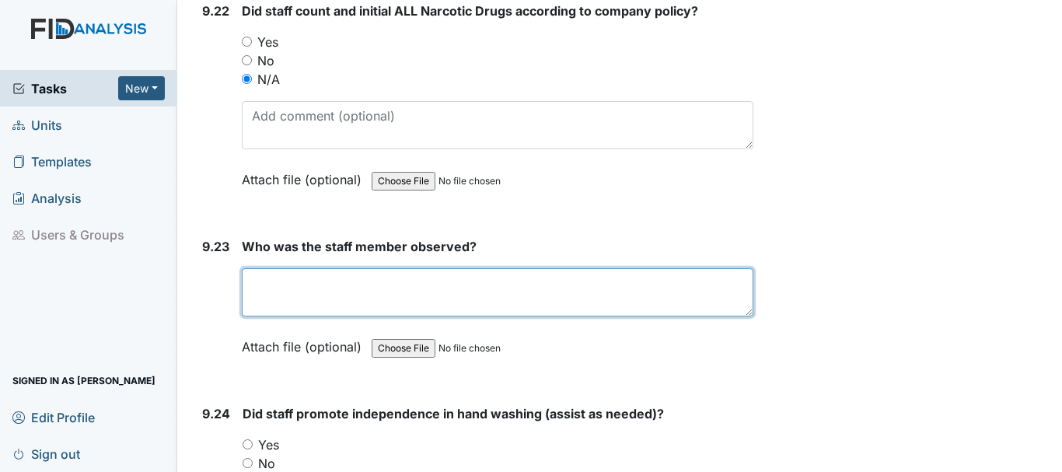
click at [314, 307] on textarea at bounding box center [497, 292] width 511 height 48
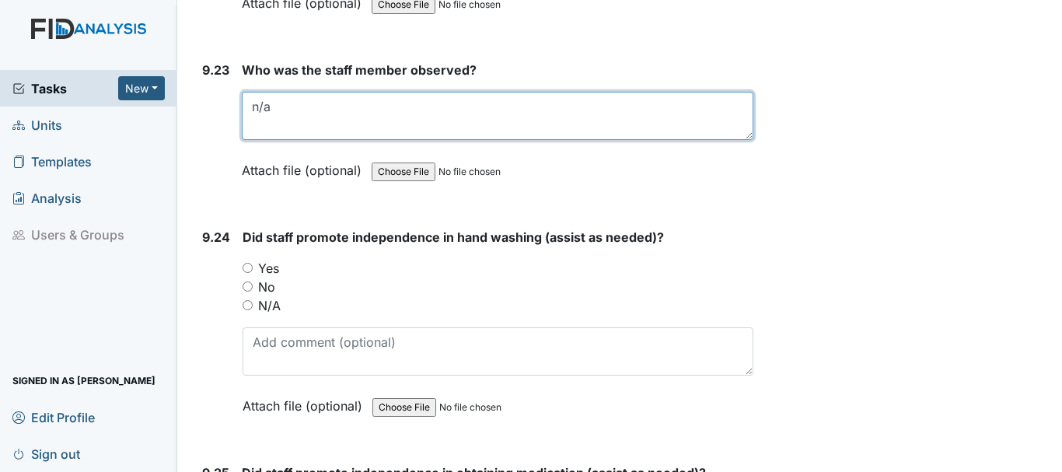
scroll to position [22886, 0]
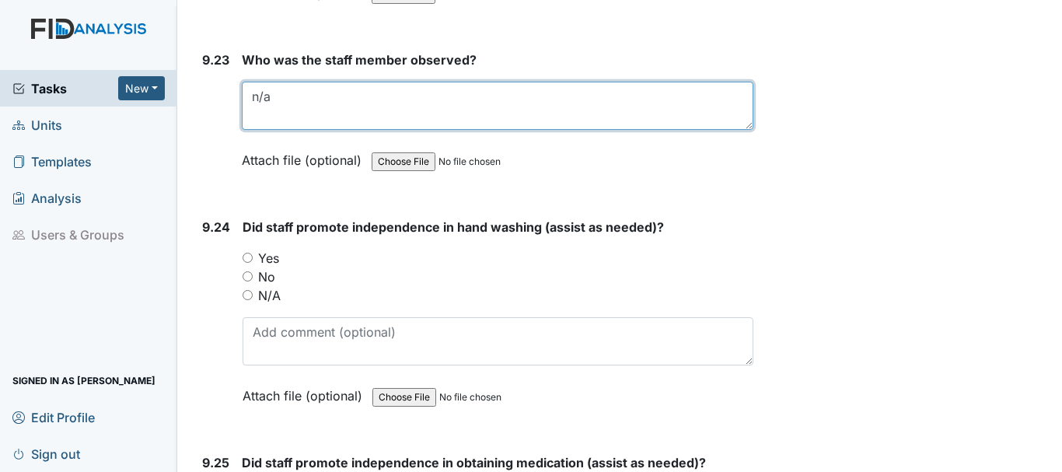
type textarea "n/a"
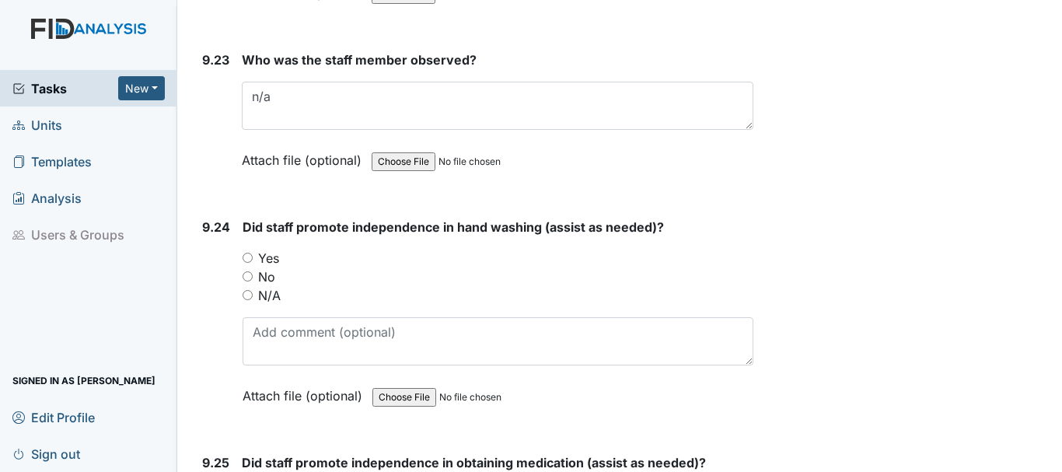
click at [245, 292] on input "N/A" at bounding box center [248, 295] width 10 height 10
radio input "true"
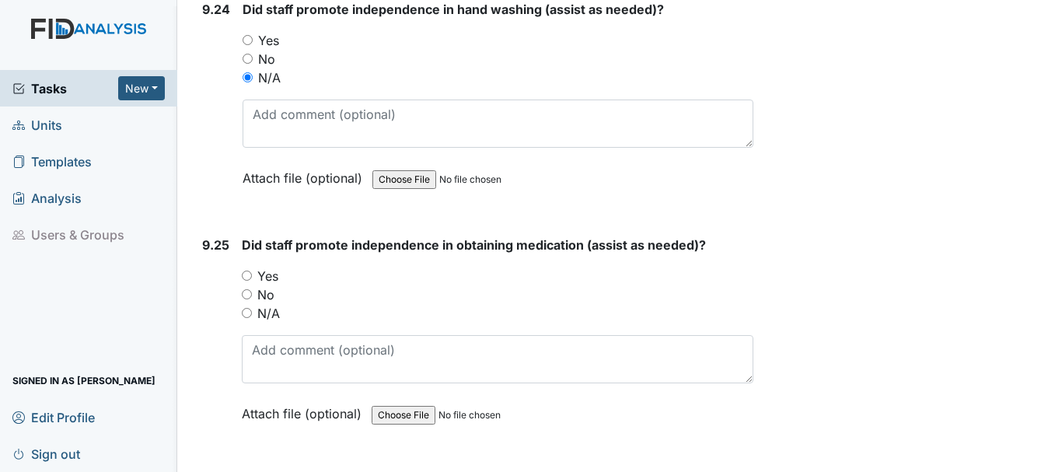
click at [242, 309] on input "N/A" at bounding box center [247, 313] width 10 height 10
radio input "true"
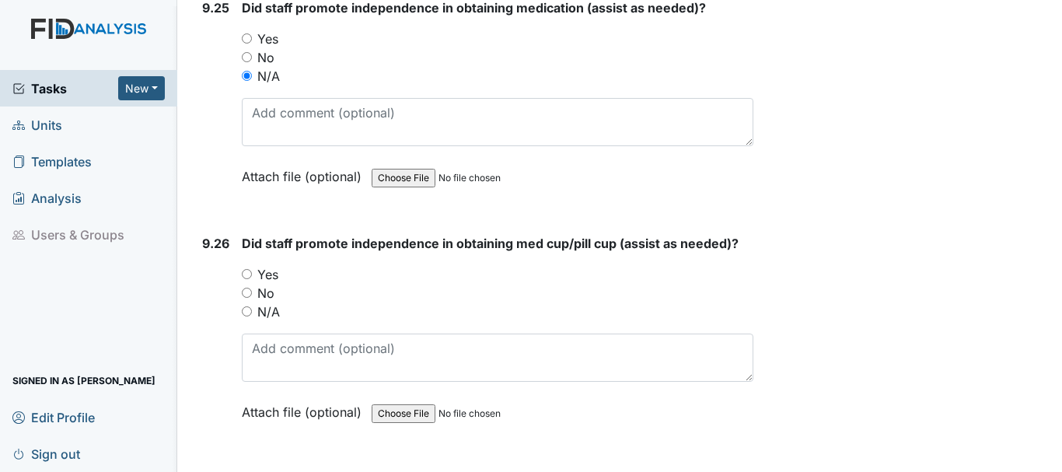
click at [247, 312] on input "N/A" at bounding box center [247, 311] width 10 height 10
radio input "true"
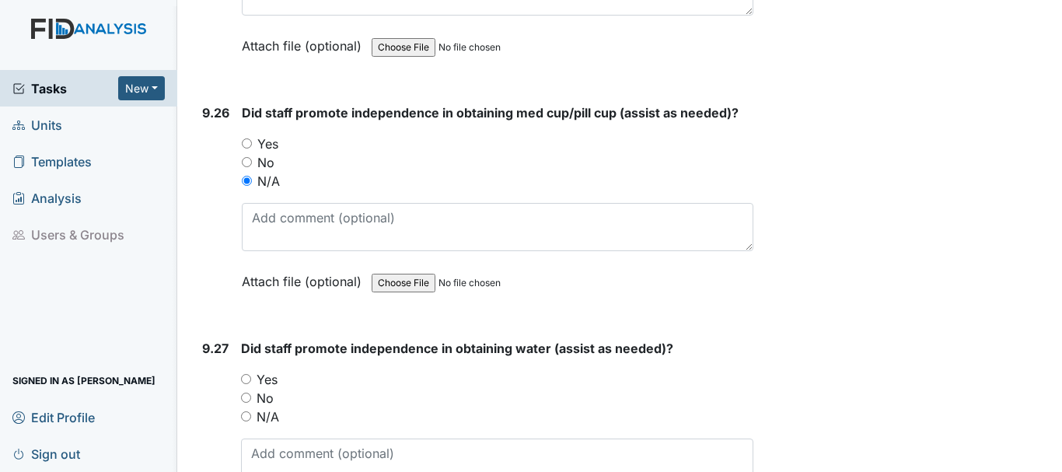
scroll to position [23624, 0]
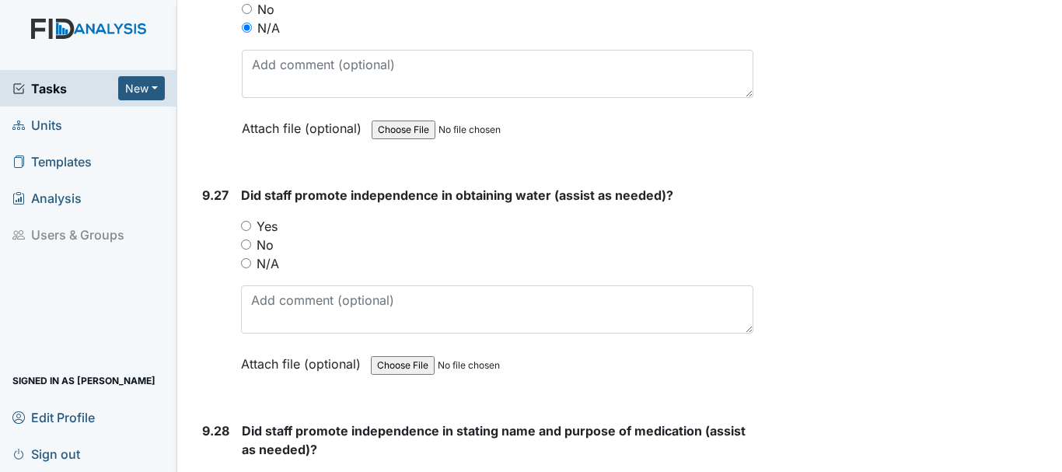
click at [249, 263] on input "N/A" at bounding box center [246, 263] width 10 height 10
radio input "true"
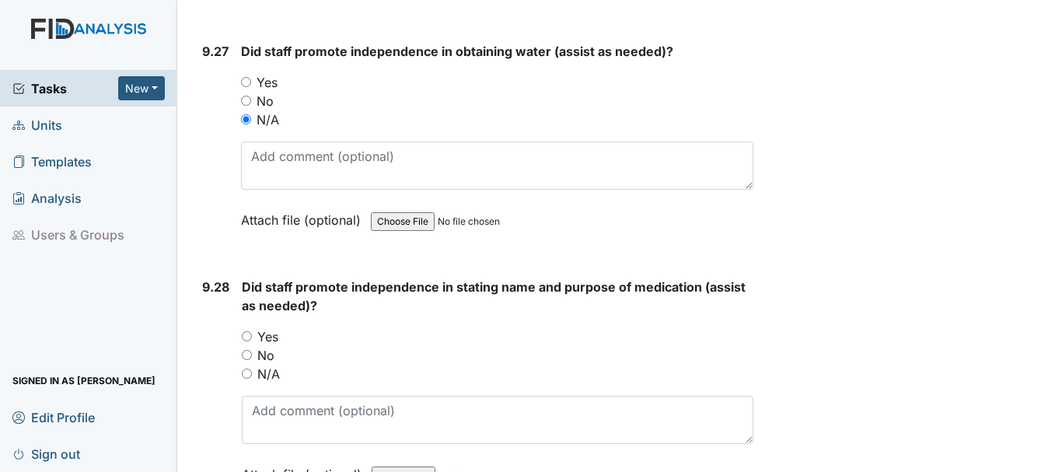
scroll to position [23897, 0]
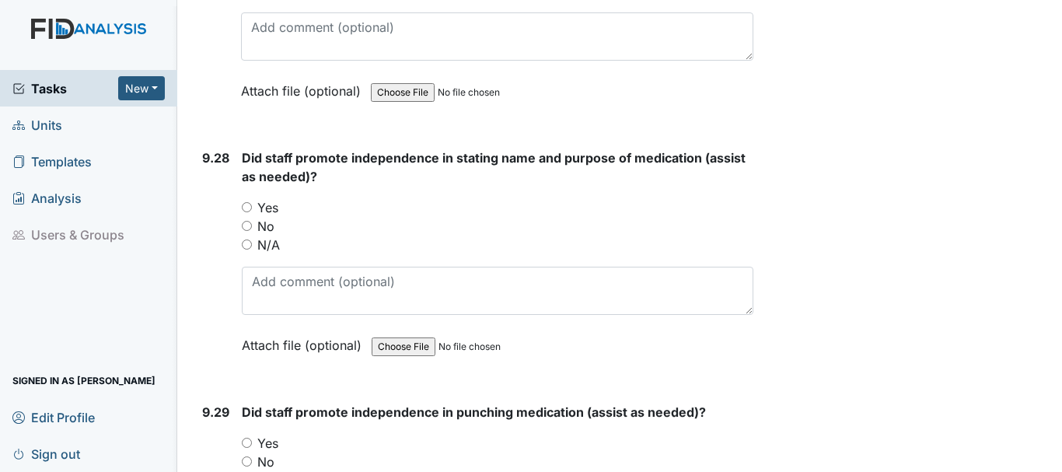
click at [247, 244] on input "N/A" at bounding box center [247, 244] width 10 height 10
radio input "true"
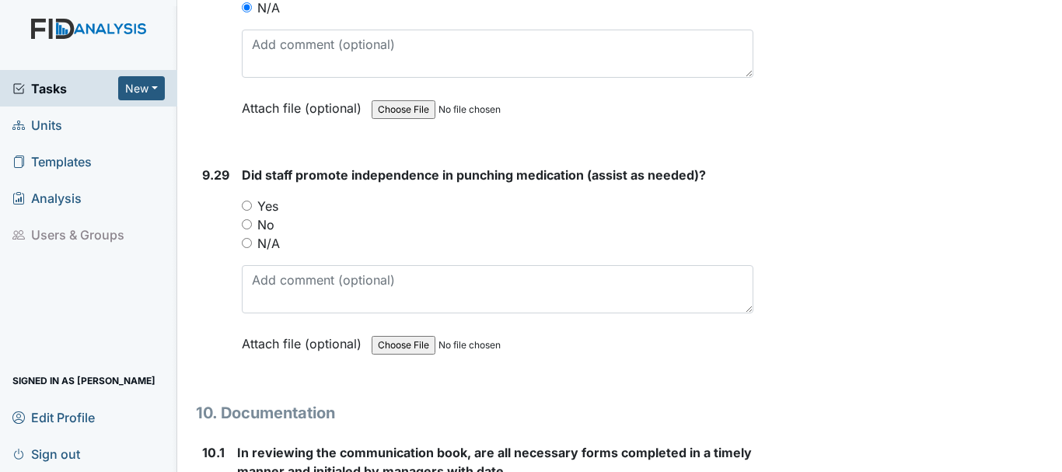
scroll to position [24130, 0]
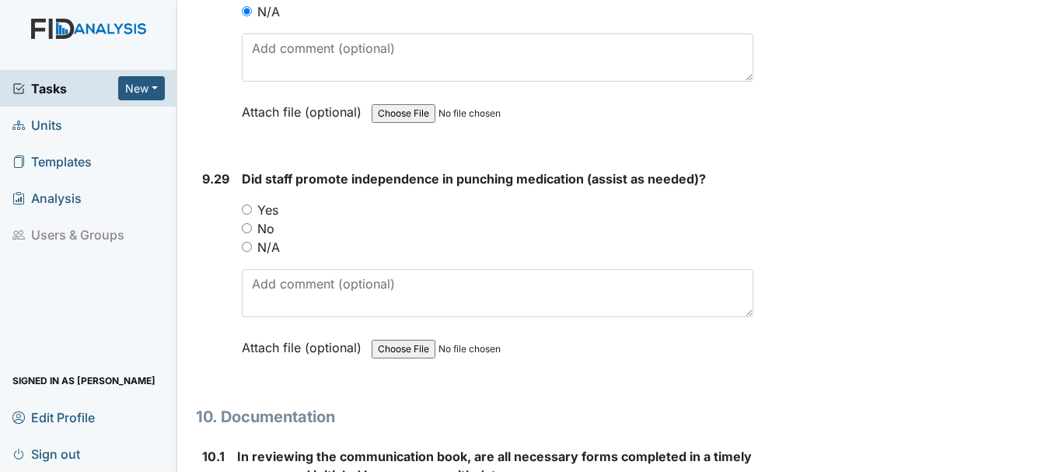
click at [247, 246] on input "N/A" at bounding box center [247, 247] width 10 height 10
radio input "true"
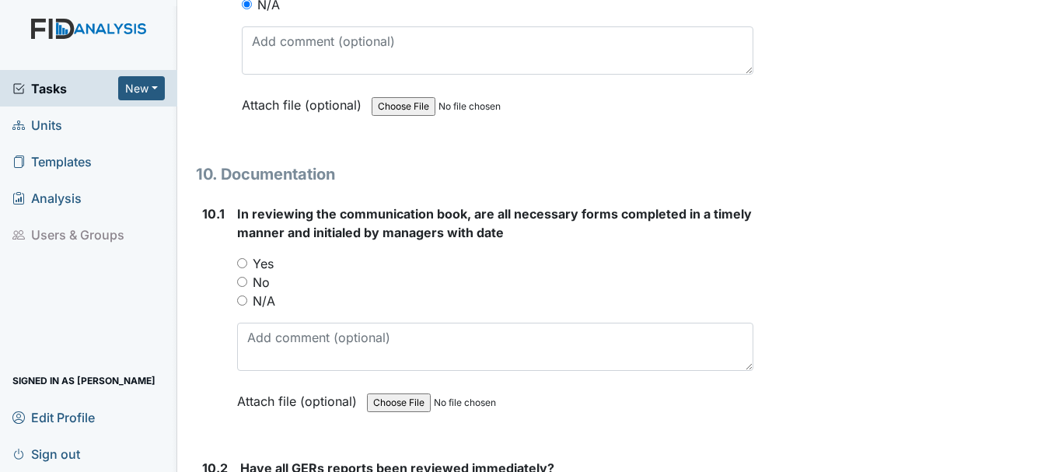
scroll to position [24374, 0]
click at [241, 264] on input "Yes" at bounding box center [242, 262] width 10 height 10
radio input "true"
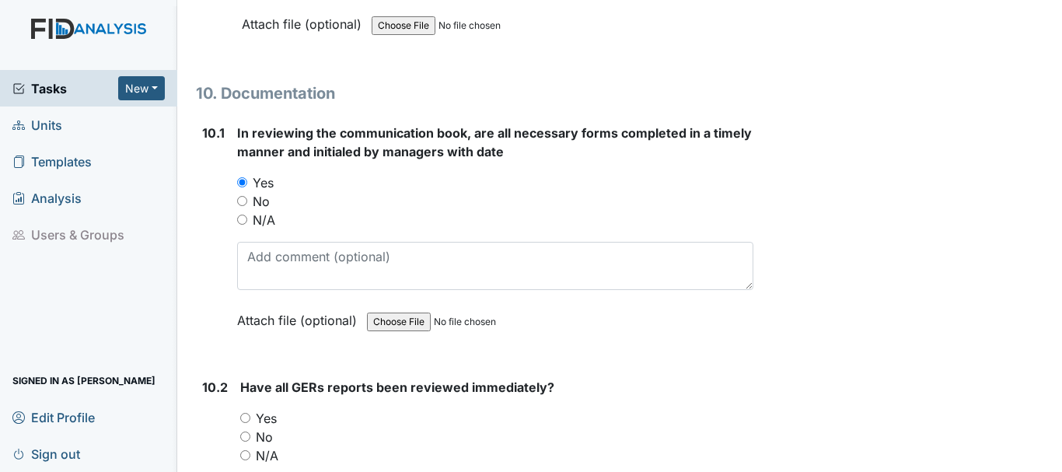
scroll to position [24520, 0]
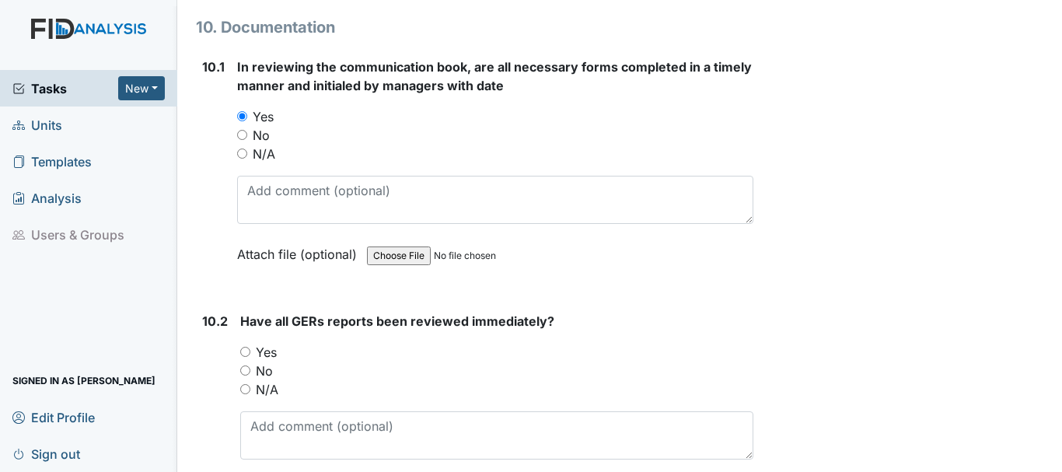
click at [245, 351] on input "Yes" at bounding box center [245, 352] width 10 height 10
radio input "true"
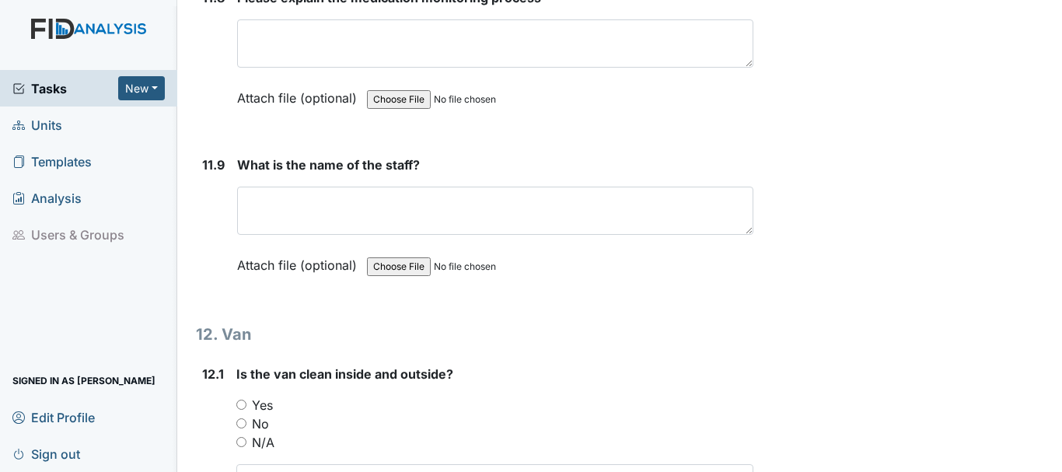
scroll to position [26758, 0]
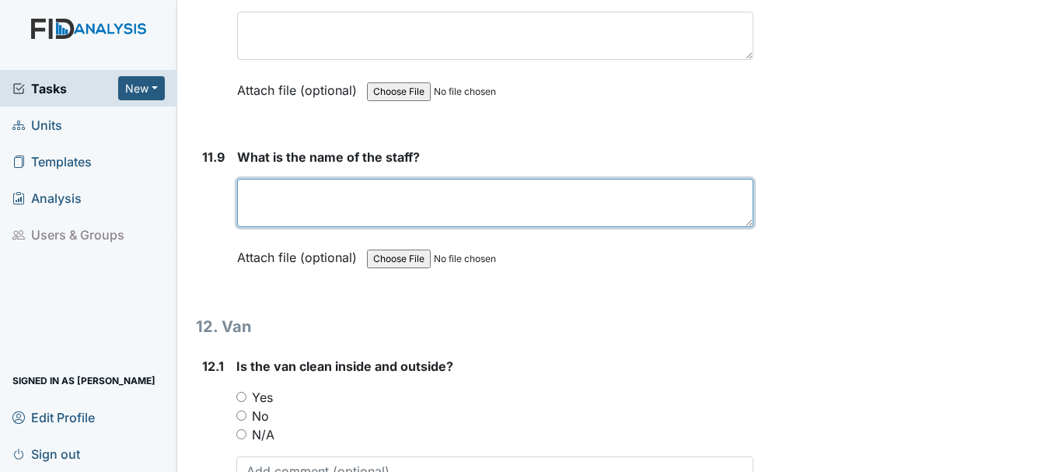
click at [449, 199] on textarea at bounding box center [495, 203] width 516 height 48
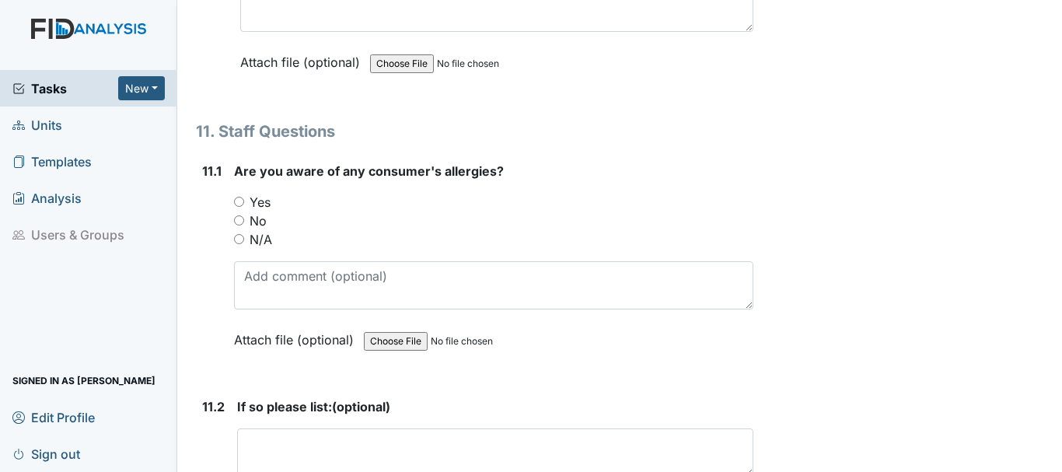
scroll to position [25109, 0]
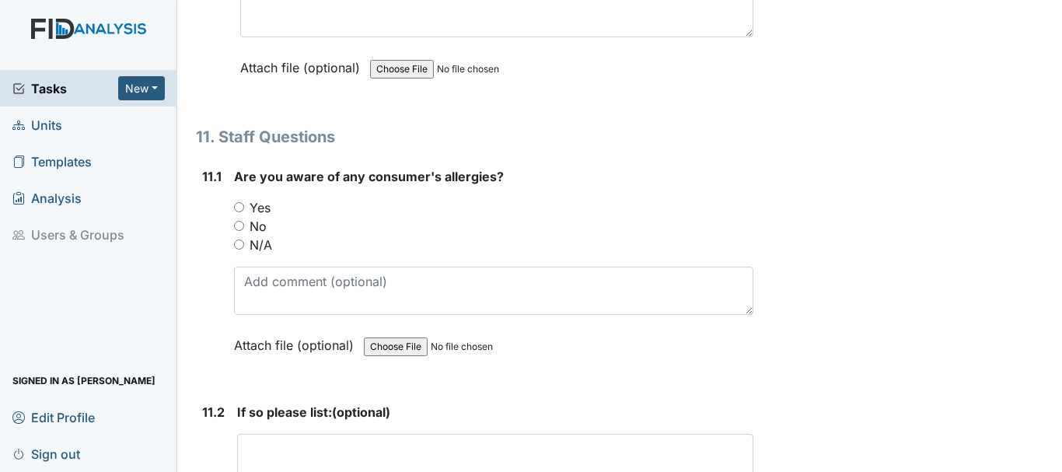
type textarea "[PERSON_NAME]"
click at [239, 207] on input "Yes" at bounding box center [239, 207] width 10 height 10
radio input "true"
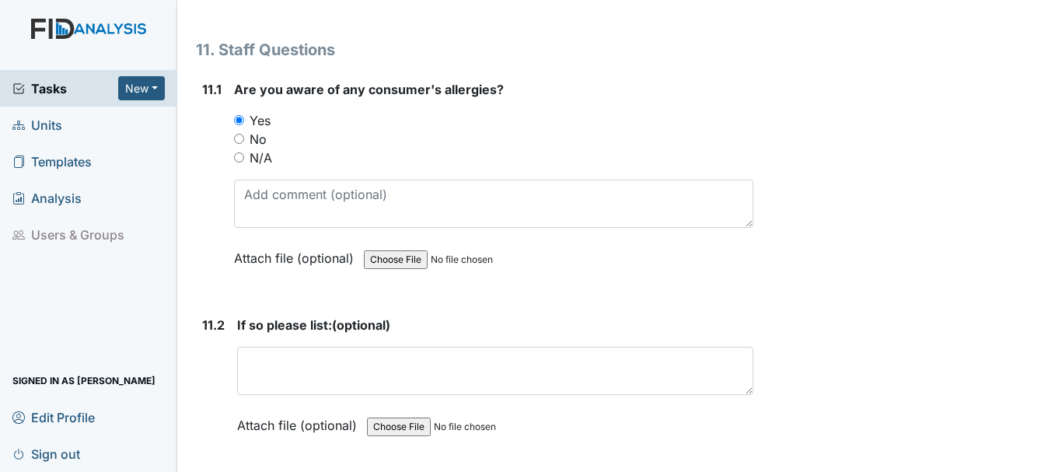
scroll to position [25199, 0]
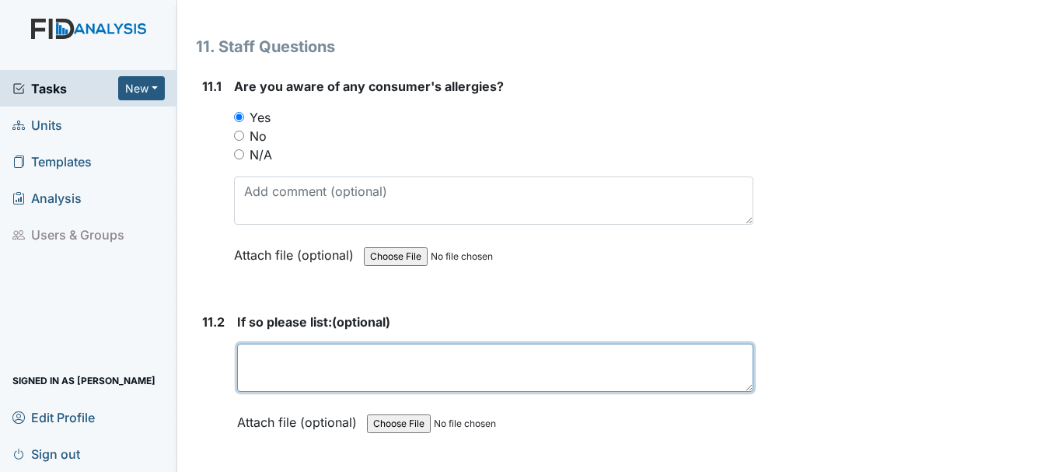
click at [270, 365] on textarea at bounding box center [495, 368] width 516 height 48
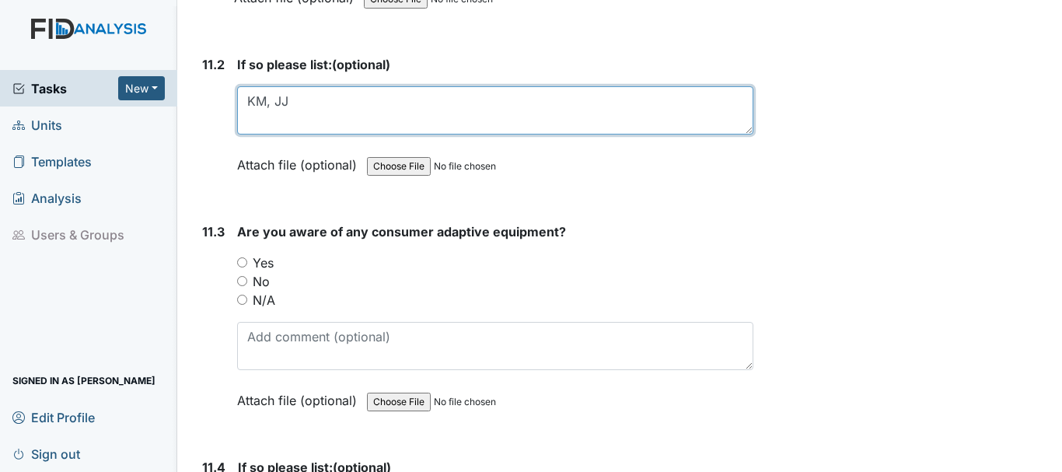
scroll to position [25461, 0]
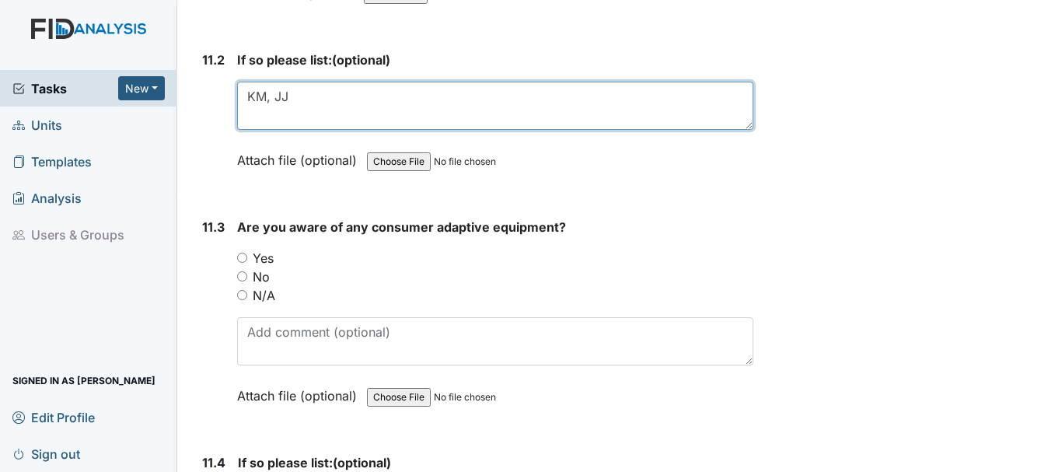
type textarea "KM, JJ"
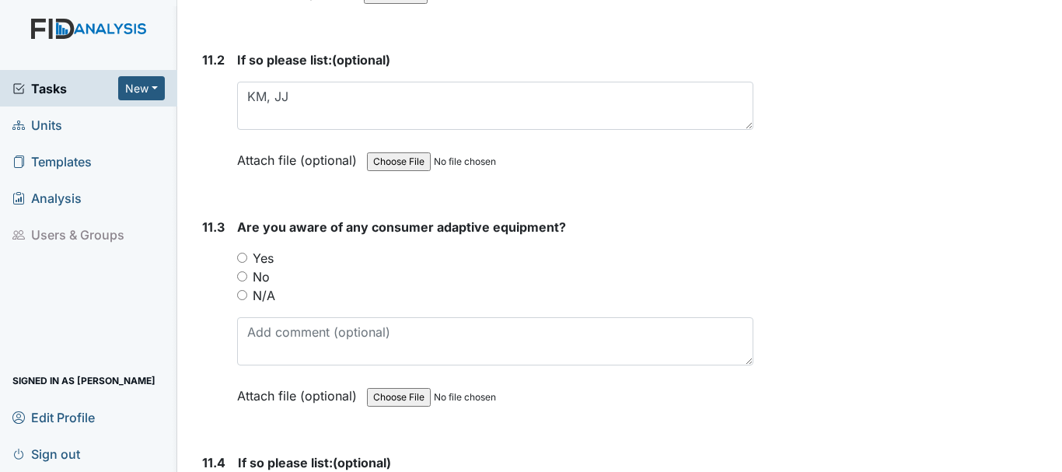
click at [242, 255] on input "Yes" at bounding box center [242, 258] width 10 height 10
radio input "true"
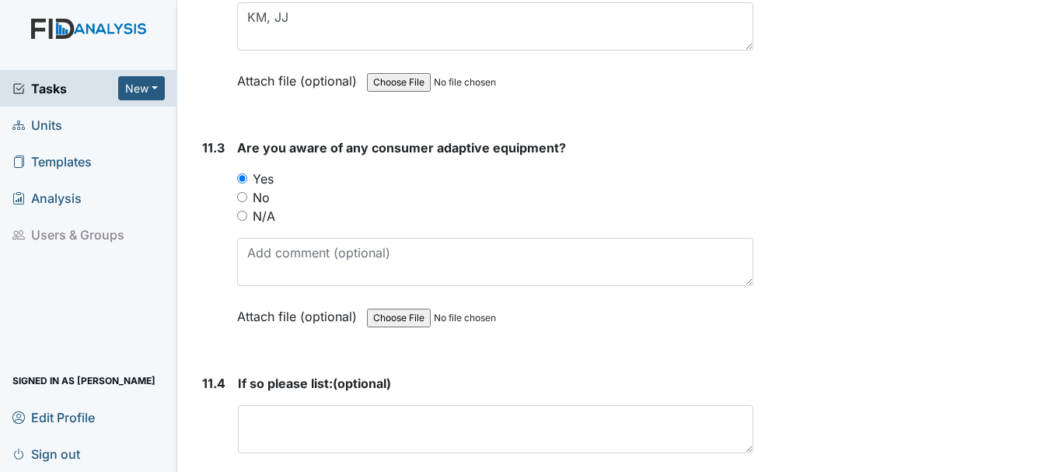
scroll to position [25607, 0]
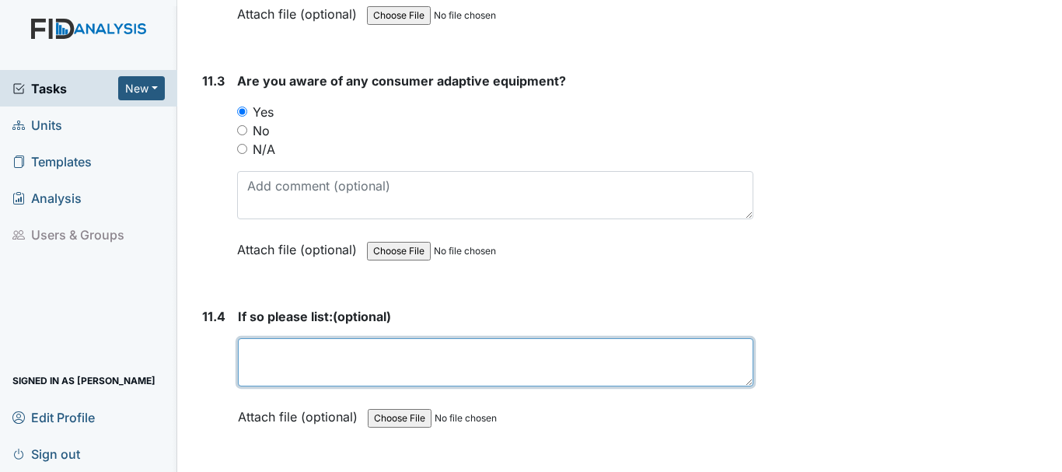
click at [344, 361] on textarea at bounding box center [495, 362] width 515 height 48
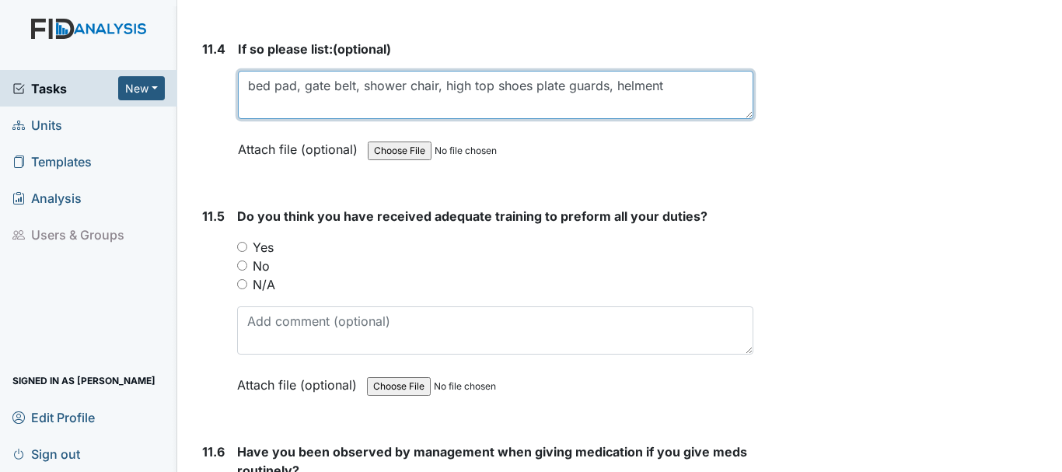
scroll to position [25878, 0]
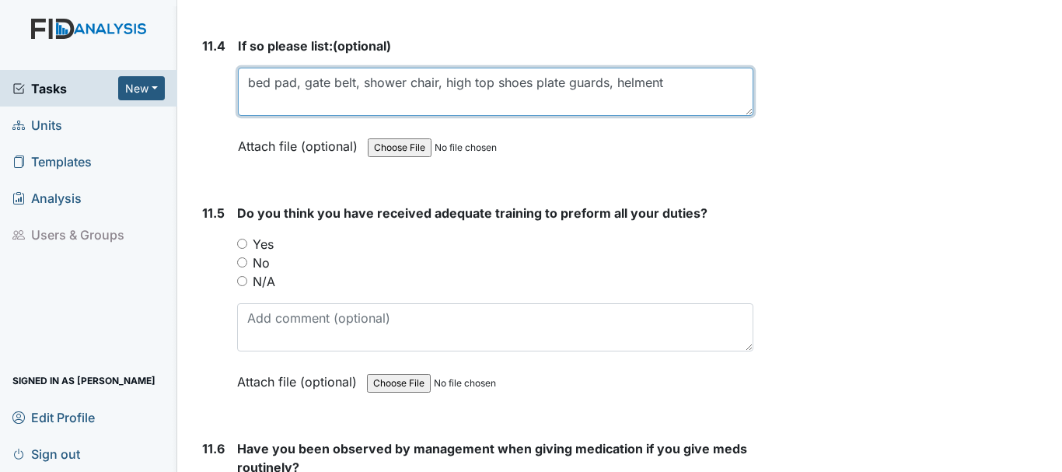
type textarea "bed pad, gate belt, shower chair, high top shoes plate guards, helment"
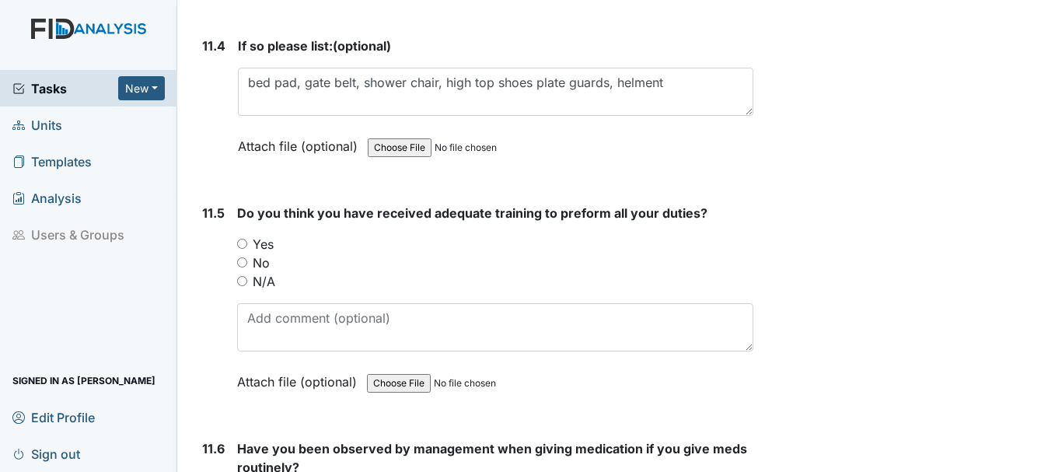
click at [241, 243] on input "Yes" at bounding box center [242, 244] width 10 height 10
radio input "true"
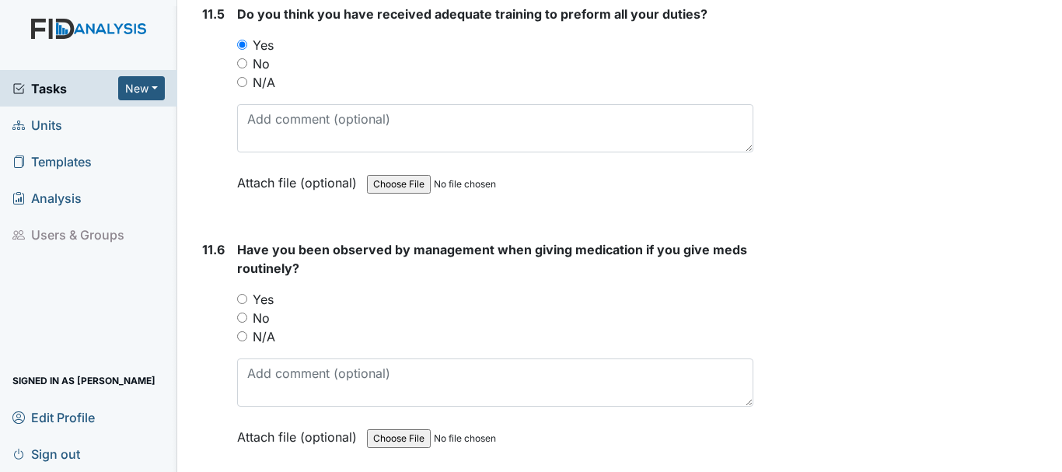
scroll to position [26088, 0]
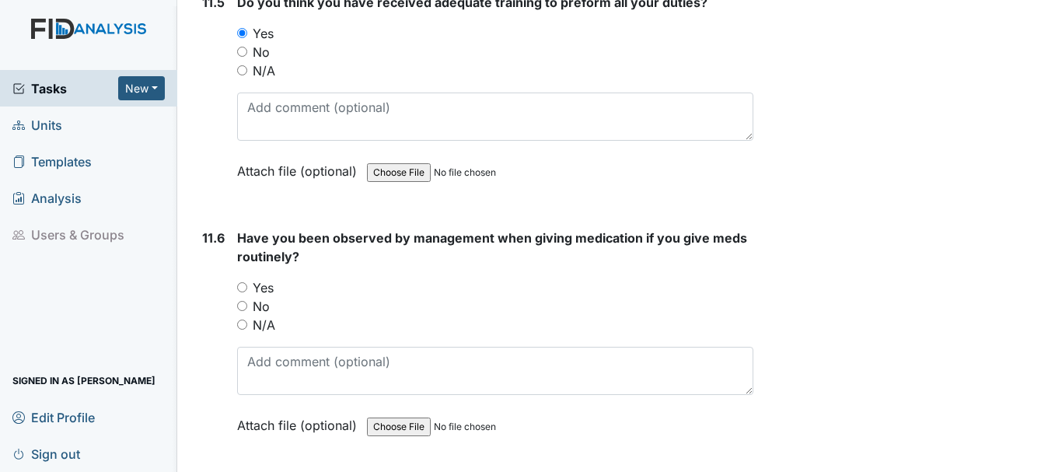
click at [242, 287] on input "Yes" at bounding box center [242, 287] width 10 height 10
radio input "true"
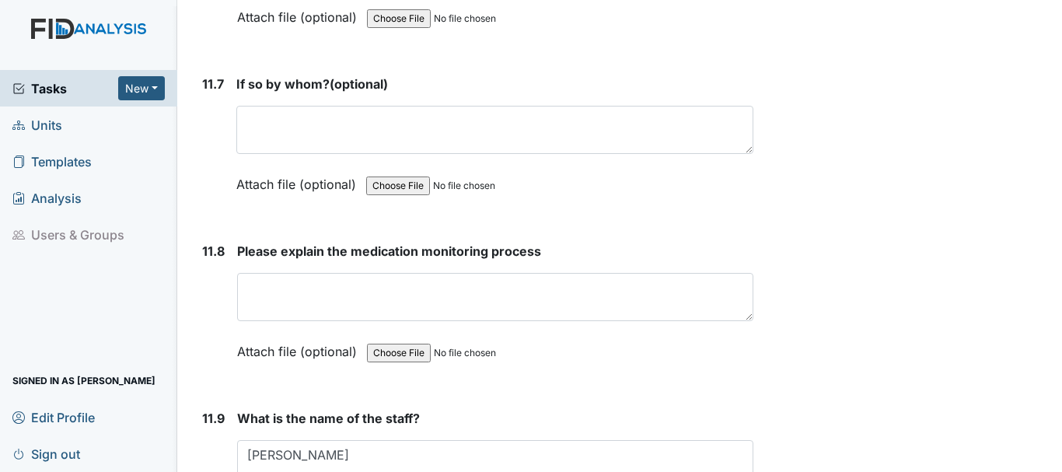
scroll to position [26500, 0]
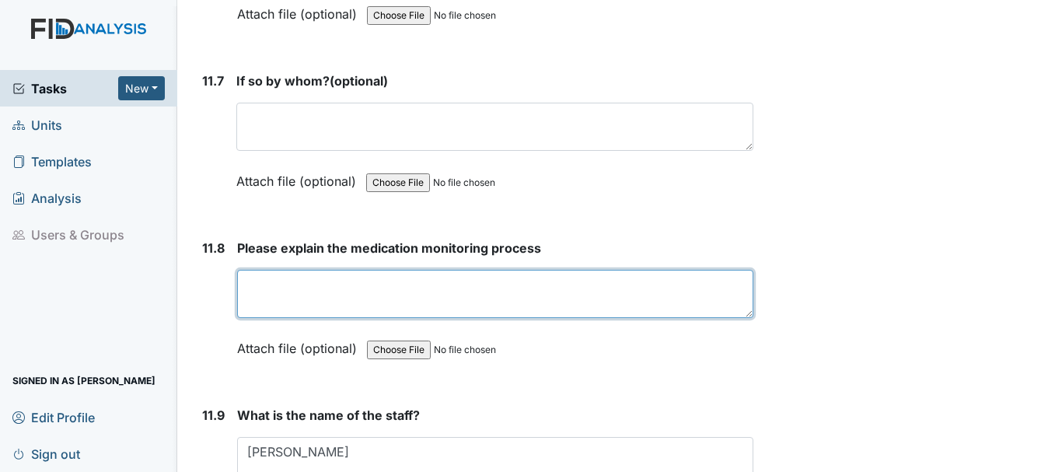
click at [263, 288] on textarea at bounding box center [495, 294] width 516 height 48
type textarea "M"
click at [329, 285] on textarea "Check with on hour making sure the meds was given" at bounding box center [495, 294] width 516 height 48
click at [562, 286] on textarea "Check with one hour making sure the meds was given" at bounding box center [495, 294] width 516 height 48
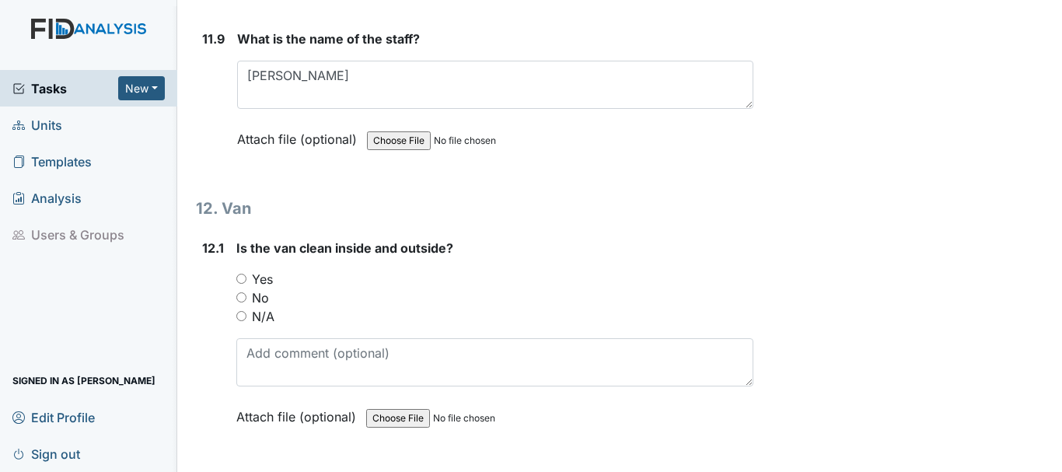
scroll to position [26877, 0]
type textarea "Check with one hour making sure the meds was given the blister sign and date, t…"
click at [242, 277] on input "Yes" at bounding box center [241, 278] width 10 height 10
radio input "true"
click at [242, 297] on input "No" at bounding box center [241, 296] width 10 height 10
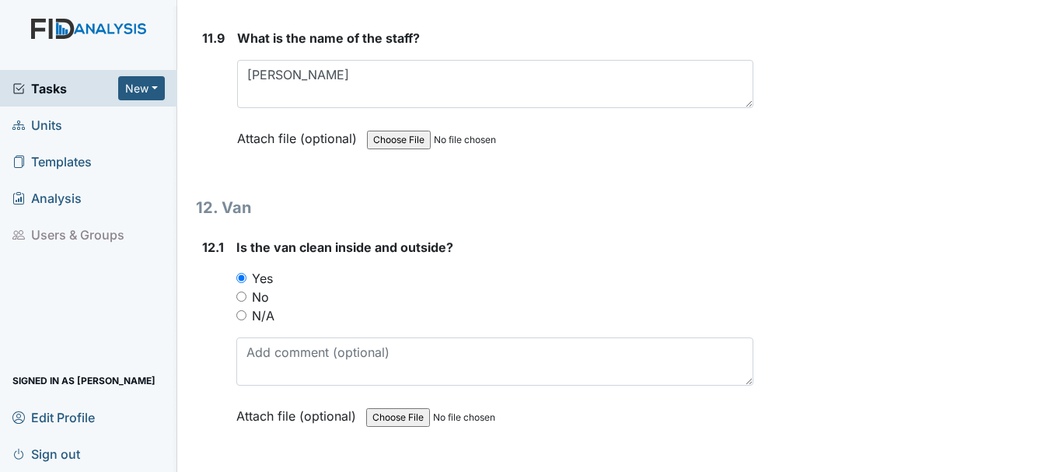
radio input "true"
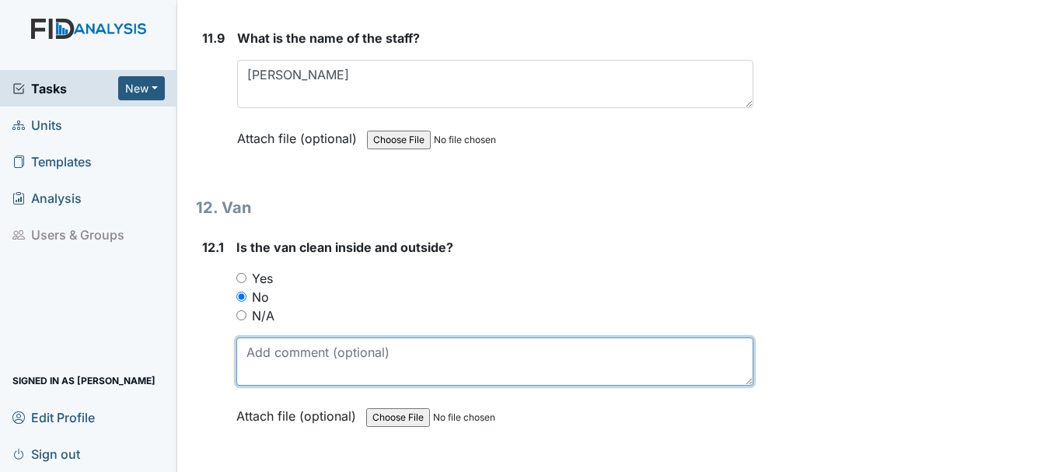
click at [282, 357] on textarea at bounding box center [494, 361] width 517 height 48
type textarea "n"
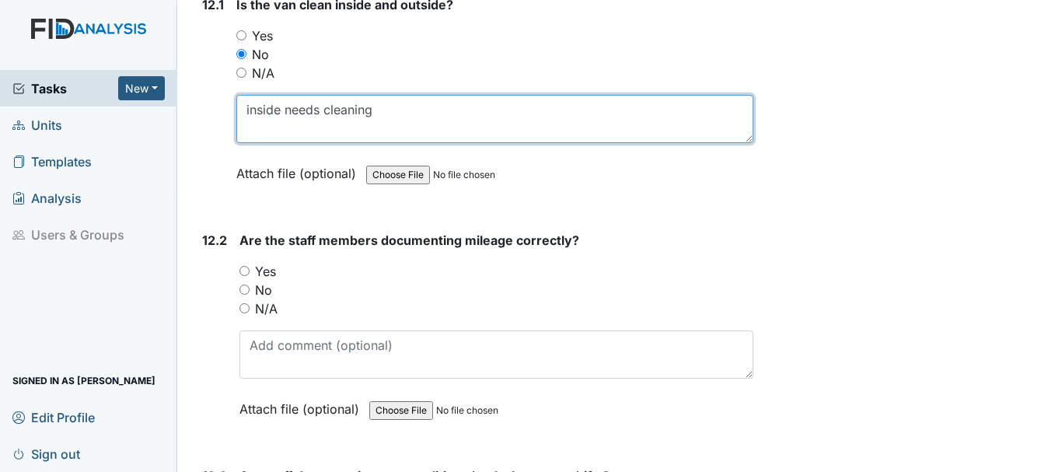
scroll to position [27135, 0]
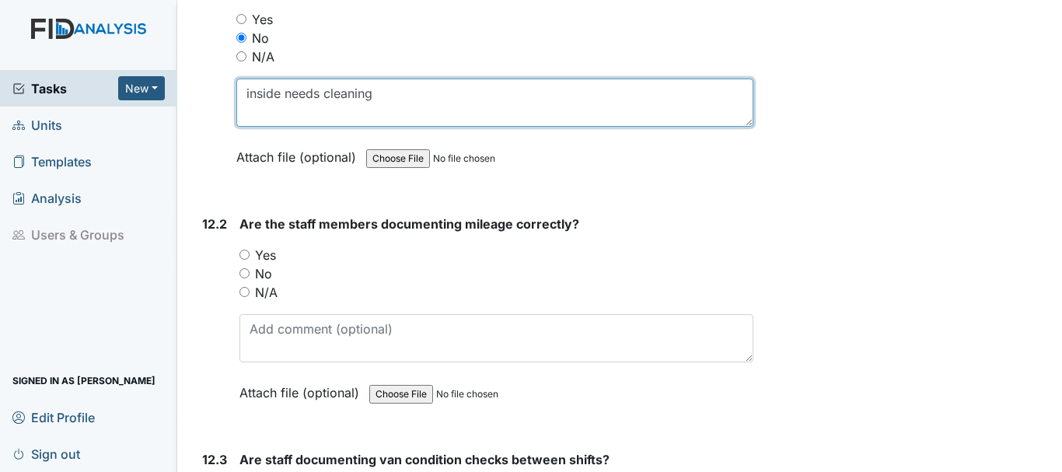
type textarea "inside needs cleaning"
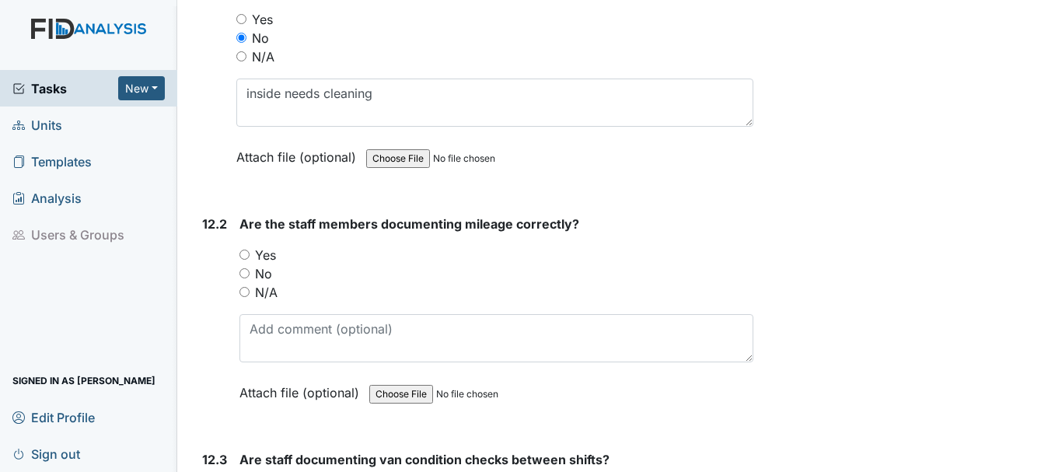
click at [243, 254] on input "Yes" at bounding box center [244, 255] width 10 height 10
radio input "true"
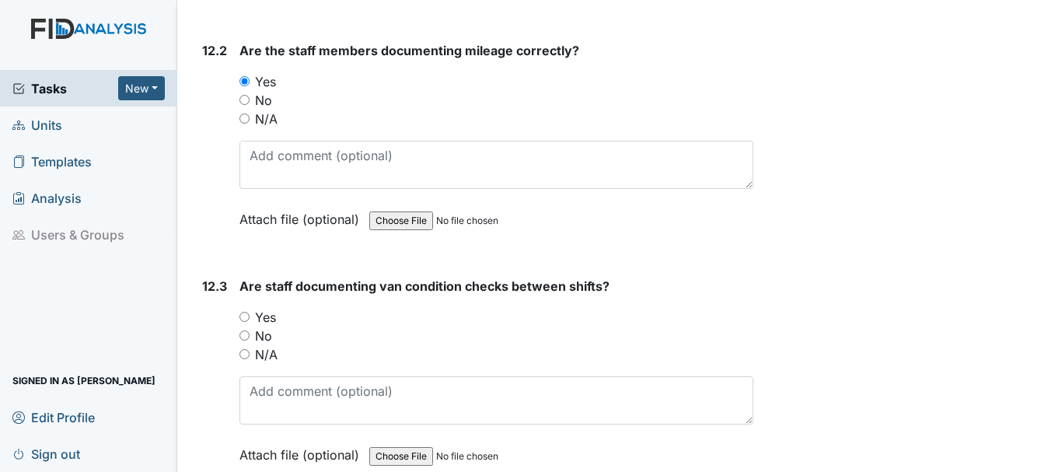
scroll to position [27322, 0]
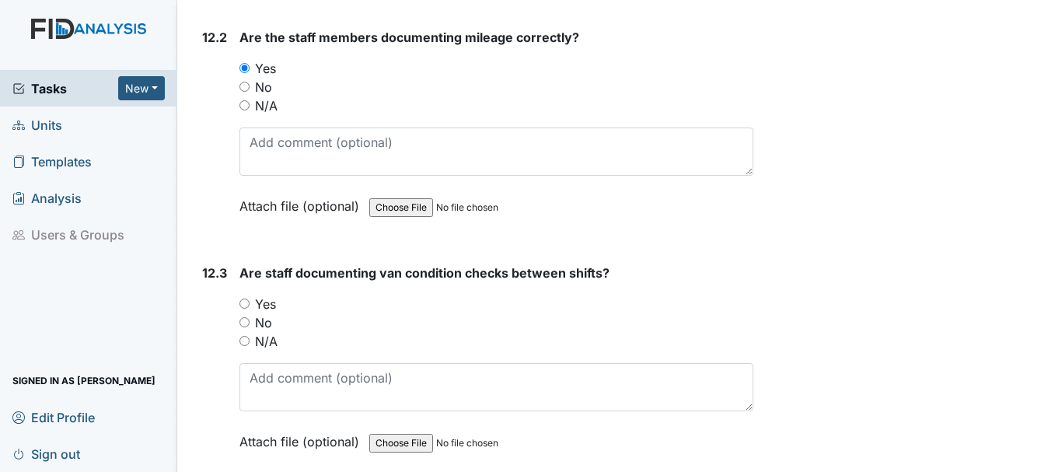
click at [245, 303] on input "Yes" at bounding box center [244, 303] width 10 height 10
radio input "true"
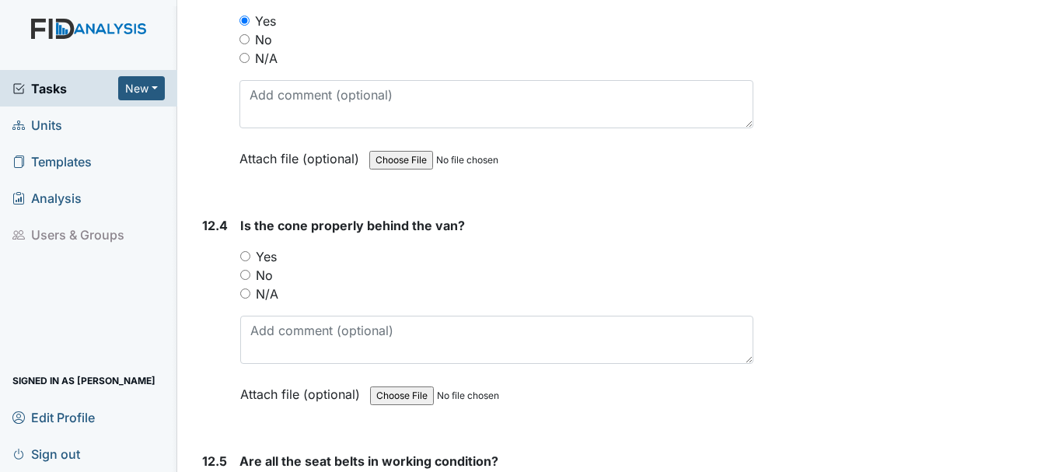
click at [245, 256] on input "Yes" at bounding box center [245, 256] width 10 height 10
radio input "true"
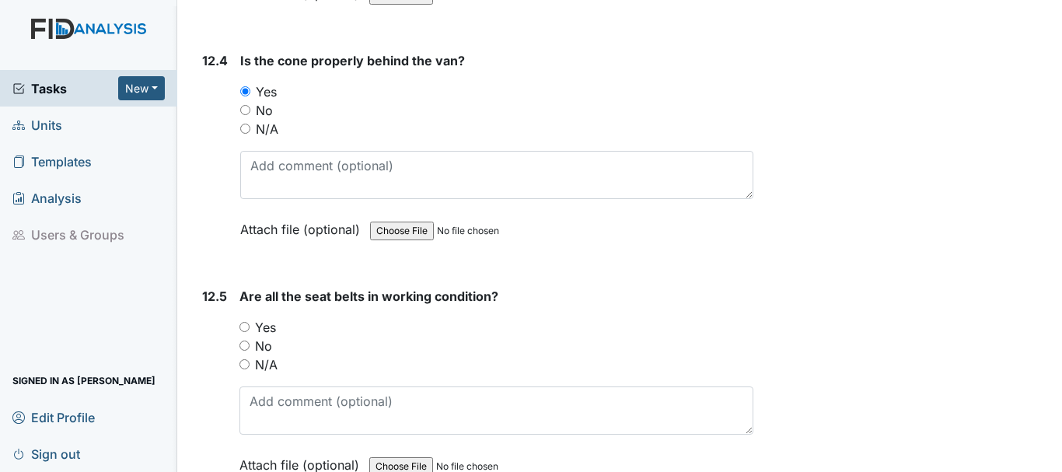
scroll to position [27778, 0]
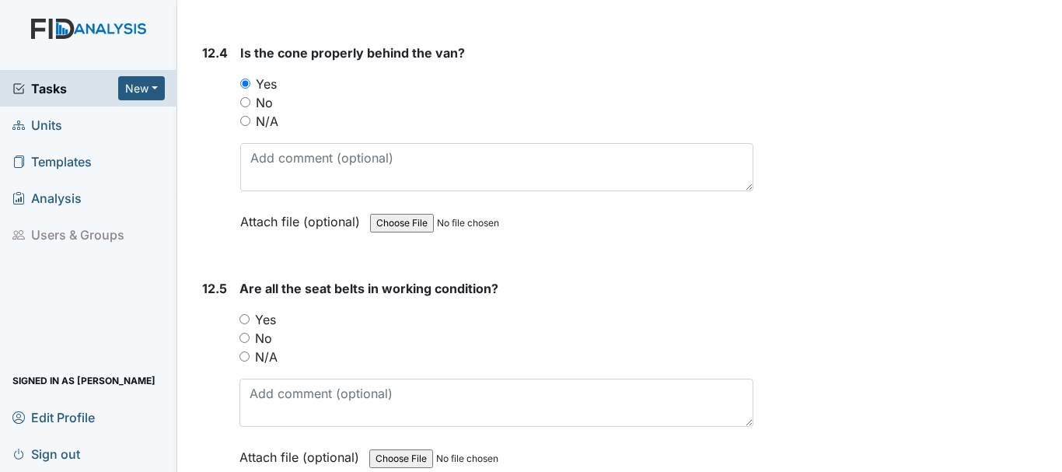
click at [244, 319] on input "Yes" at bounding box center [244, 319] width 10 height 10
radio input "true"
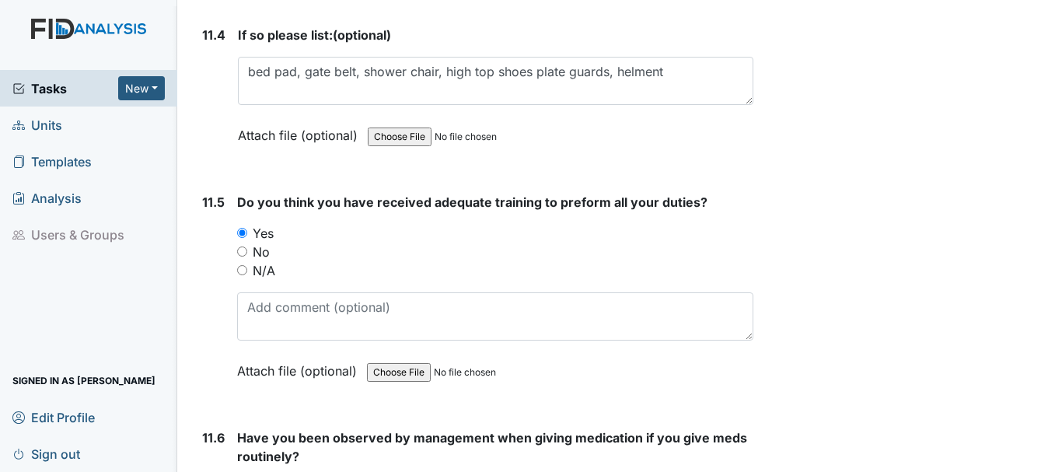
click at [668, 168] on form "If so please list: (optional) bed pad, gate belt, shower chair, high top shoes …" at bounding box center [495, 97] width 515 height 142
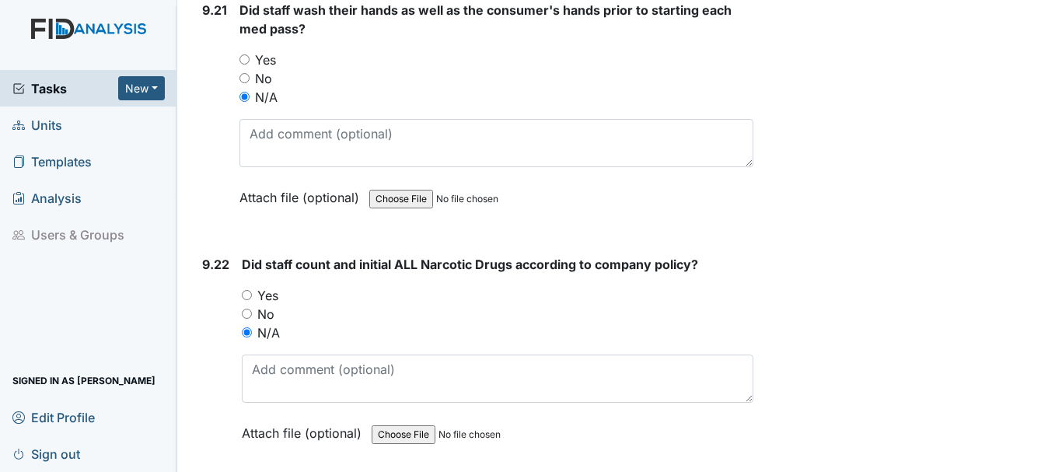
scroll to position [22438, 0]
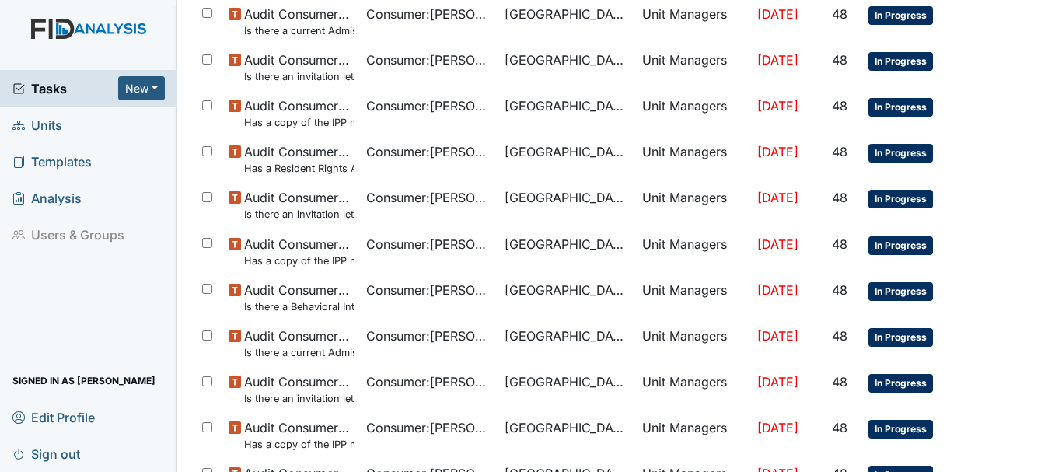
scroll to position [1105, 0]
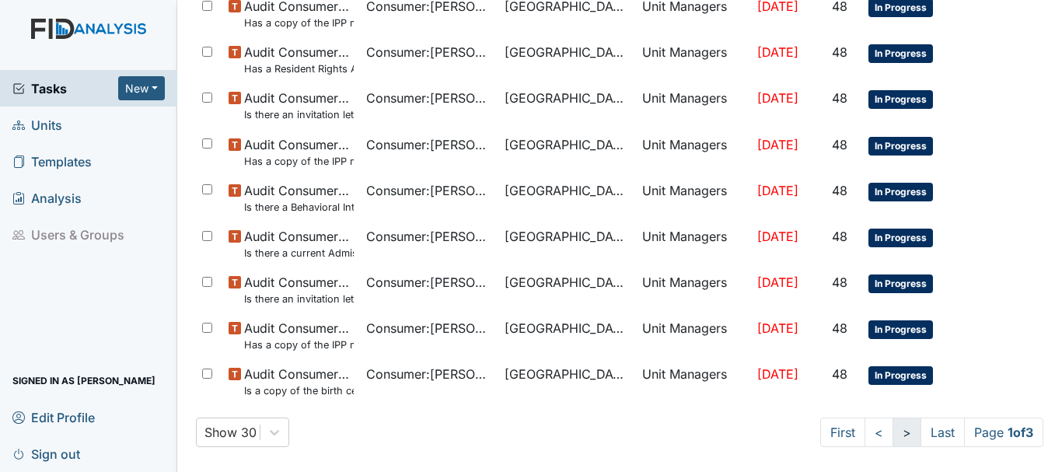
click at [892, 428] on link ">" at bounding box center [906, 432] width 29 height 30
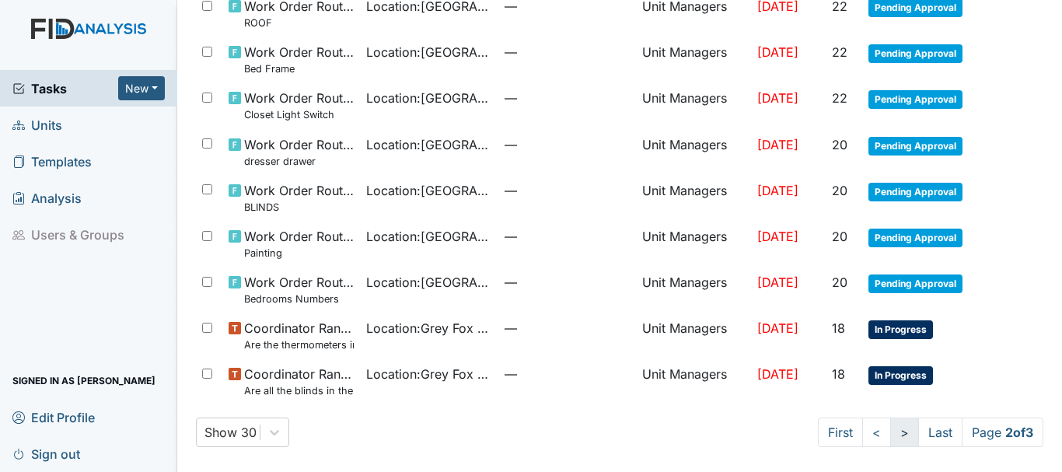
click at [890, 428] on link ">" at bounding box center [904, 432] width 29 height 30
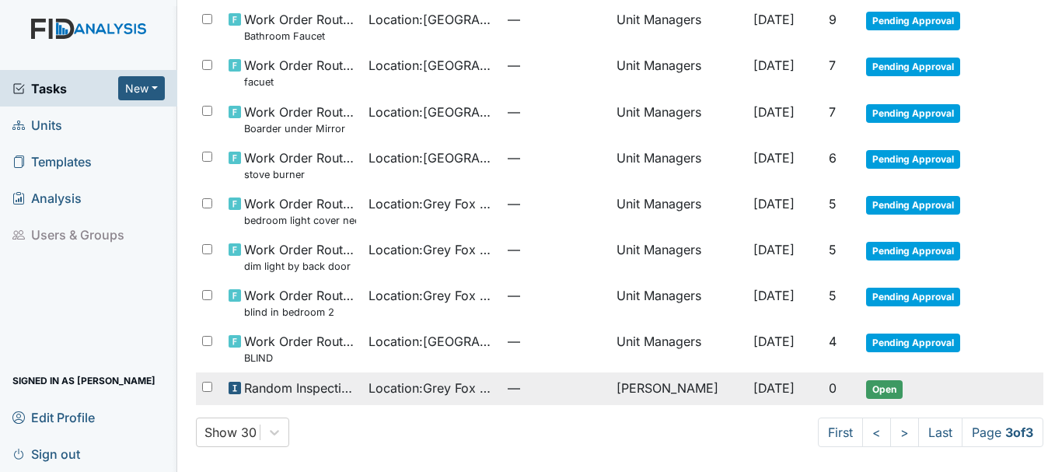
click at [883, 393] on span "Open" at bounding box center [884, 389] width 37 height 19
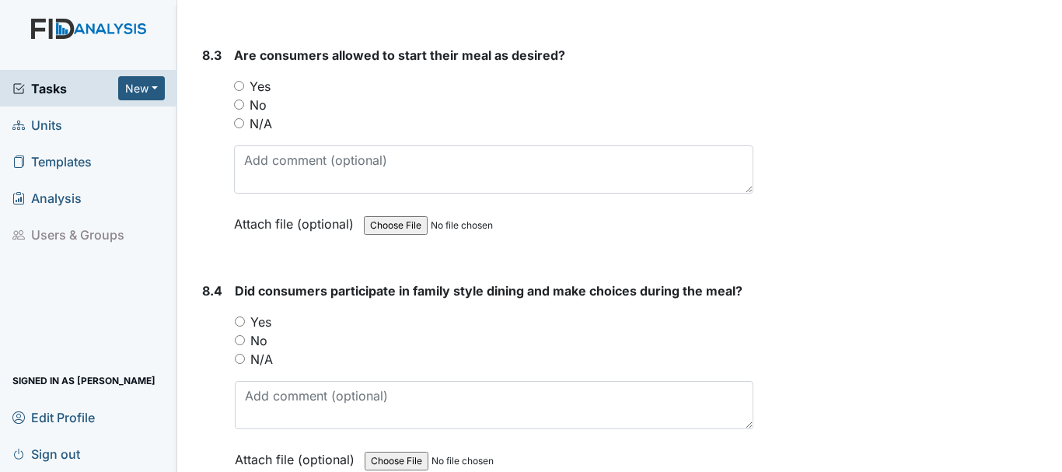
scroll to position [12343, 0]
click at [239, 85] on input "Yes" at bounding box center [239, 85] width 10 height 10
radio input "true"
click at [239, 320] on input "Yes" at bounding box center [240, 321] width 10 height 10
radio input "true"
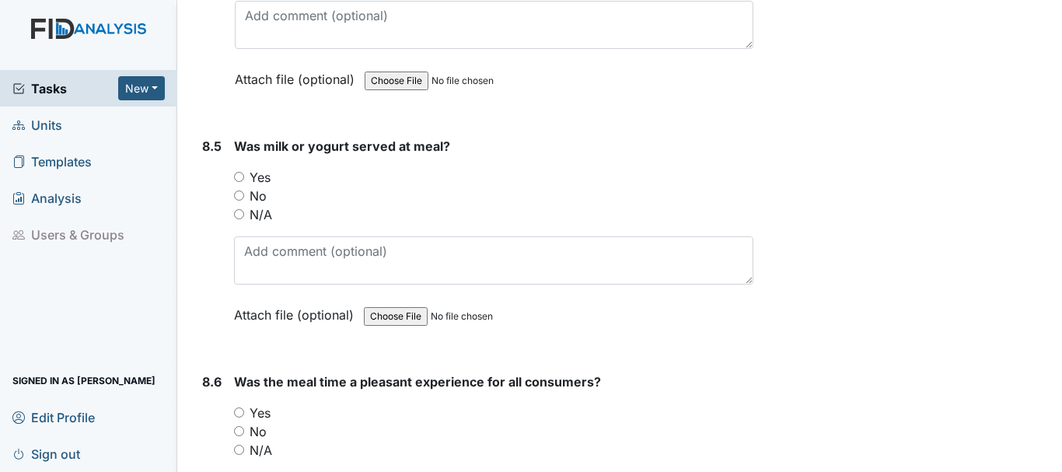
scroll to position [12723, 0]
click at [239, 194] on input "No" at bounding box center [239, 195] width 10 height 10
radio input "true"
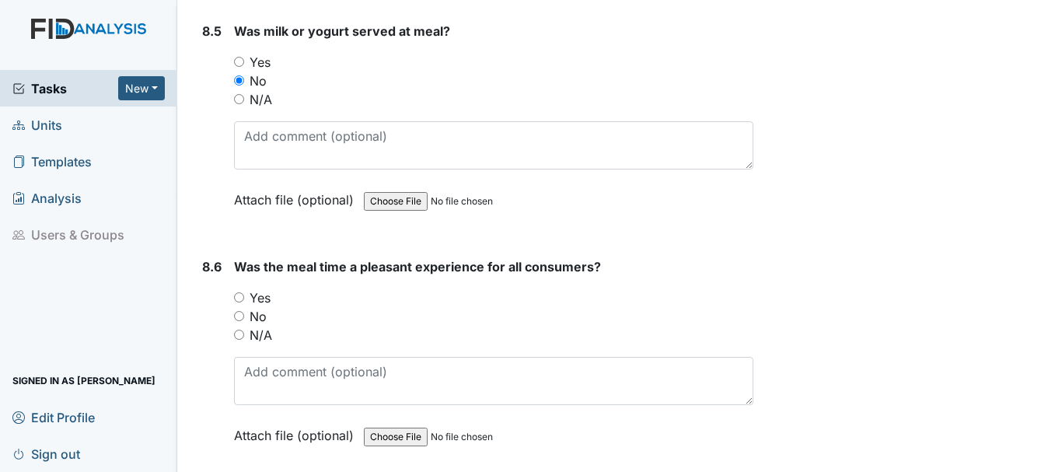
scroll to position [12843, 0]
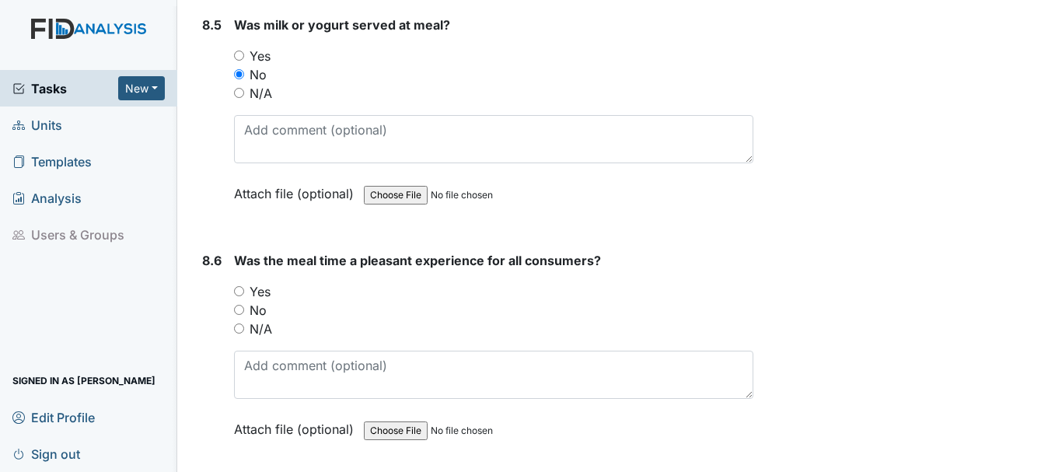
click at [243, 290] on input "Yes" at bounding box center [239, 291] width 10 height 10
radio input "true"
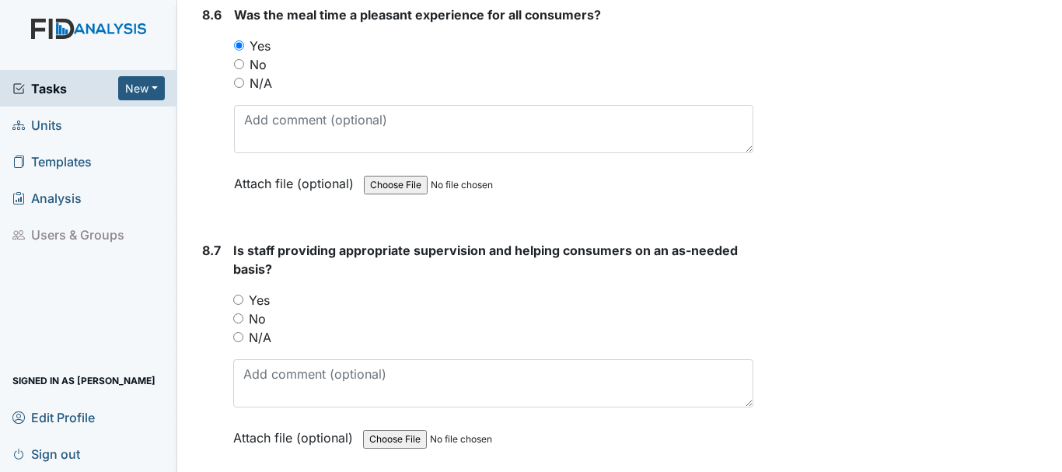
scroll to position [13094, 0]
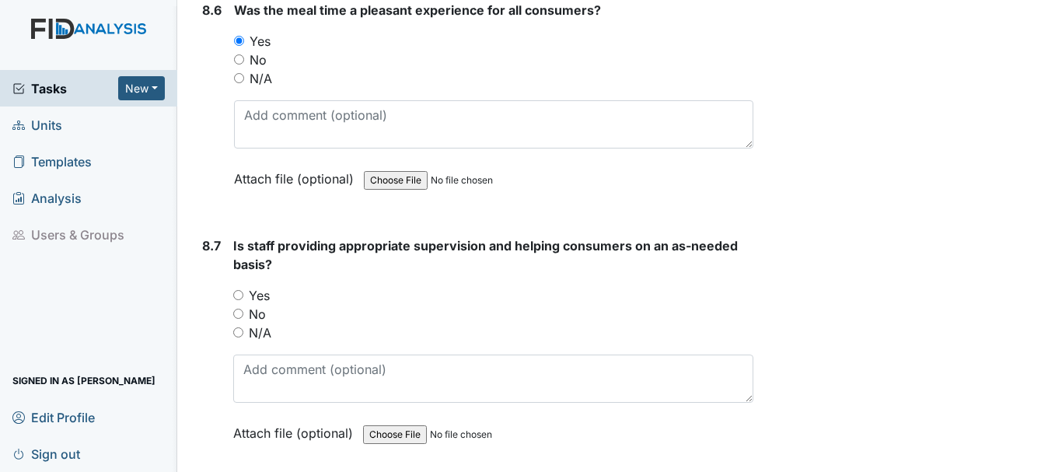
click at [238, 295] on input "Yes" at bounding box center [238, 295] width 10 height 10
radio input "true"
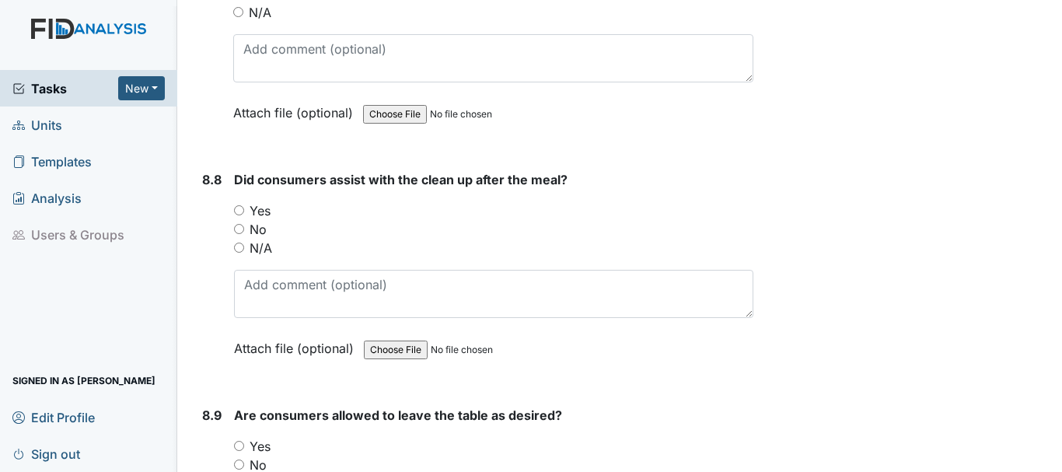
scroll to position [13415, 0]
click at [238, 214] on input "Yes" at bounding box center [239, 209] width 10 height 10
radio input "true"
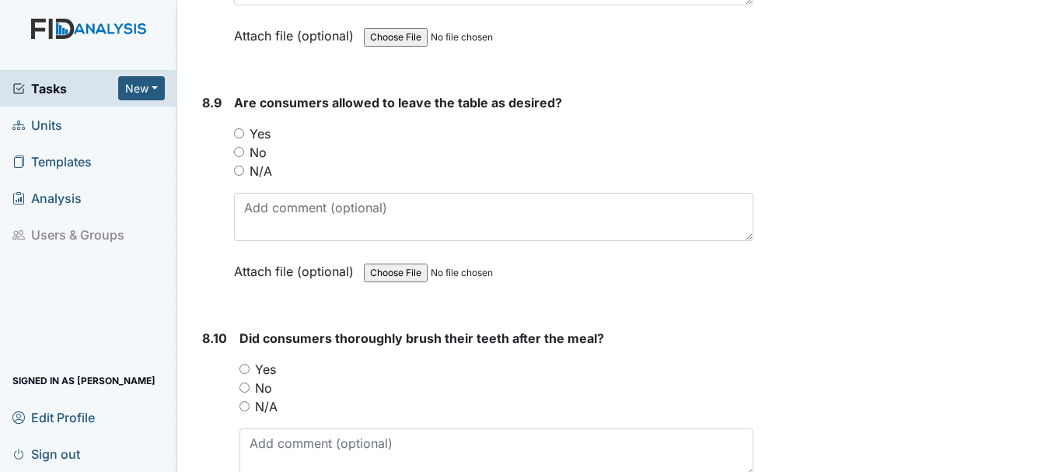
scroll to position [13733, 0]
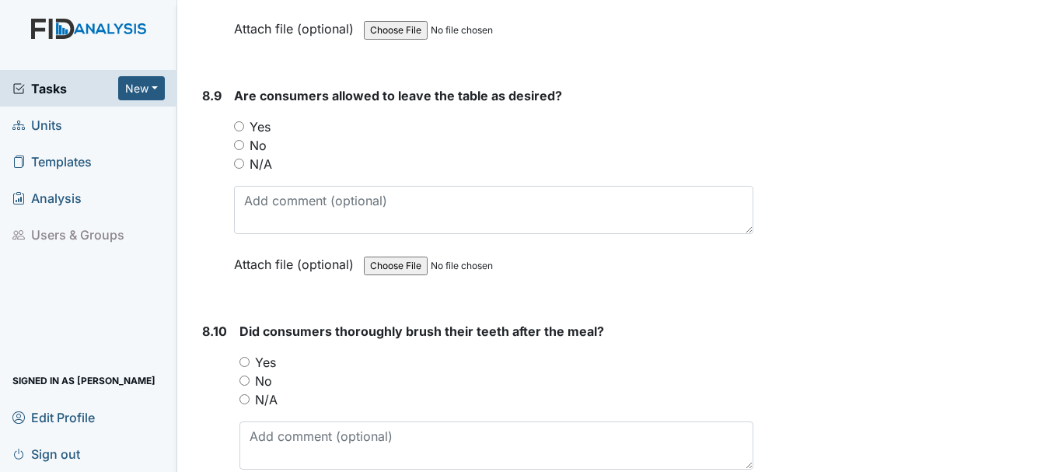
click at [239, 122] on input "Yes" at bounding box center [239, 126] width 10 height 10
radio input "true"
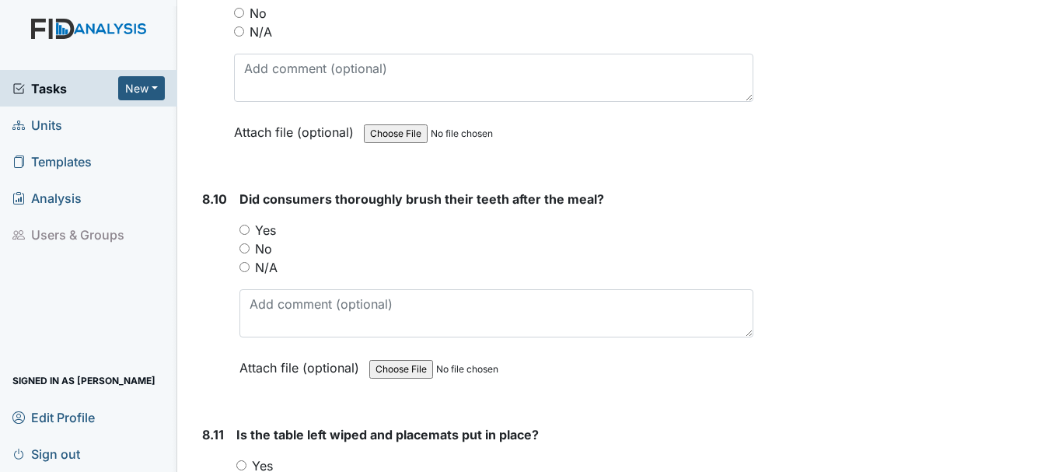
scroll to position [13870, 0]
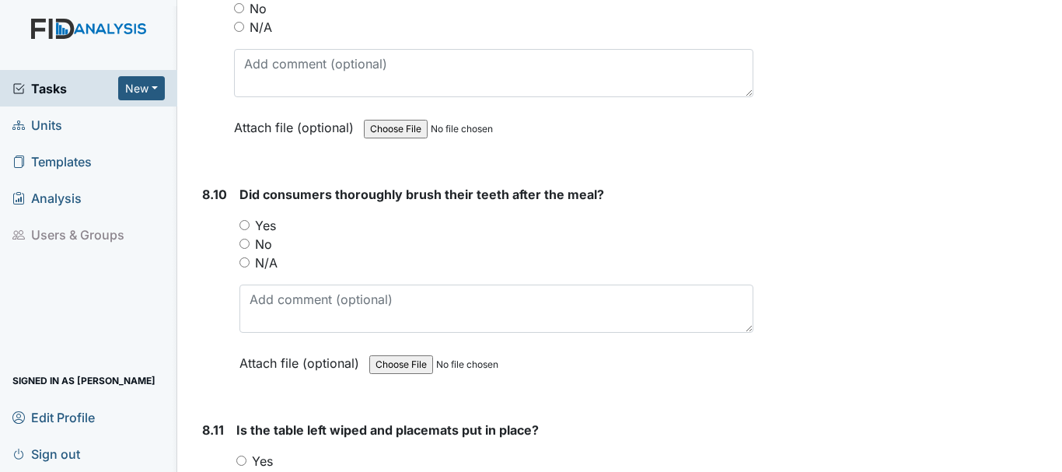
click at [246, 262] on input "N/A" at bounding box center [244, 262] width 10 height 10
radio input "true"
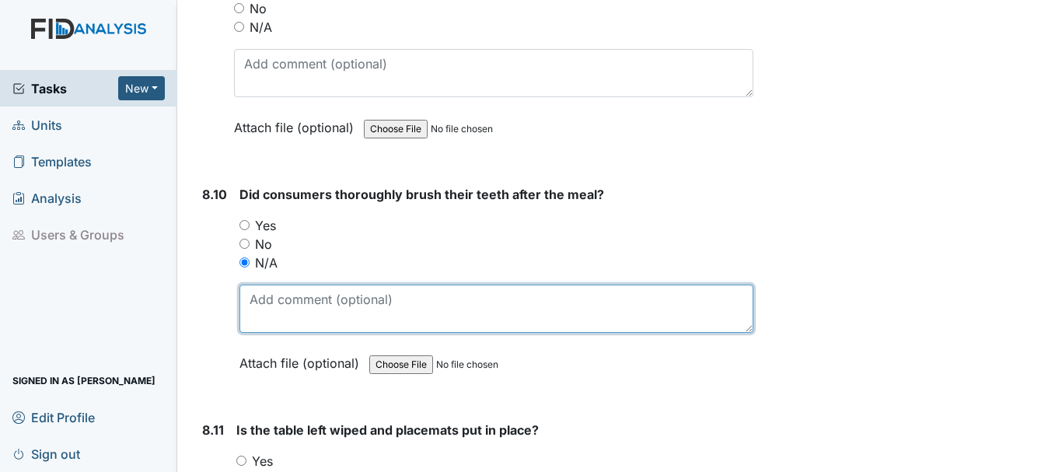
click at [438, 305] on textarea at bounding box center [496, 308] width 514 height 48
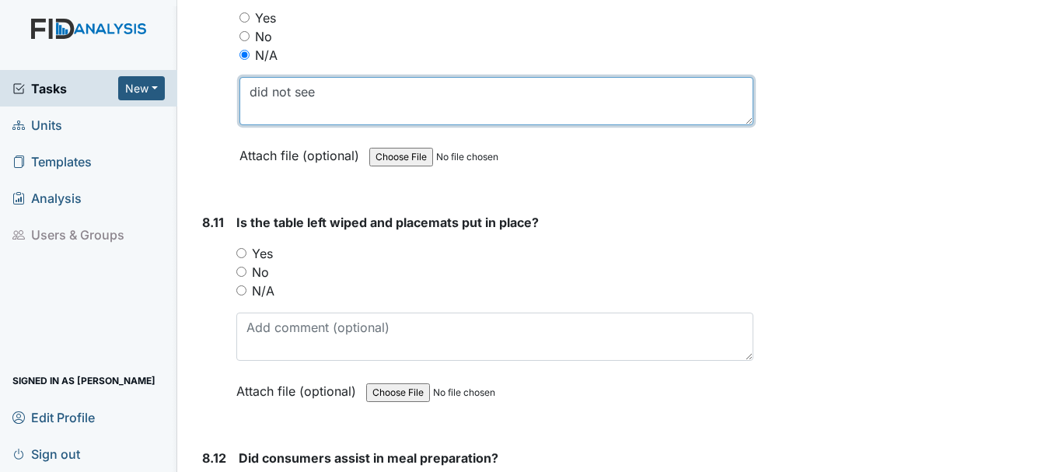
scroll to position [14083, 0]
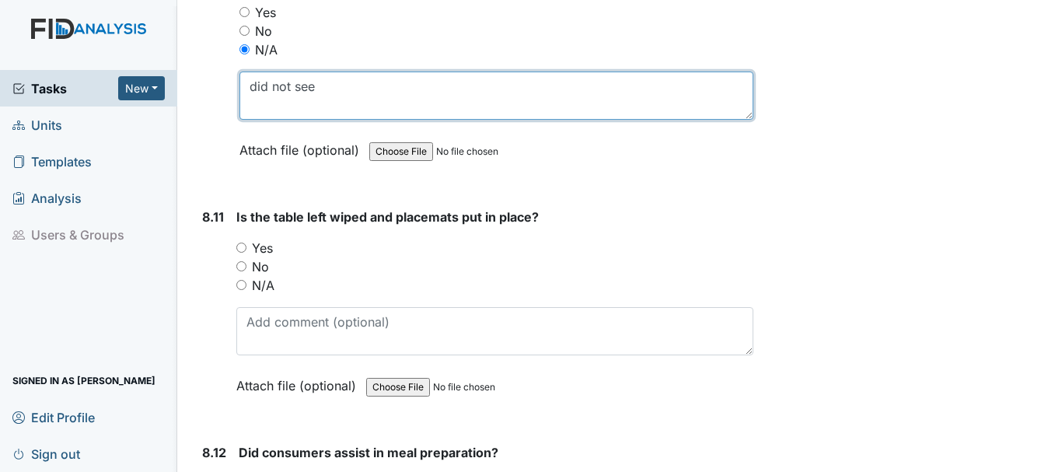
type textarea "did not see"
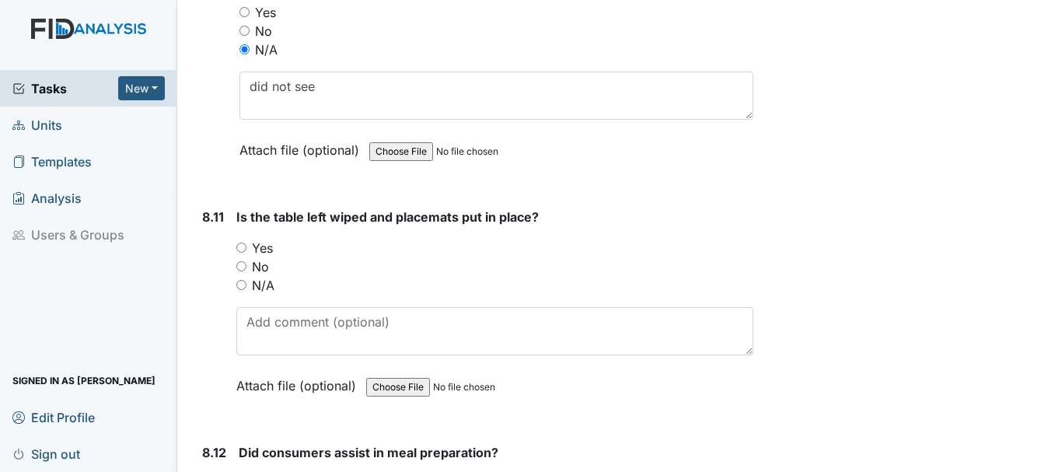
click at [241, 246] on input "Yes" at bounding box center [241, 248] width 10 height 10
radio input "true"
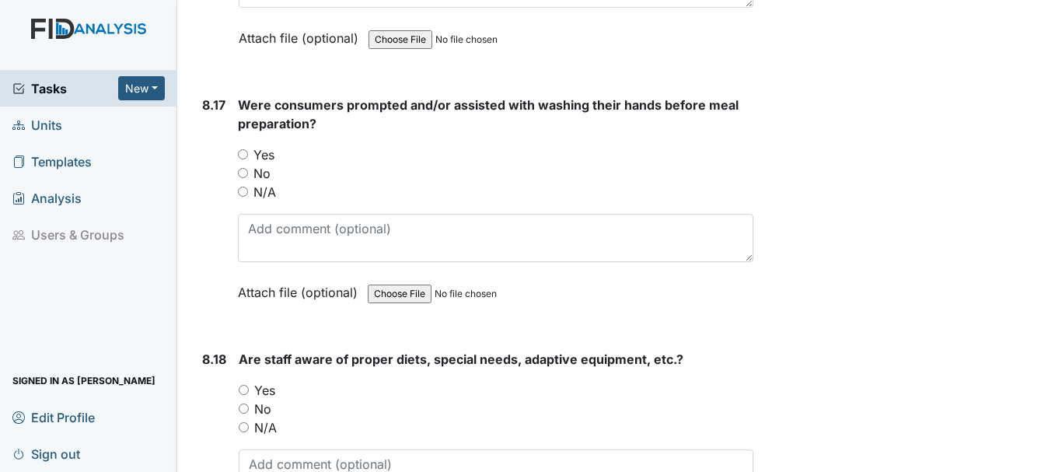
scroll to position [15541, 0]
click at [243, 152] on input "Yes" at bounding box center [243, 153] width 10 height 10
radio input "true"
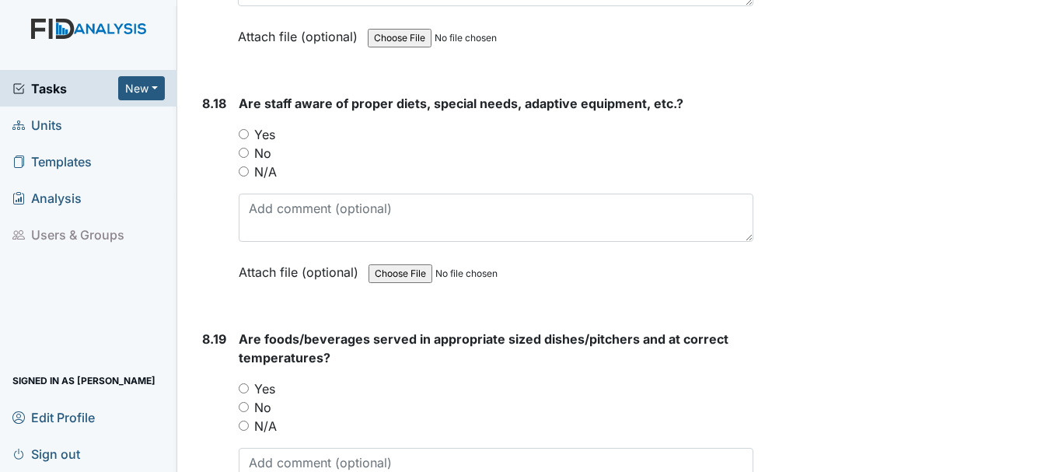
scroll to position [15797, 0]
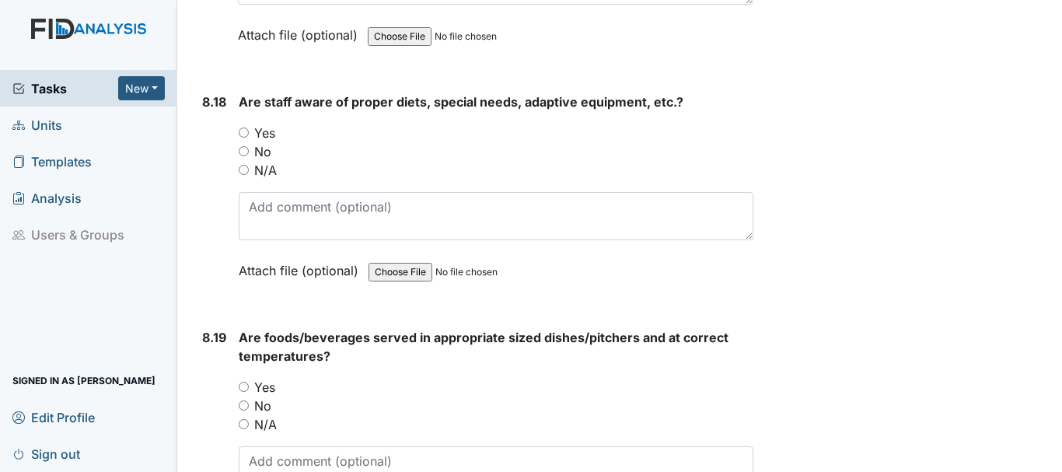
click at [243, 131] on input "Yes" at bounding box center [244, 132] width 10 height 10
radio input "true"
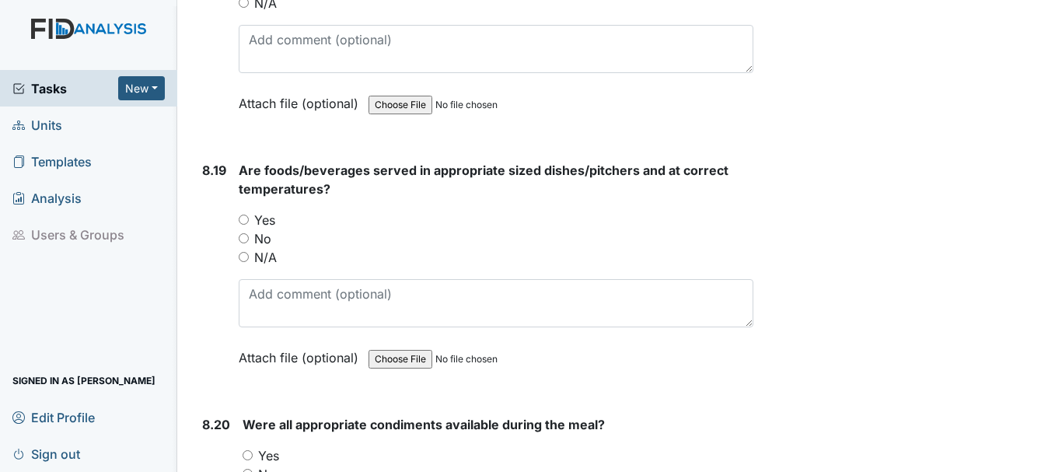
scroll to position [15969, 0]
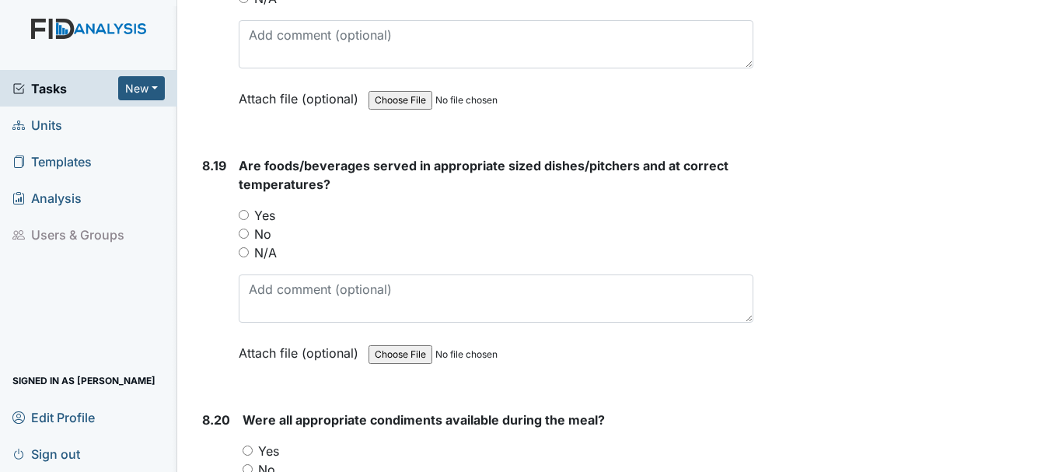
click at [243, 212] on input "Yes" at bounding box center [244, 215] width 10 height 10
radio input "true"
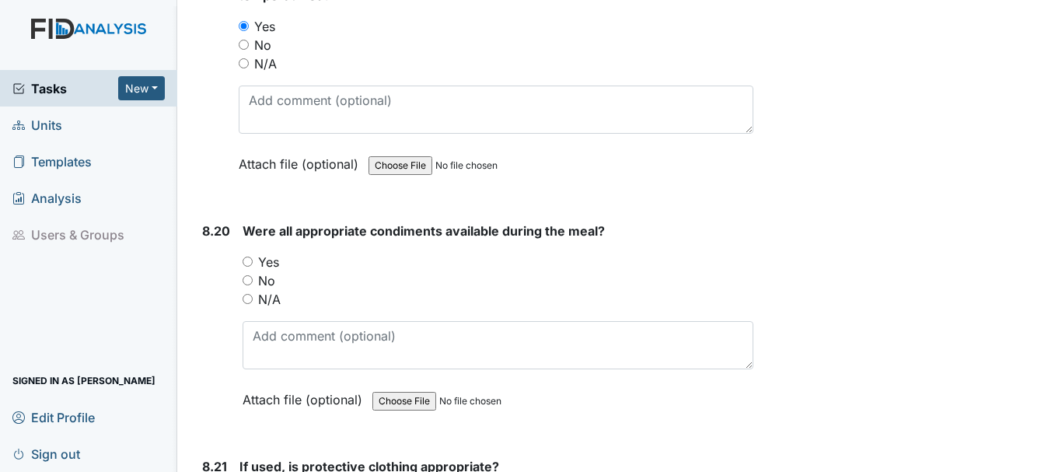
scroll to position [16159, 0]
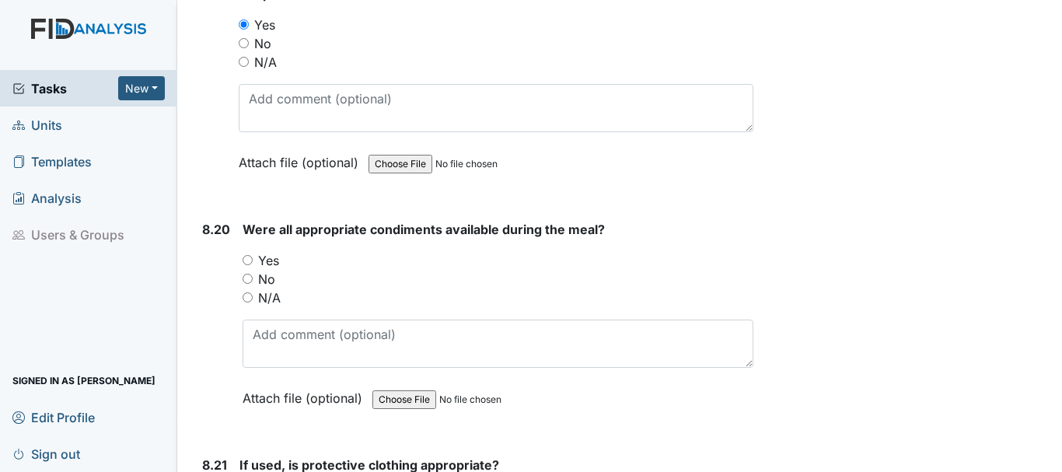
click at [251, 260] on input "Yes" at bounding box center [248, 260] width 10 height 10
radio input "true"
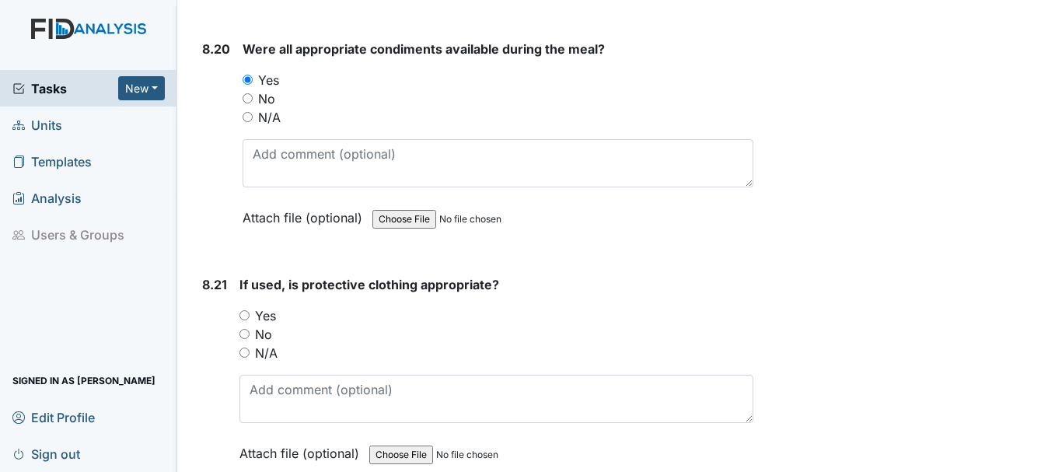
scroll to position [16340, 0]
click at [245, 312] on input "Yes" at bounding box center [244, 314] width 10 height 10
radio input "true"
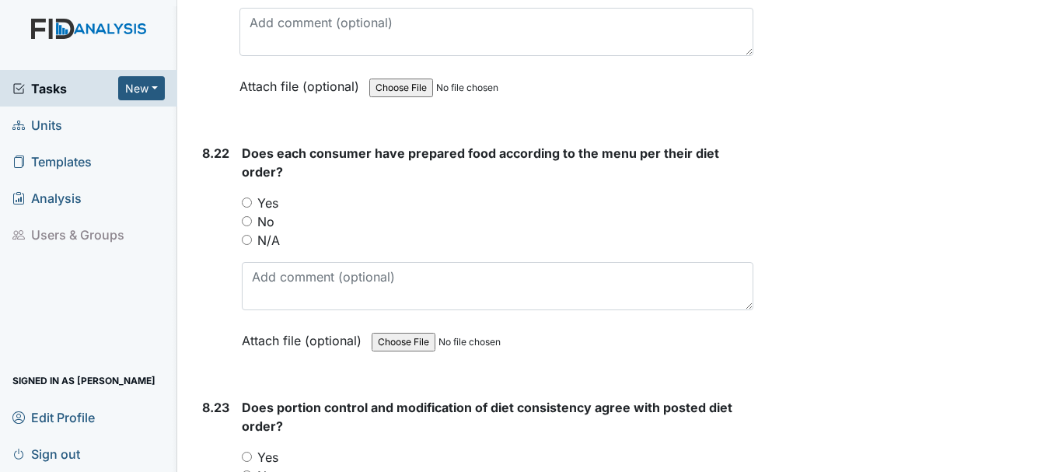
scroll to position [16717, 0]
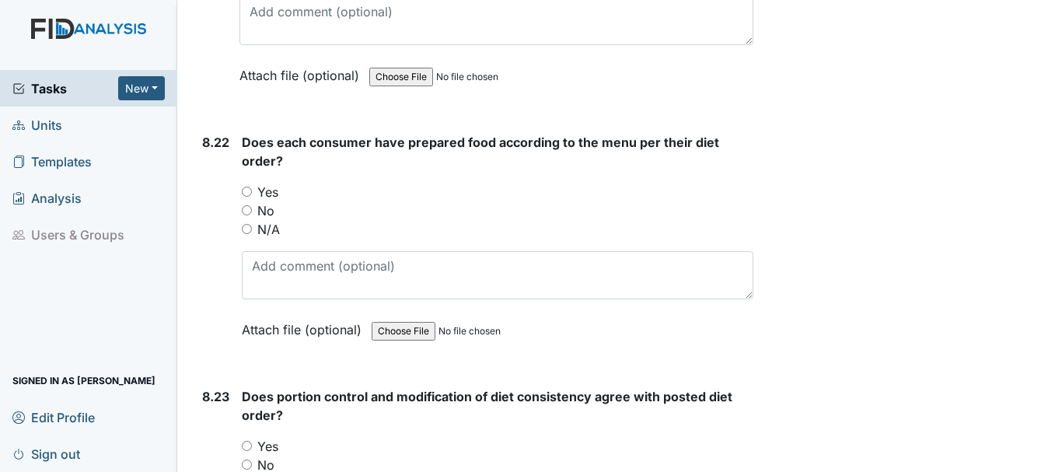
click at [260, 184] on label "Yes" at bounding box center [267, 192] width 21 height 19
click at [252, 187] on input "Yes" at bounding box center [247, 192] width 10 height 10
radio input "true"
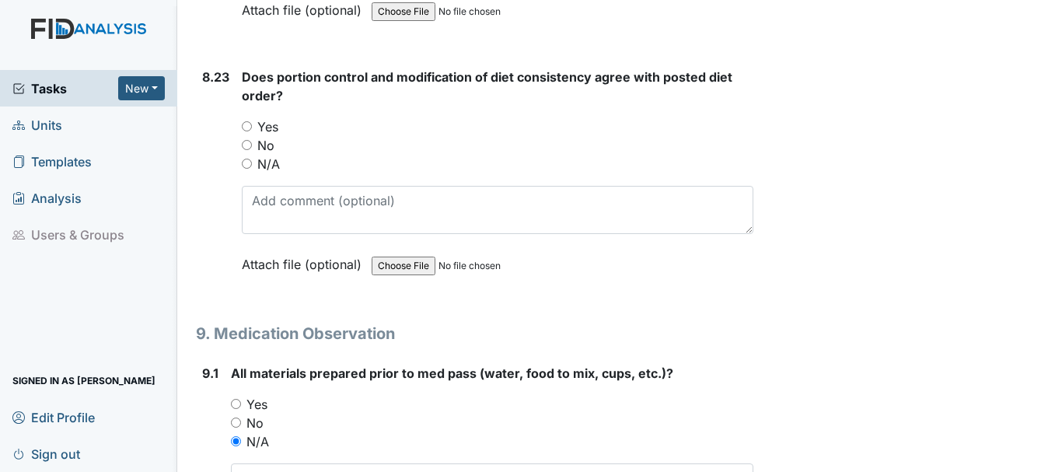
scroll to position [17041, 0]
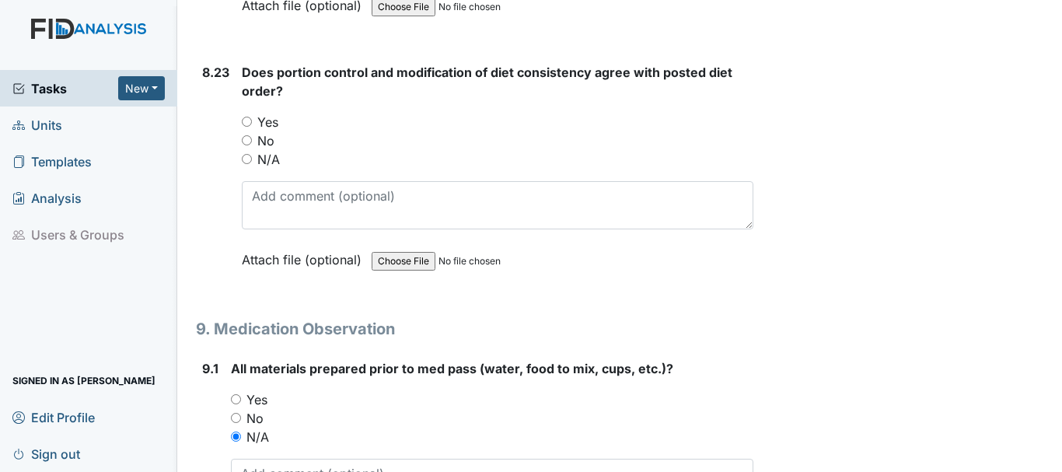
click at [244, 125] on input "Yes" at bounding box center [247, 122] width 10 height 10
radio input "true"
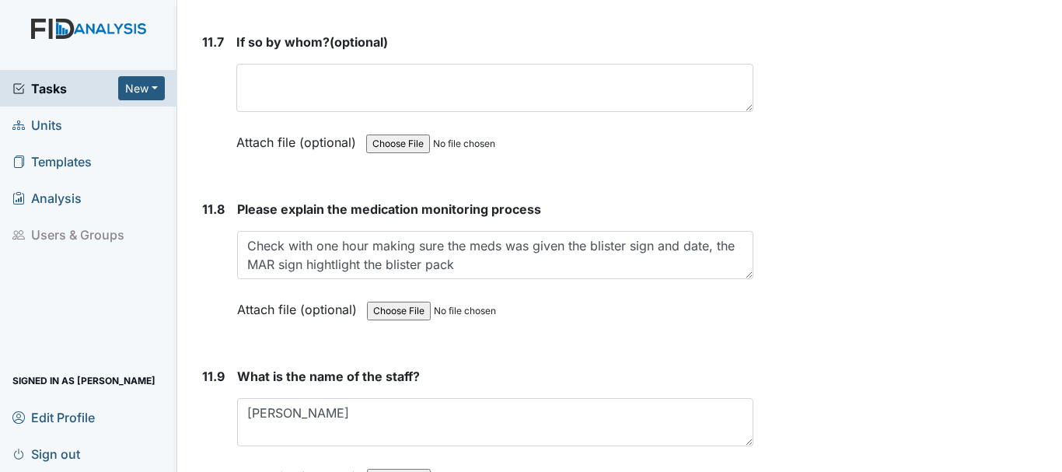
click at [375, 410] on div "What is the name of the staff? [PERSON_NAME] L This field is required. Attach f…" at bounding box center [495, 432] width 516 height 130
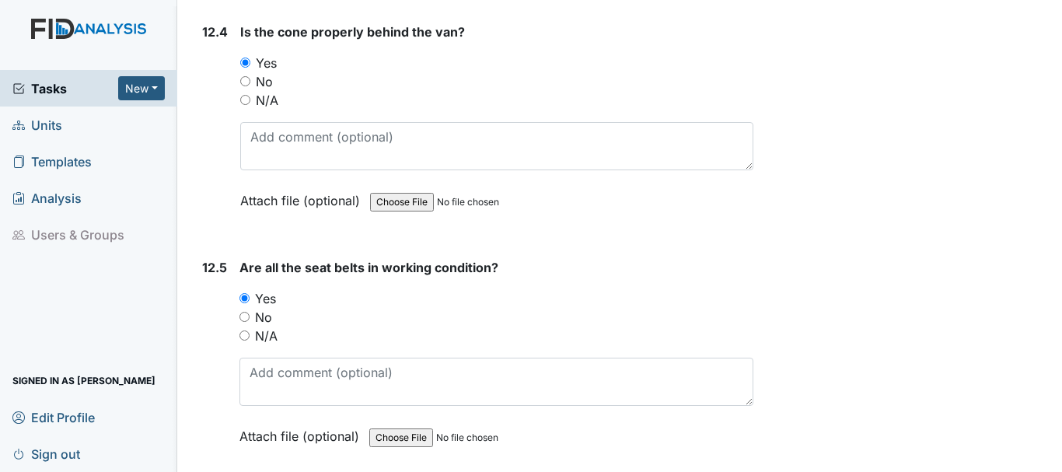
scroll to position [27862, 0]
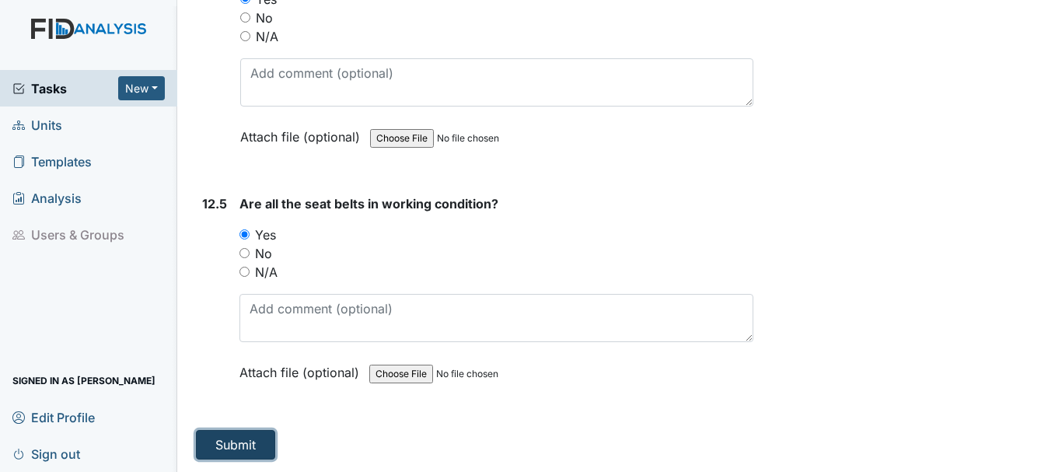
click at [253, 453] on button "Submit" at bounding box center [235, 445] width 79 height 30
